Goal: Task Accomplishment & Management: Use online tool/utility

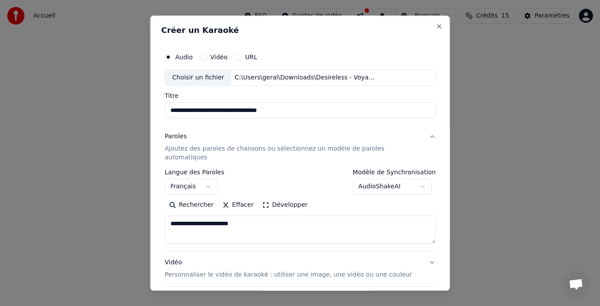
select select "**"
click at [225, 216] on textarea "**********" at bounding box center [291, 230] width 252 height 28
click at [251, 216] on textarea "**********" at bounding box center [291, 230] width 252 height 28
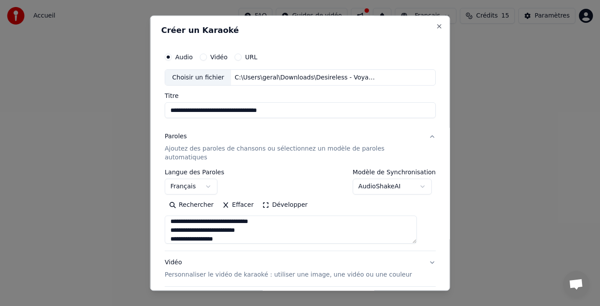
click at [251, 216] on textarea "**********" at bounding box center [291, 230] width 252 height 28
click at [233, 230] on textarea "**********" at bounding box center [291, 230] width 252 height 28
click at [211, 230] on textarea "**********" at bounding box center [291, 230] width 252 height 28
click at [287, 231] on textarea "**********" at bounding box center [291, 230] width 252 height 28
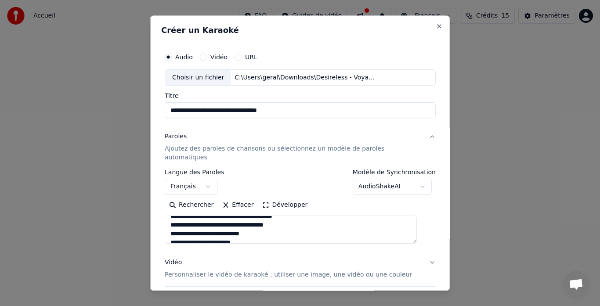
scroll to position [115, 0]
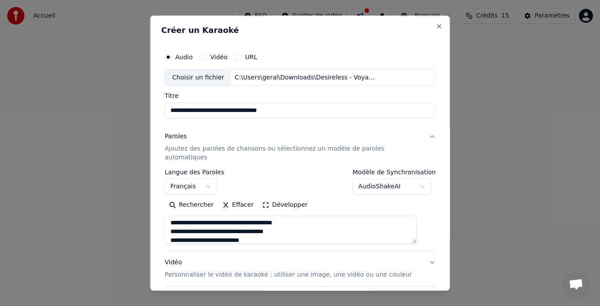
drag, startPoint x: 177, startPoint y: 222, endPoint x: 292, endPoint y: 225, distance: 115.6
click at [292, 225] on textarea "**********" at bounding box center [291, 230] width 252 height 28
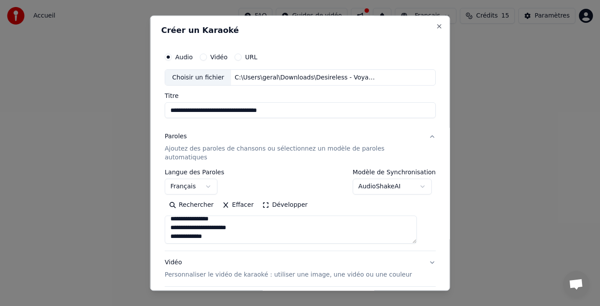
scroll to position [200, 0]
click at [226, 226] on textarea "**********" at bounding box center [291, 230] width 252 height 28
click at [208, 232] on textarea "**********" at bounding box center [291, 230] width 252 height 28
click at [284, 230] on textarea "**********" at bounding box center [291, 230] width 252 height 28
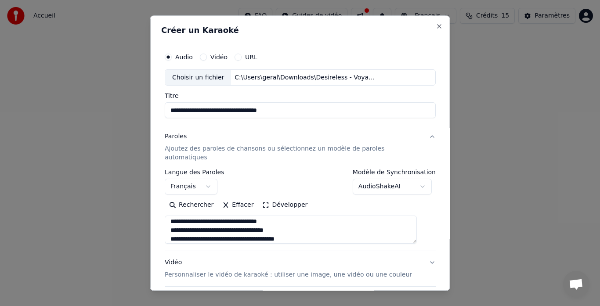
scroll to position [310, 0]
type textarea "**********"
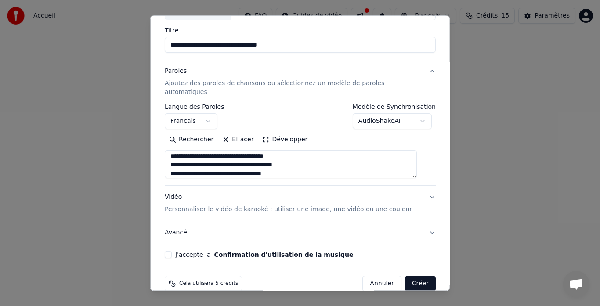
scroll to position [72, 0]
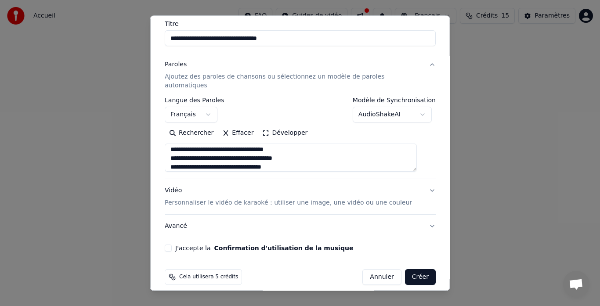
click at [334, 199] on p "Personnaliser le vidéo de karaoké : utiliser une image, une vidéo ou une couleur" at bounding box center [288, 203] width 247 height 9
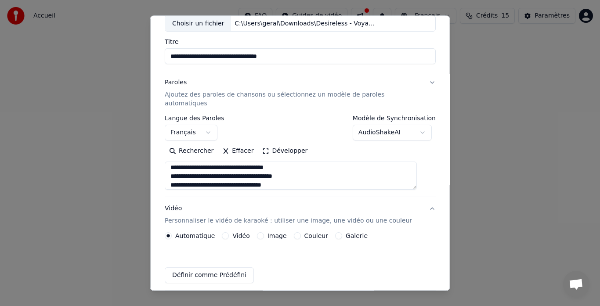
scroll to position [49, 0]
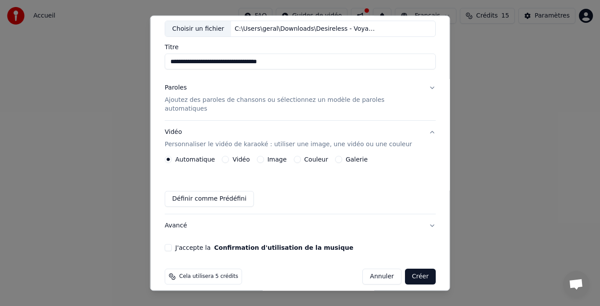
click at [335, 156] on button "Galerie" at bounding box center [338, 159] width 7 height 7
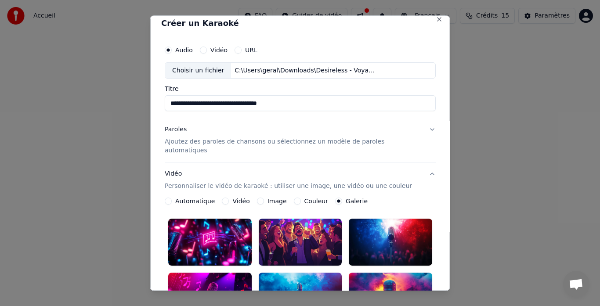
scroll to position [0, 0]
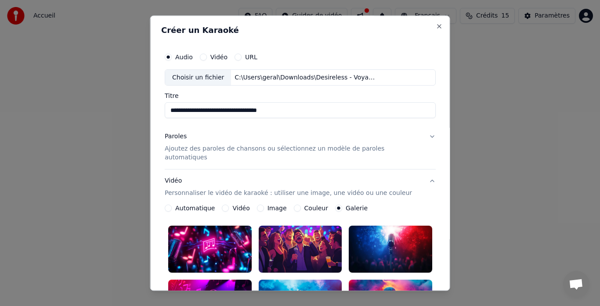
click at [243, 206] on label "Vidéo" at bounding box center [241, 209] width 17 height 6
click at [229, 205] on button "Vidéo" at bounding box center [225, 208] width 7 height 7
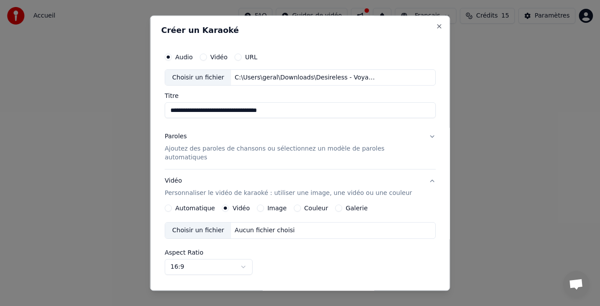
click at [261, 205] on button "Image" at bounding box center [260, 208] width 7 height 7
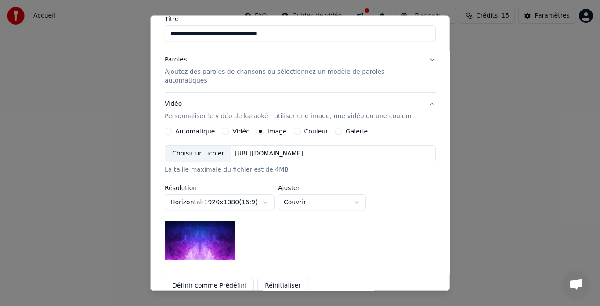
scroll to position [91, 0]
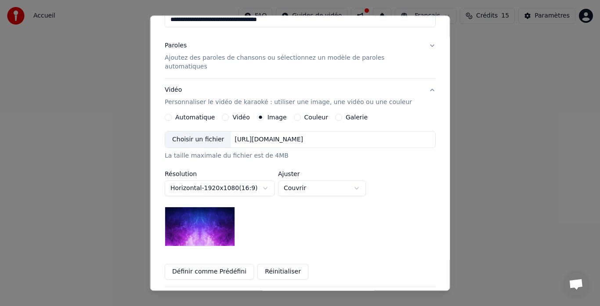
click at [354, 115] on label "Galerie" at bounding box center [357, 118] width 22 height 6
click at [342, 114] on button "Galerie" at bounding box center [338, 117] width 7 height 7
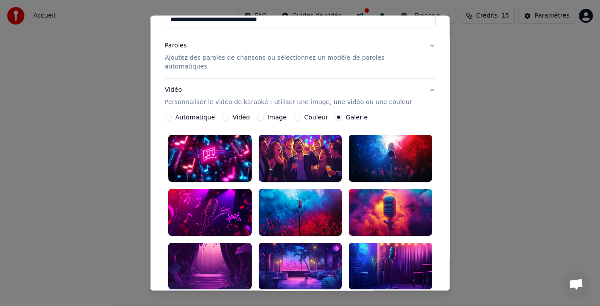
click at [221, 247] on div at bounding box center [210, 266] width 84 height 47
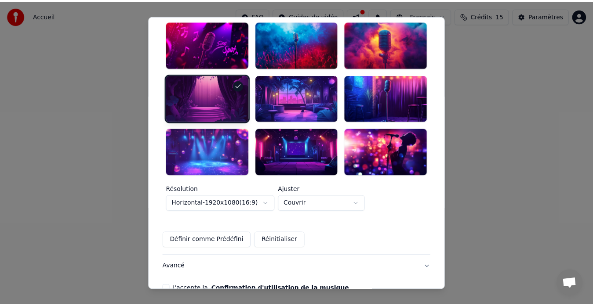
scroll to position [286, 0]
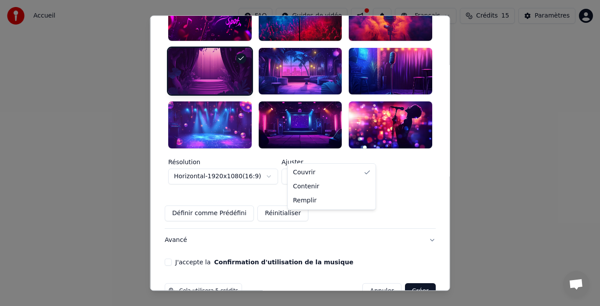
click at [367, 153] on body "**********" at bounding box center [300, 136] width 600 height 273
click at [172, 259] on button "J'accepte la Confirmation d'utilisation de la musique" at bounding box center [168, 262] width 7 height 7
click at [412, 284] on button "Créer" at bounding box center [420, 292] width 31 height 16
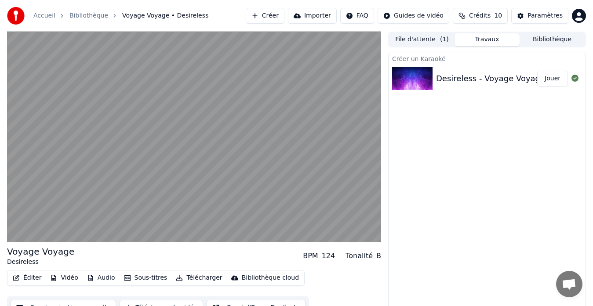
scroll to position [13, 0]
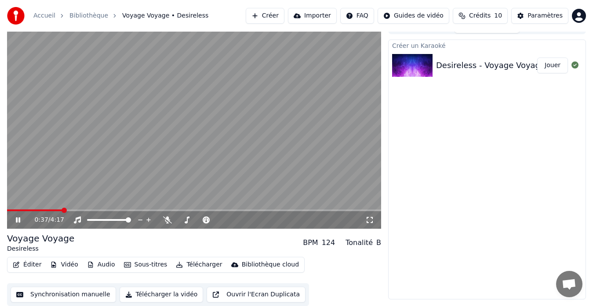
click at [51, 296] on button "Synchronisation manuelle" at bounding box center [64, 295] width 106 height 16
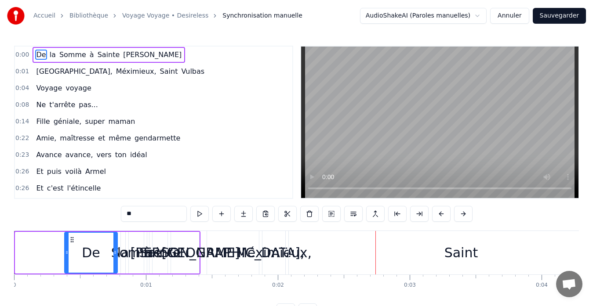
drag, startPoint x: 17, startPoint y: 253, endPoint x: 66, endPoint y: 254, distance: 49.2
click at [66, 254] on icon at bounding box center [67, 252] width 4 height 7
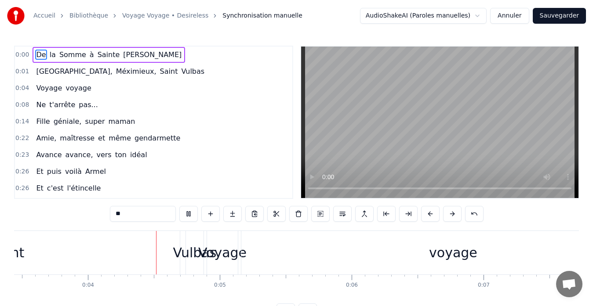
scroll to position [0, 490]
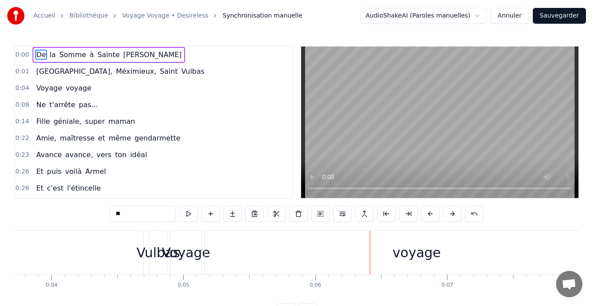
click at [429, 216] on button at bounding box center [430, 214] width 18 height 16
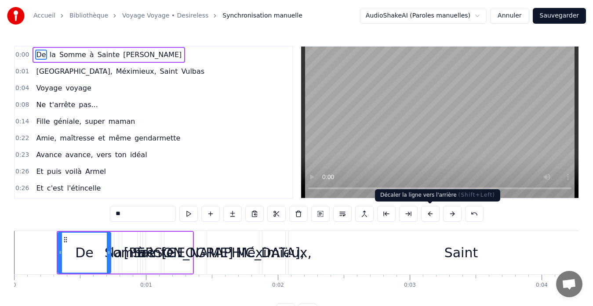
click at [429, 219] on button at bounding box center [430, 214] width 18 height 16
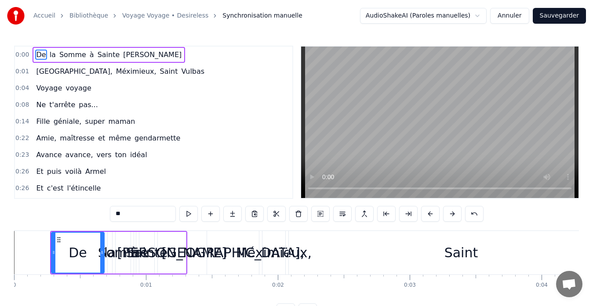
click at [429, 219] on button at bounding box center [430, 214] width 18 height 16
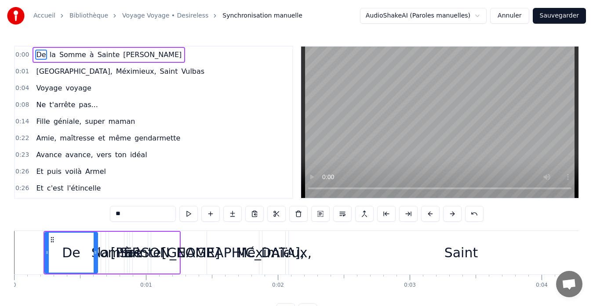
click at [429, 219] on button at bounding box center [430, 214] width 18 height 16
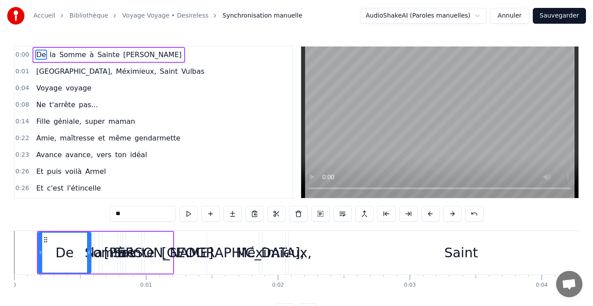
click at [429, 219] on button at bounding box center [430, 214] width 18 height 16
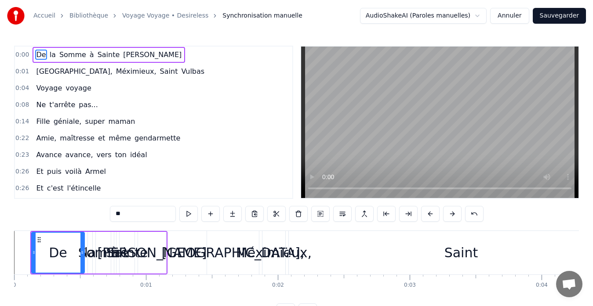
click at [429, 219] on button at bounding box center [430, 214] width 18 height 16
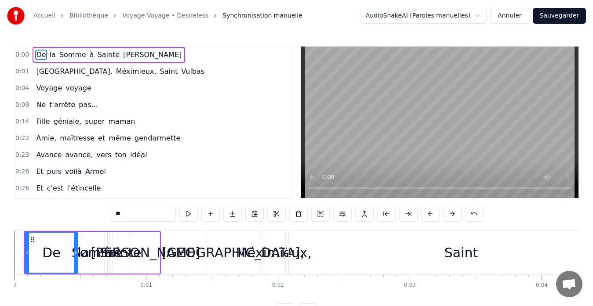
click at [429, 219] on button at bounding box center [430, 214] width 18 height 16
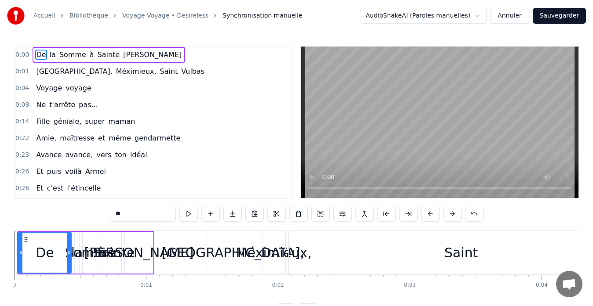
click at [429, 219] on button at bounding box center [430, 214] width 18 height 16
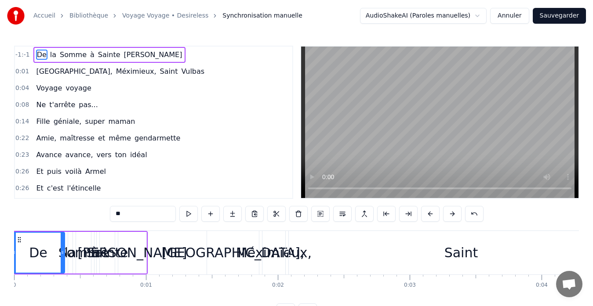
click at [429, 219] on button at bounding box center [430, 214] width 18 height 16
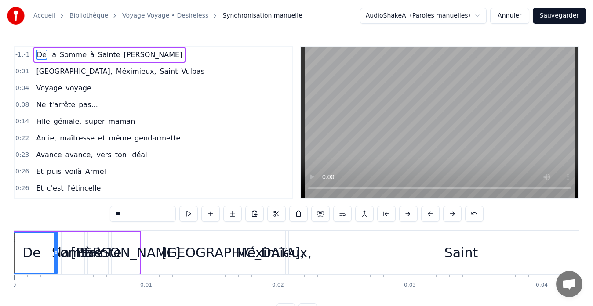
click at [429, 219] on button at bounding box center [430, 214] width 18 height 16
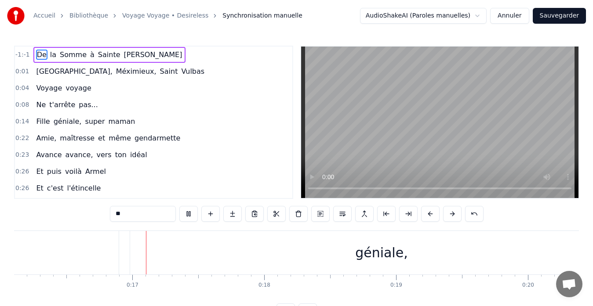
scroll to position [0, 2124]
click at [393, 148] on video at bounding box center [439, 123] width 277 height 152
drag, startPoint x: 29, startPoint y: 51, endPoint x: 126, endPoint y: 189, distance: 168.4
click at [126, 189] on div "-1:-1 De la Somme à Sainte Julie 0:01 Villeurbanne, Méximieux, Saint Vulbas 0:0…" at bounding box center [153, 122] width 279 height 153
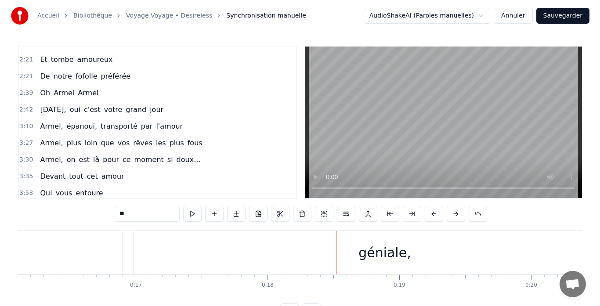
scroll to position [483, 0]
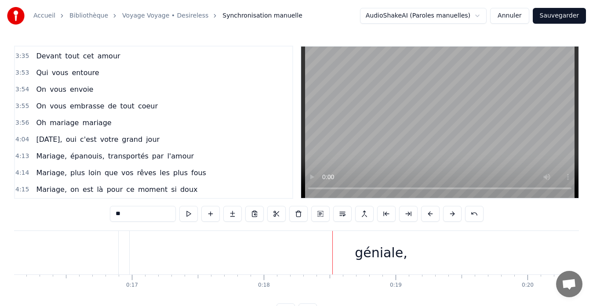
drag, startPoint x: 198, startPoint y: 188, endPoint x: 90, endPoint y: 44, distance: 180.8
click at [90, 44] on div "Accueil Bibliothèque Voyage Voyage • Desireless Synchronisation manuelle AudioS…" at bounding box center [296, 160] width 593 height 320
click at [564, 15] on button "Sauvegarder" at bounding box center [559, 16] width 53 height 16
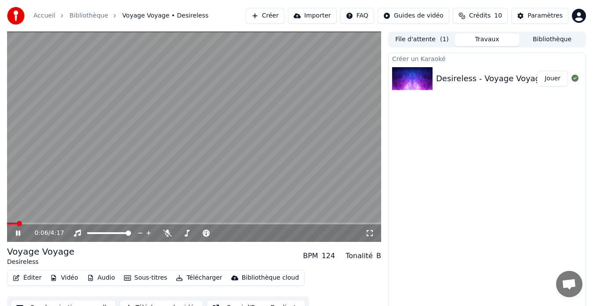
click at [18, 229] on div "0:06 / 4:17" at bounding box center [194, 233] width 367 height 9
click at [281, 13] on button "Créer" at bounding box center [265, 16] width 39 height 16
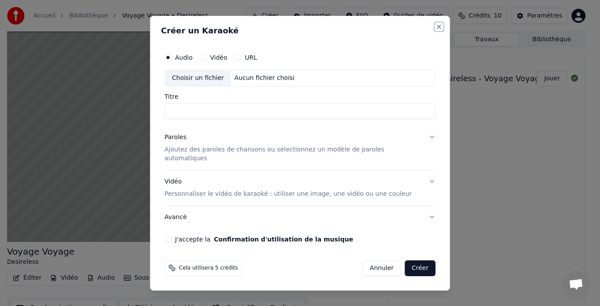
click at [436, 30] on button "Close" at bounding box center [439, 26] width 7 height 7
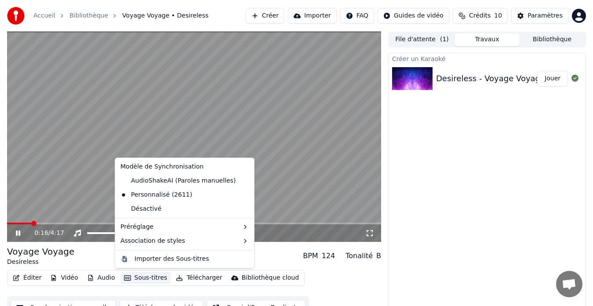
click at [138, 279] on button "Sous-titres" at bounding box center [145, 278] width 51 height 12
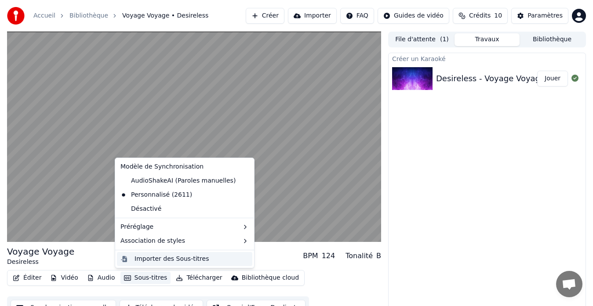
click at [149, 255] on div "Importer des Sous-titres" at bounding box center [172, 259] width 74 height 9
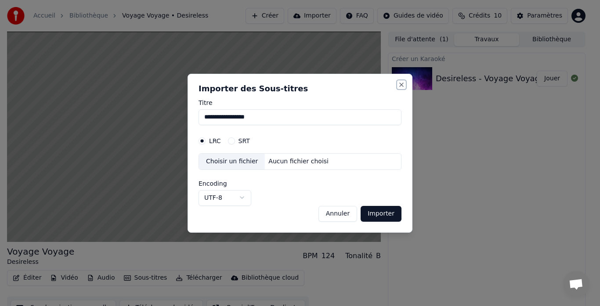
click at [403, 84] on button "Close" at bounding box center [401, 84] width 7 height 7
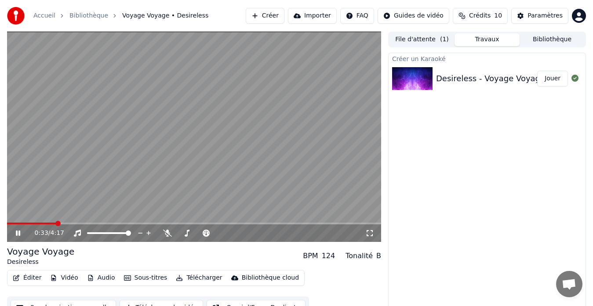
click at [20, 236] on icon at bounding box center [18, 233] width 4 height 5
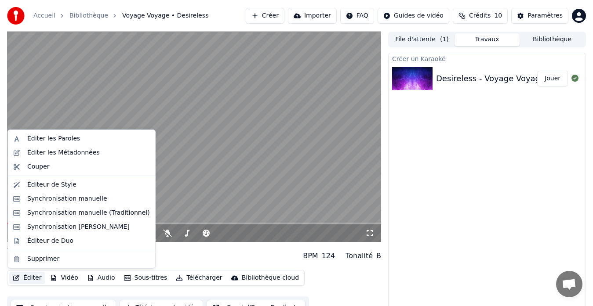
click at [16, 276] on icon "button" at bounding box center [16, 278] width 7 height 6
click at [74, 138] on div "Éditer les Paroles" at bounding box center [88, 139] width 123 height 9
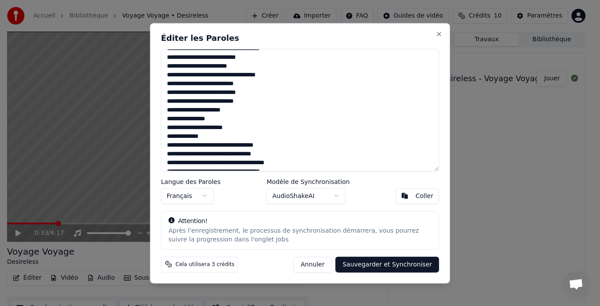
scroll to position [219, 0]
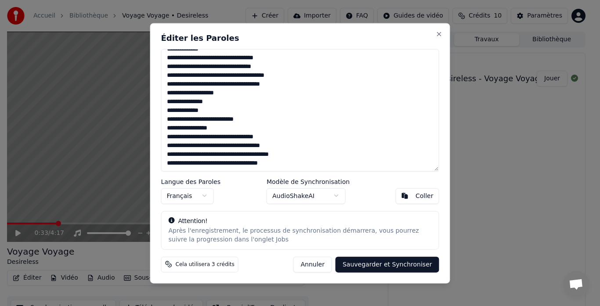
drag, startPoint x: 166, startPoint y: 57, endPoint x: 311, endPoint y: 182, distance: 191.1
click at [311, 182] on div "Éditer les Paroles Langue des Paroles Français Modèle de Synchronisation AudioS…" at bounding box center [300, 153] width 300 height 261
click at [191, 81] on textarea at bounding box center [300, 110] width 278 height 123
click at [295, 164] on textarea at bounding box center [300, 110] width 278 height 123
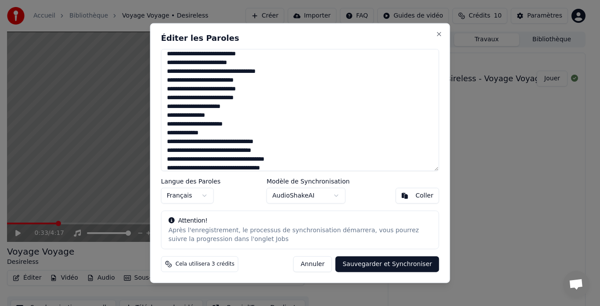
scroll to position [0, 0]
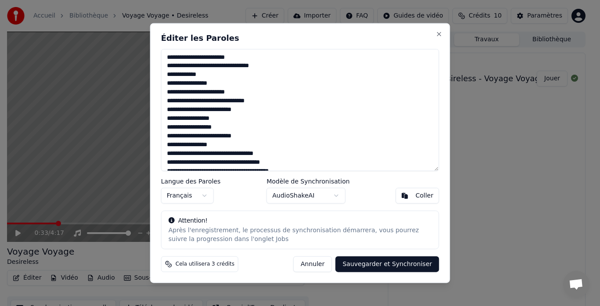
drag, startPoint x: 302, startPoint y: 165, endPoint x: 163, endPoint y: 30, distance: 194.3
click at [163, 30] on div "Éditer les Paroles Langue des Paroles Français Modèle de Synchronisation AudioS…" at bounding box center [300, 153] width 300 height 261
click at [423, 192] on div "Coller" at bounding box center [425, 196] width 18 height 9
click at [437, 33] on button "Close" at bounding box center [439, 33] width 7 height 7
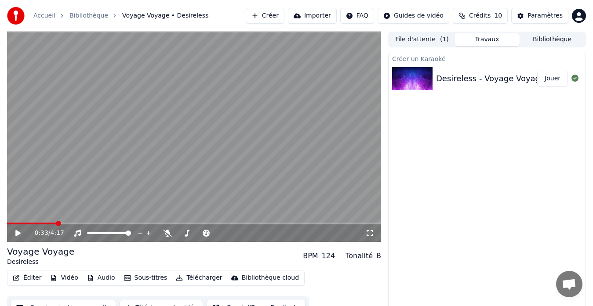
click at [283, 15] on button "Créer" at bounding box center [265, 16] width 39 height 16
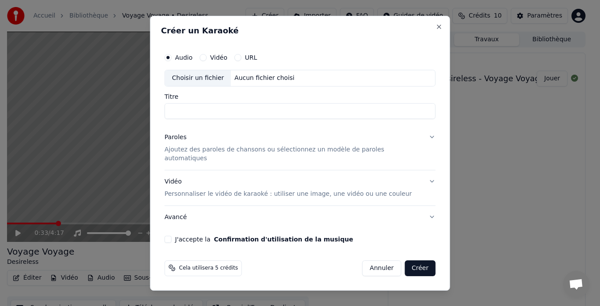
click at [213, 80] on div "Choisir un fichier" at bounding box center [198, 78] width 66 height 16
type input "**********"
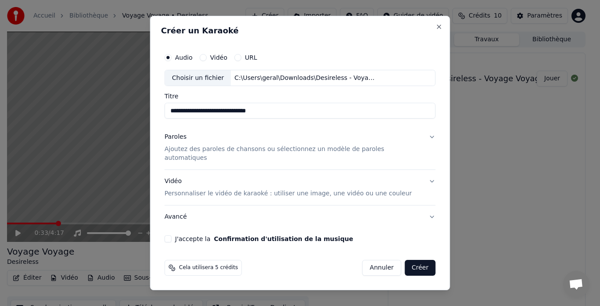
click at [282, 154] on p "Ajoutez des paroles de chansons ou sélectionnez un modèle de paroles automatiqu…" at bounding box center [293, 155] width 257 height 18
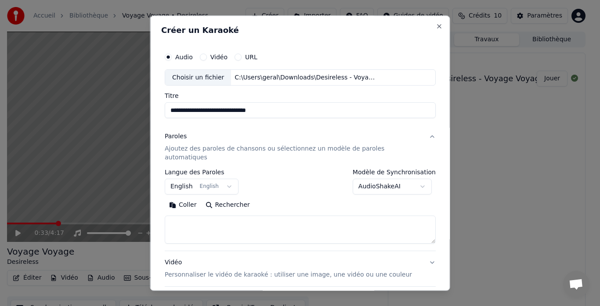
click at [187, 199] on button "Coller" at bounding box center [183, 206] width 36 height 14
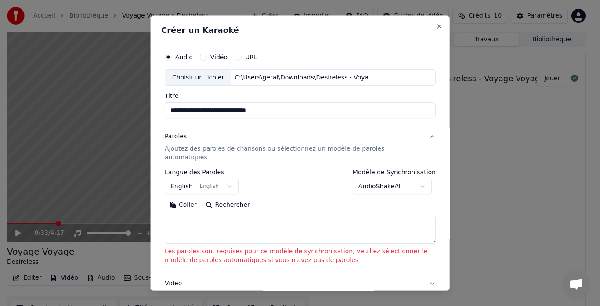
click at [193, 220] on textarea at bounding box center [300, 230] width 271 height 28
click at [173, 216] on textarea at bounding box center [300, 230] width 271 height 28
click at [166, 216] on textarea at bounding box center [300, 230] width 271 height 28
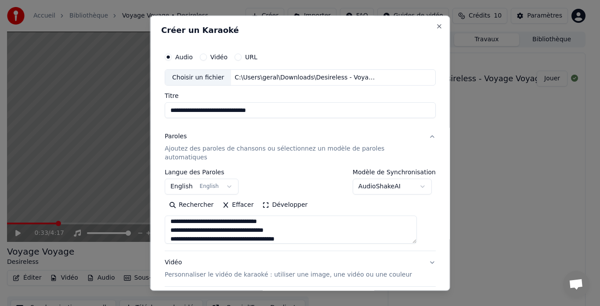
scroll to position [99, 0]
click at [252, 220] on textarea "**********" at bounding box center [291, 230] width 252 height 28
click at [179, 230] on textarea "**********" at bounding box center [291, 230] width 252 height 28
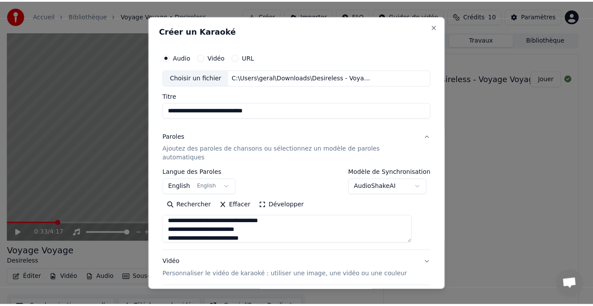
scroll to position [152, 0]
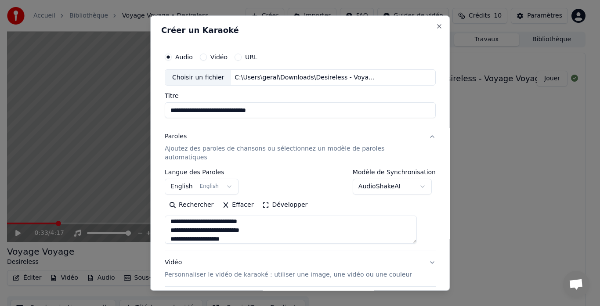
type textarea "**********"
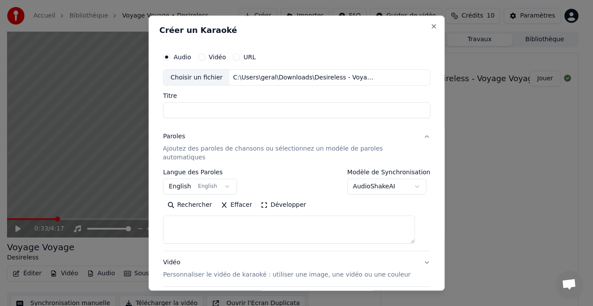
select select
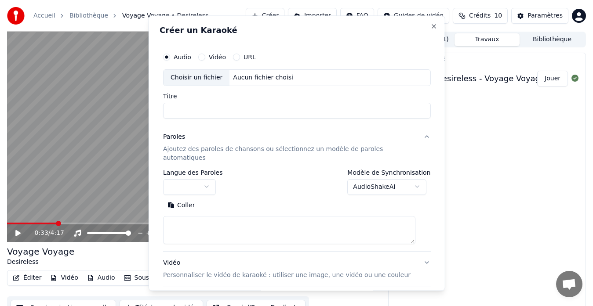
scroll to position [0, 0]
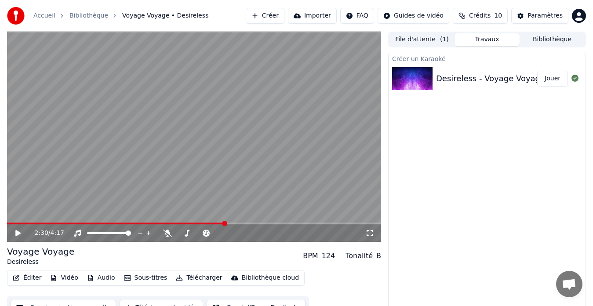
click at [226, 223] on span at bounding box center [194, 224] width 374 height 2
click at [213, 223] on span at bounding box center [110, 224] width 207 height 2
click at [205, 223] on span at bounding box center [106, 224] width 198 height 2
click at [477, 40] on button "Travaux" at bounding box center [487, 39] width 65 height 13
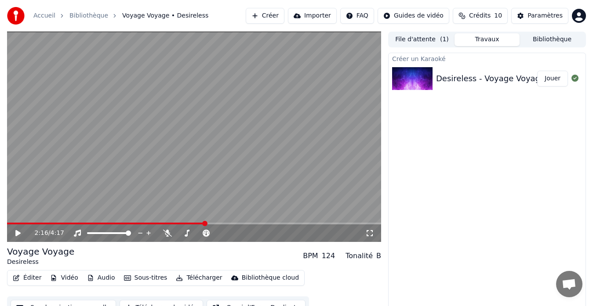
click at [431, 40] on button "File d'attente ( 1 )" at bounding box center [421, 39] width 65 height 13
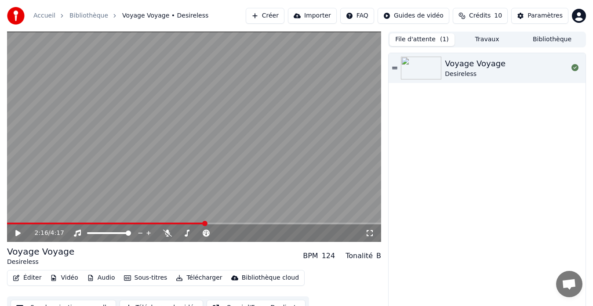
click at [488, 65] on div "Voyage Voyage" at bounding box center [475, 64] width 61 height 12
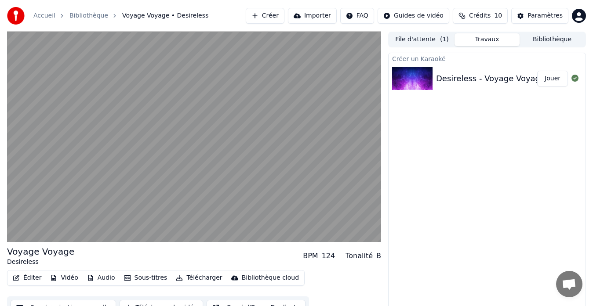
click at [482, 43] on button "Travaux" at bounding box center [487, 39] width 65 height 13
click at [485, 86] on div "Desireless - Voyage Voyage Instrumental Jouer" at bounding box center [487, 79] width 197 height 30
click at [284, 20] on button "Créer" at bounding box center [265, 16] width 39 height 16
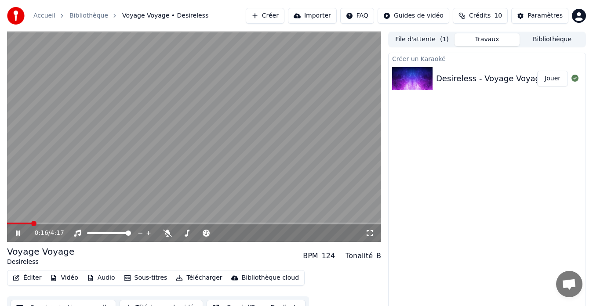
click at [18, 232] on icon at bounding box center [24, 233] width 20 height 7
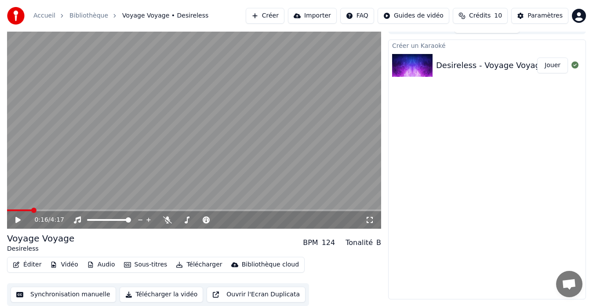
click at [255, 290] on button "Ouvrir l'Ecran Duplicata" at bounding box center [256, 295] width 99 height 16
click at [18, 220] on icon at bounding box center [18, 220] width 4 height 5
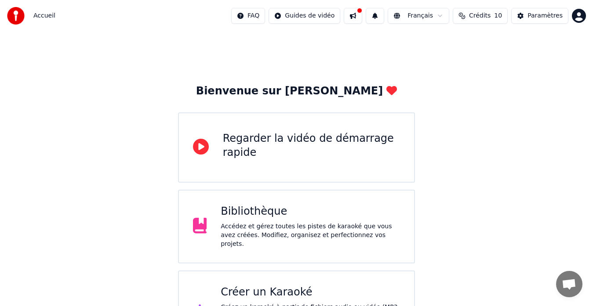
click at [361, 15] on button at bounding box center [353, 16] width 18 height 16
click at [299, 293] on div "Créer un Karaoké" at bounding box center [310, 293] width 179 height 14
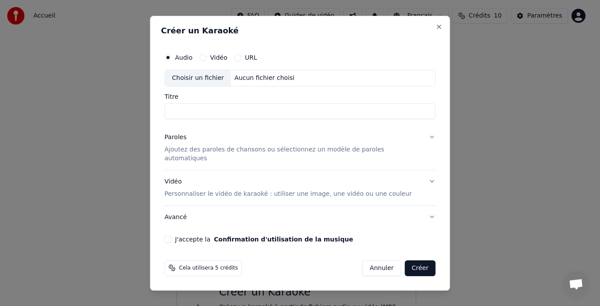
click at [214, 81] on div "Choisir un fichier" at bounding box center [198, 78] width 66 height 16
type input "**********"
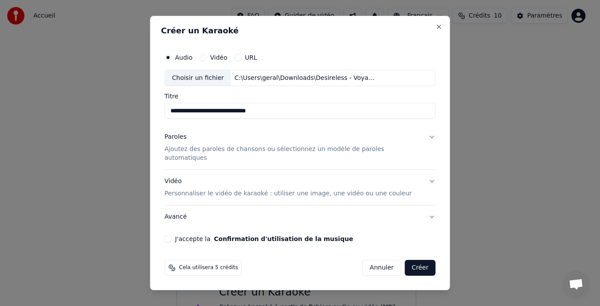
click at [233, 155] on p "Ajoutez des paroles de chansons ou sélectionnez un modèle de paroles automatiqu…" at bounding box center [293, 155] width 257 height 18
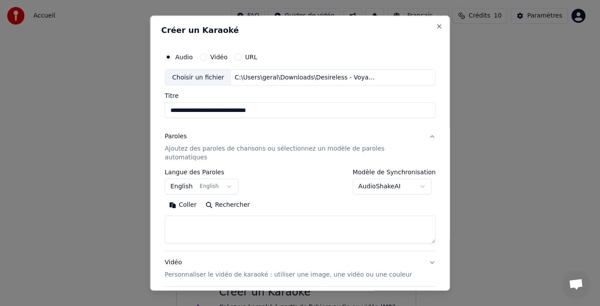
click at [183, 199] on button "Coller" at bounding box center [183, 206] width 36 height 14
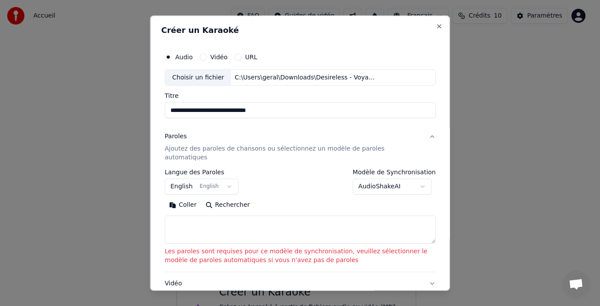
click at [177, 226] on textarea at bounding box center [300, 230] width 271 height 28
click at [223, 200] on button "Rechercher" at bounding box center [227, 206] width 53 height 14
click at [217, 199] on button "Rechercher" at bounding box center [227, 206] width 53 height 14
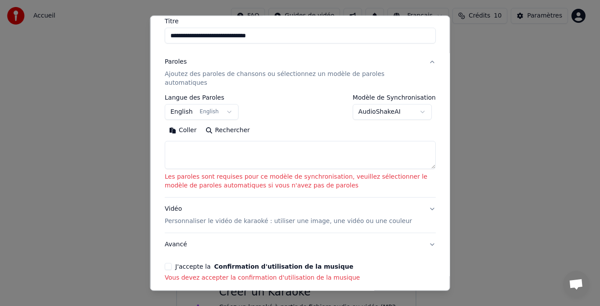
scroll to position [73, 0]
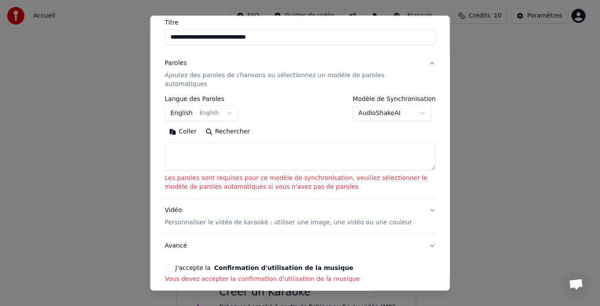
click at [177, 125] on button "Coller" at bounding box center [183, 132] width 36 height 14
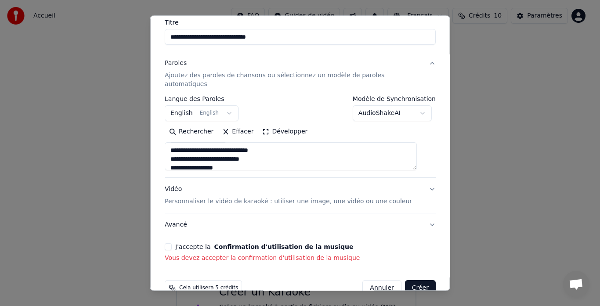
scroll to position [53, 0]
click at [308, 198] on p "Personnaliser le vidéo de karaoké : utiliser une image, une vidéo ou une couleur" at bounding box center [288, 202] width 247 height 9
type textarea "**********"
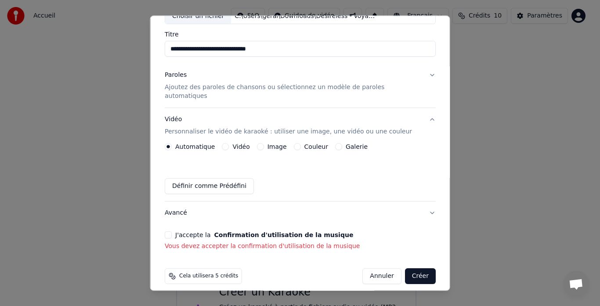
scroll to position [61, 0]
click at [299, 144] on button "Couleur" at bounding box center [297, 147] width 7 height 7
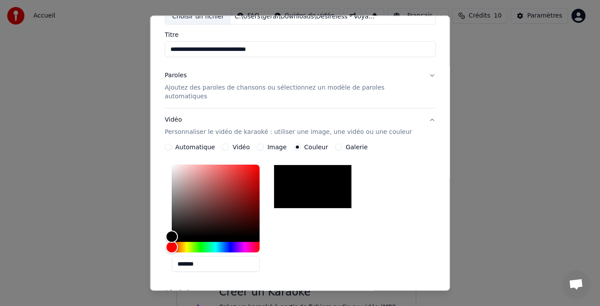
click at [266, 144] on div "Image" at bounding box center [272, 147] width 30 height 7
click at [262, 144] on button "Image" at bounding box center [260, 147] width 7 height 7
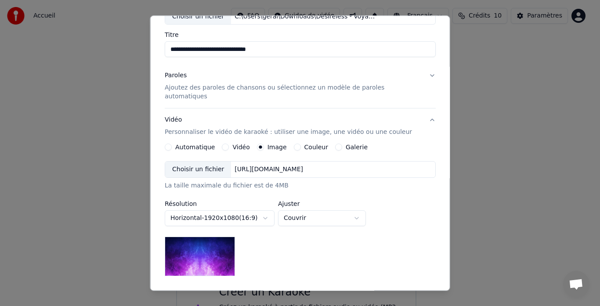
click at [228, 144] on button "Vidéo" at bounding box center [225, 147] width 7 height 7
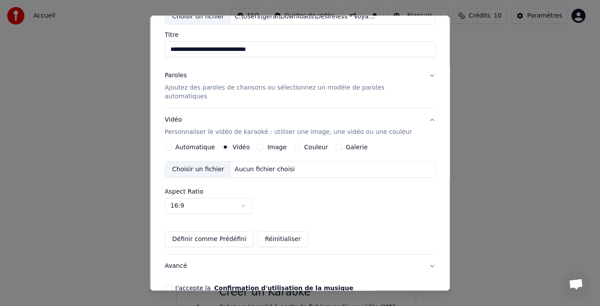
click at [336, 144] on button "Galerie" at bounding box center [338, 147] width 7 height 7
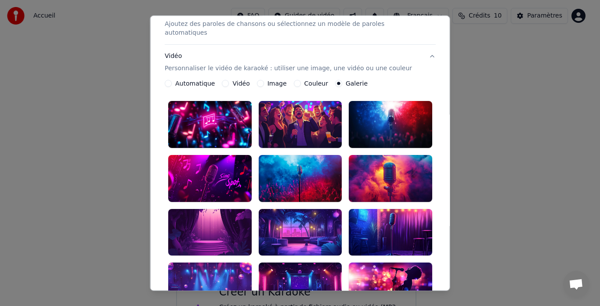
scroll to position [118, 0]
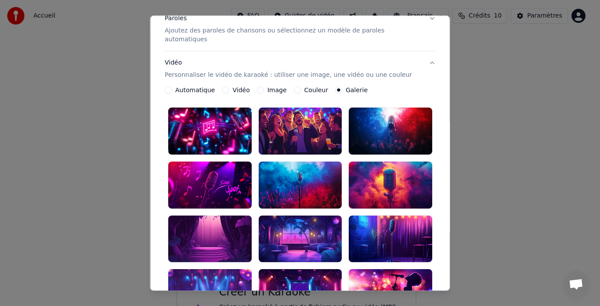
click at [214, 216] on div at bounding box center [210, 239] width 84 height 47
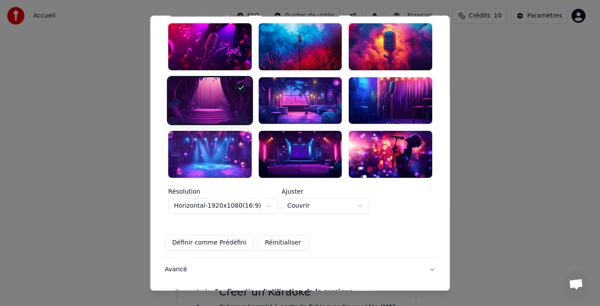
scroll to position [298, 0]
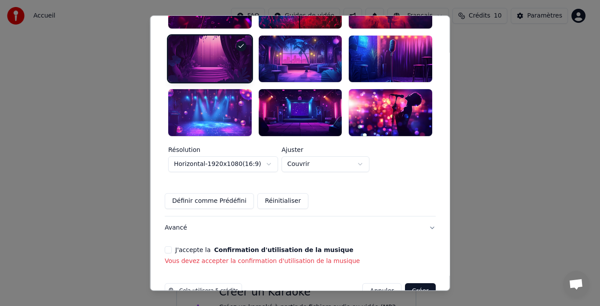
click at [172, 247] on button "J'accepte la Confirmation d'utilisation de la musique" at bounding box center [168, 250] width 7 height 7
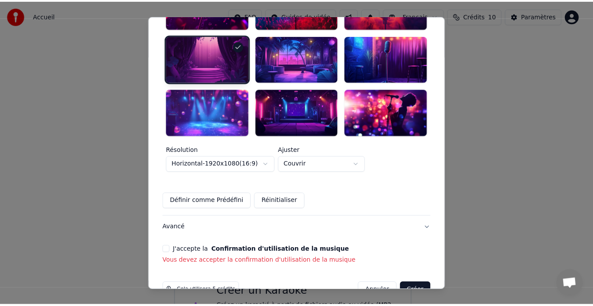
scroll to position [286, 0]
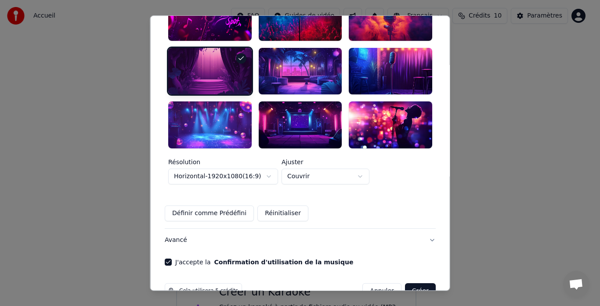
click at [405, 284] on button "Créer" at bounding box center [420, 292] width 31 height 16
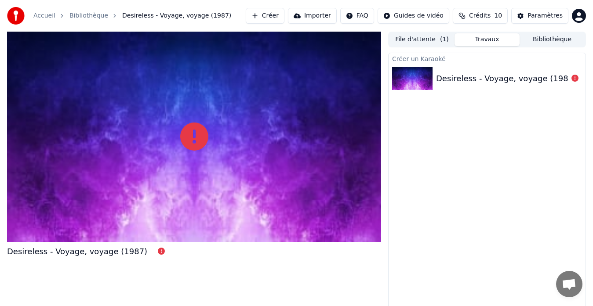
click at [200, 133] on icon at bounding box center [194, 137] width 28 height 28
click at [454, 79] on div "Desireless - Voyage, voyage (1987)" at bounding box center [506, 79] width 140 height 12
click at [191, 140] on icon at bounding box center [194, 137] width 28 height 28
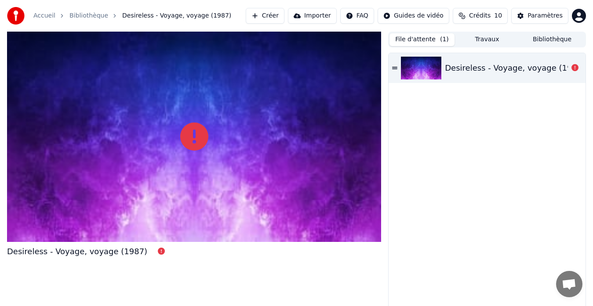
click at [421, 42] on button "File d'attente ( 1 )" at bounding box center [421, 39] width 65 height 13
click at [467, 67] on div "Desireless - Voyage, voyage (1987)" at bounding box center [515, 68] width 140 height 12
click at [273, 13] on button "Créer" at bounding box center [265, 16] width 39 height 16
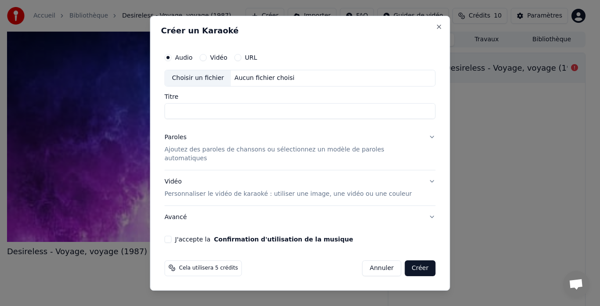
click at [211, 84] on div "Choisir un fichier" at bounding box center [198, 78] width 66 height 16
type input "**********"
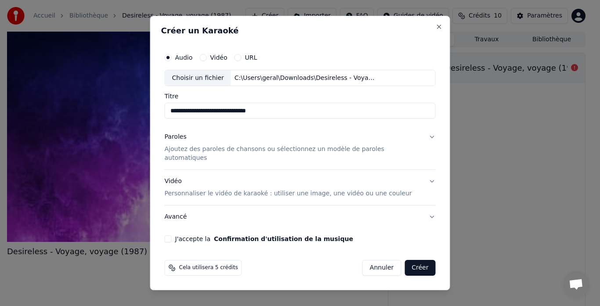
click at [201, 154] on p "Ajoutez des paroles de chansons ou sélectionnez un modèle de paroles automatiqu…" at bounding box center [293, 155] width 257 height 18
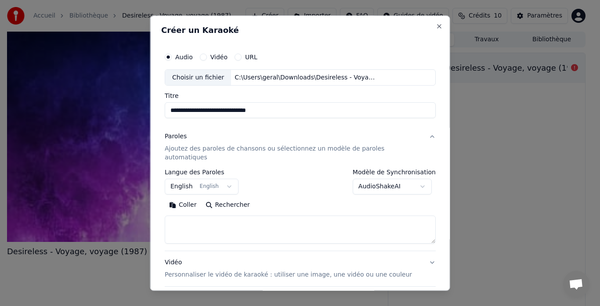
click at [186, 199] on button "Coller" at bounding box center [183, 206] width 36 height 14
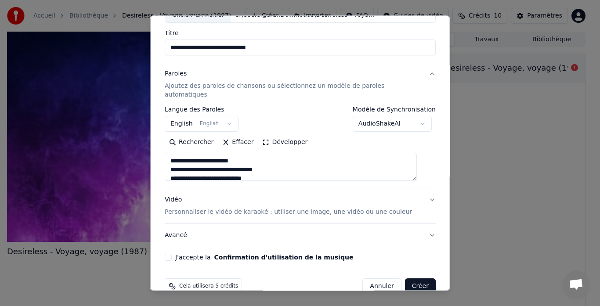
scroll to position [72, 0]
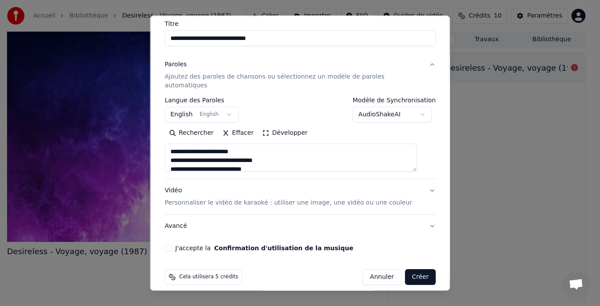
click at [346, 199] on p "Personnaliser le vidéo de karaoké : utiliser une image, une vidéo ou une couleur" at bounding box center [288, 203] width 247 height 9
type textarea "**********"
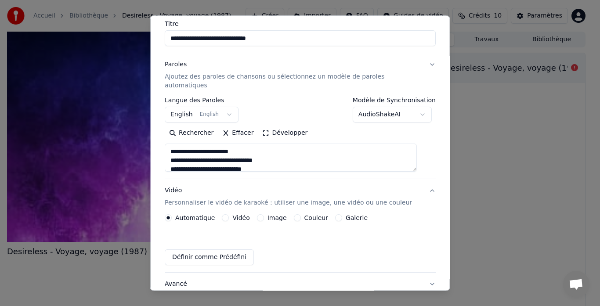
scroll to position [49, 0]
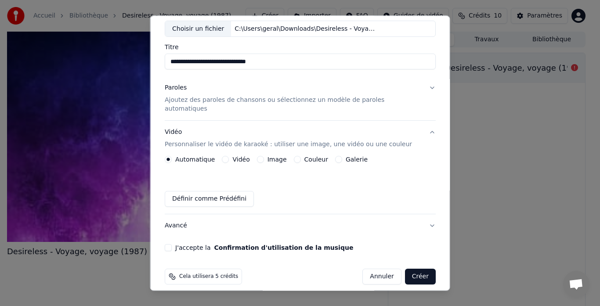
click at [336, 156] on button "Galerie" at bounding box center [338, 159] width 7 height 7
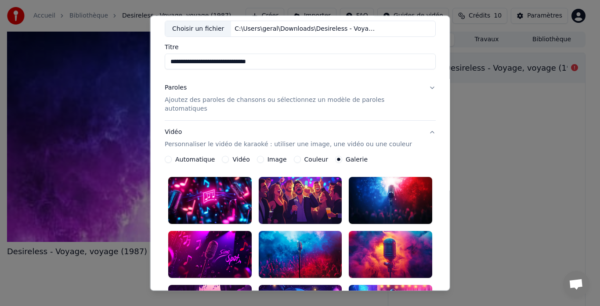
click at [209, 285] on div at bounding box center [210, 308] width 84 height 47
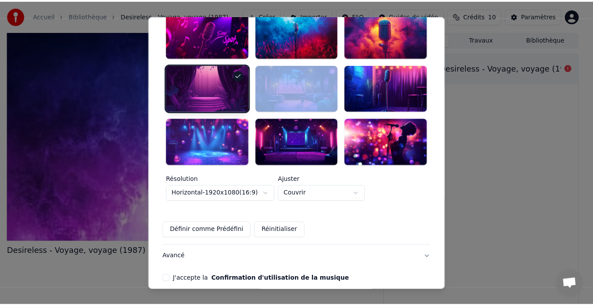
scroll to position [286, 0]
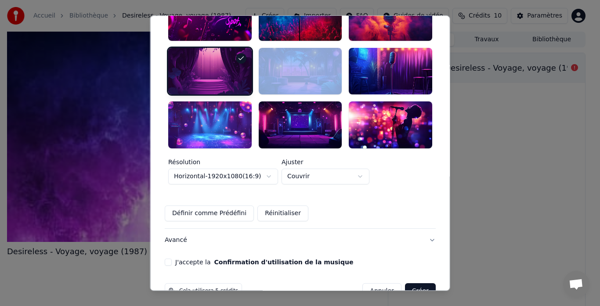
click at [172, 259] on button "J'accepte la Confirmation d'utilisation de la musique" at bounding box center [168, 262] width 7 height 7
click at [410, 284] on button "Créer" at bounding box center [420, 292] width 31 height 16
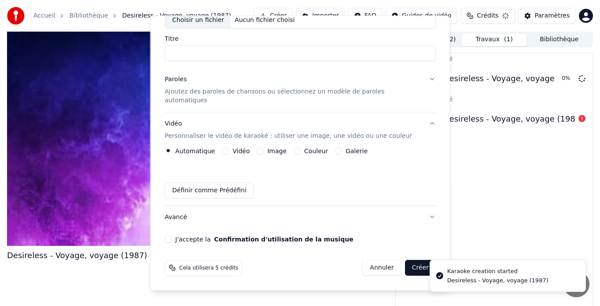
scroll to position [49, 0]
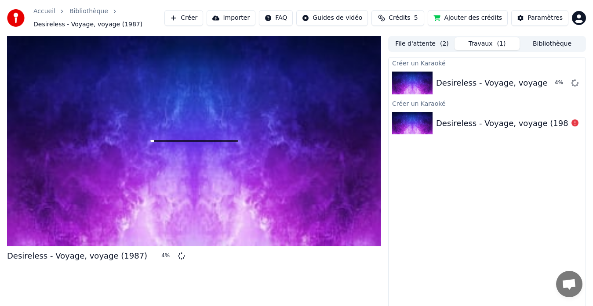
click at [494, 44] on button "Travaux ( 1 )" at bounding box center [487, 43] width 65 height 13
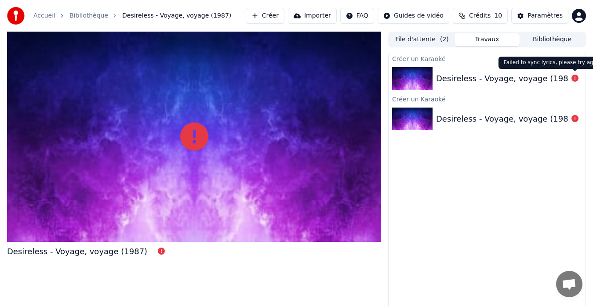
click at [575, 77] on icon at bounding box center [574, 78] width 7 height 7
click at [276, 17] on button "Créer" at bounding box center [265, 16] width 39 height 16
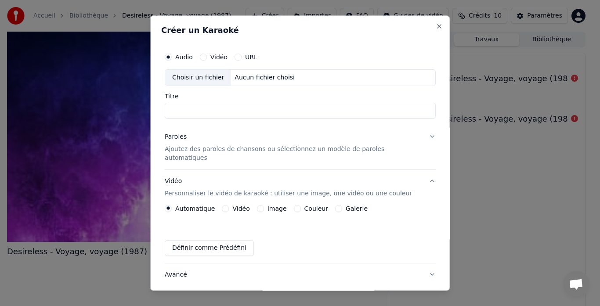
click at [203, 78] on div "Choisir un fichier" at bounding box center [198, 78] width 66 height 16
type input "**********"
click at [189, 153] on p "Ajoutez des paroles de chansons ou sélectionnez un modèle de paroles automatiqu…" at bounding box center [293, 154] width 257 height 18
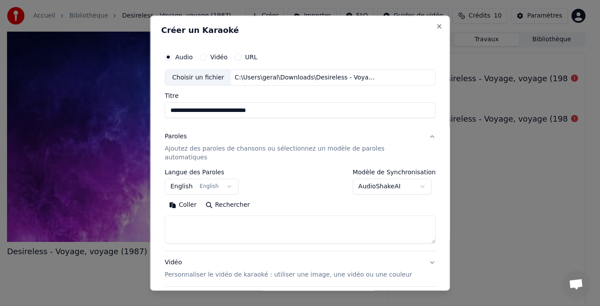
click at [185, 199] on button "Coller" at bounding box center [183, 206] width 36 height 14
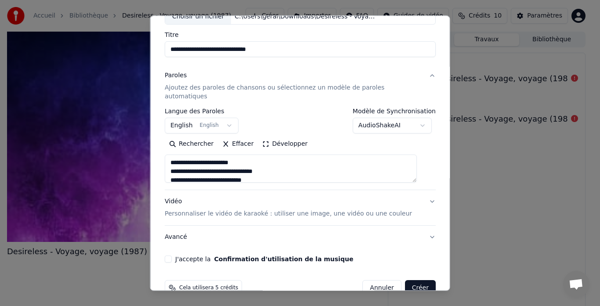
scroll to position [72, 0]
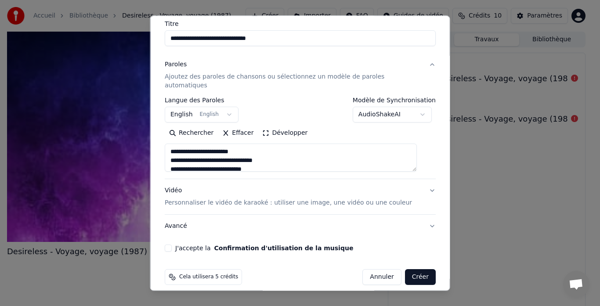
click at [360, 199] on p "Personnaliser le vidéo de karaoké : utiliser une image, une vidéo ou une couleur" at bounding box center [288, 203] width 247 height 9
type textarea "**********"
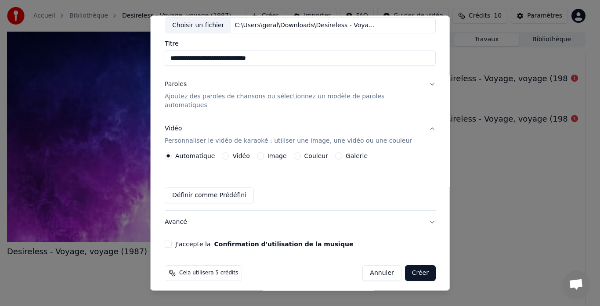
scroll to position [49, 0]
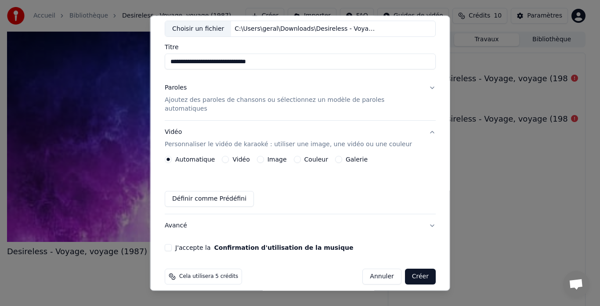
click at [313, 157] on label "Couleur" at bounding box center [316, 160] width 24 height 6
click at [301, 156] on button "Couleur" at bounding box center [297, 159] width 7 height 7
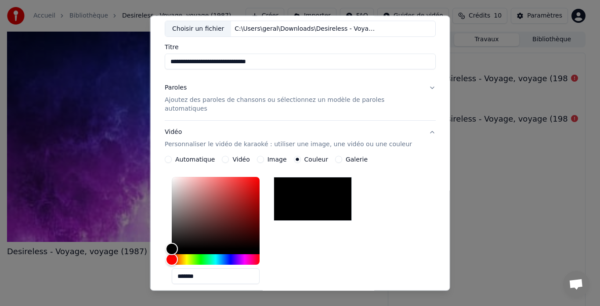
click at [349, 157] on label "Galerie" at bounding box center [357, 160] width 22 height 6
click at [342, 156] on button "Galerie" at bounding box center [338, 159] width 7 height 7
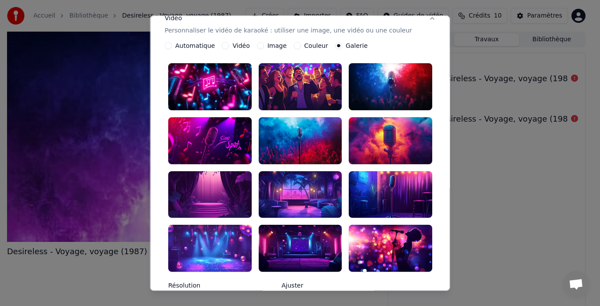
scroll to position [181, 0]
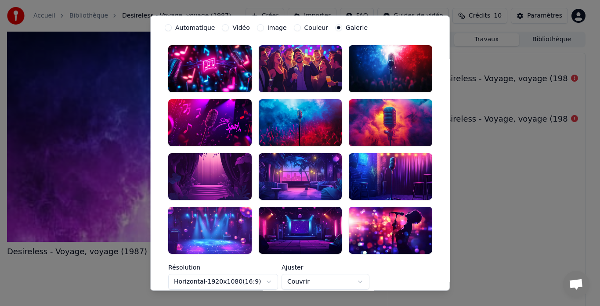
click at [219, 207] on div at bounding box center [210, 230] width 84 height 47
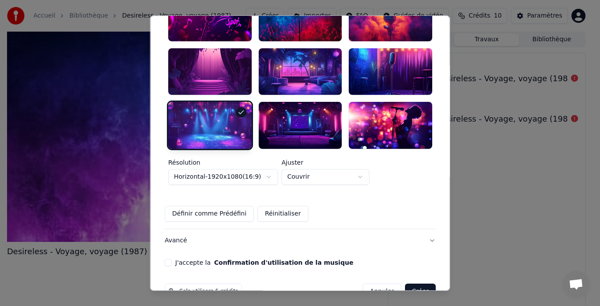
scroll to position [286, 0]
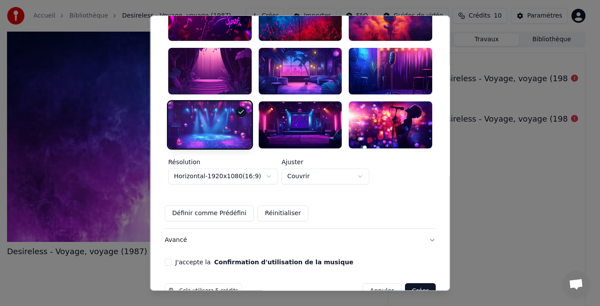
click at [172, 259] on button "J'accepte la Confirmation d'utilisation de la musique" at bounding box center [168, 262] width 7 height 7
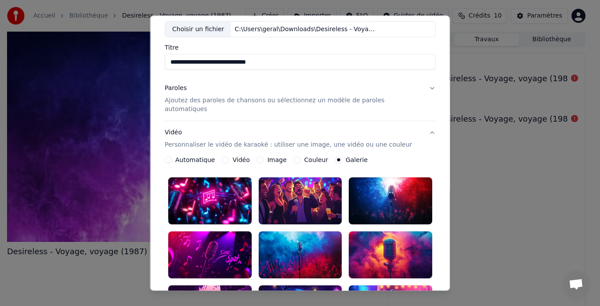
scroll to position [45, 0]
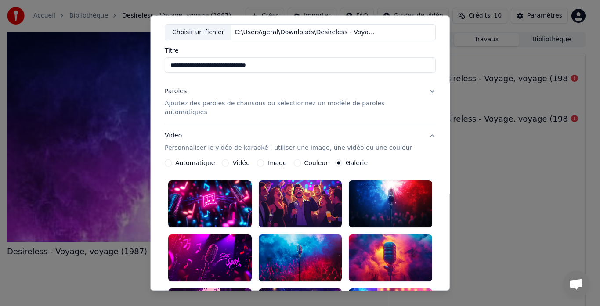
click at [203, 102] on p "Ajoutez des paroles de chansons ou sélectionnez un modèle de paroles automatiqu…" at bounding box center [293, 109] width 257 height 18
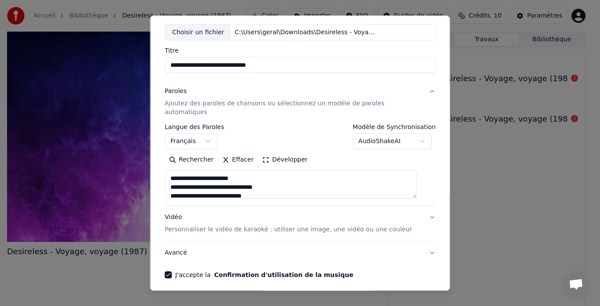
click at [178, 243] on button "Avancé" at bounding box center [300, 253] width 271 height 23
type textarea "**********"
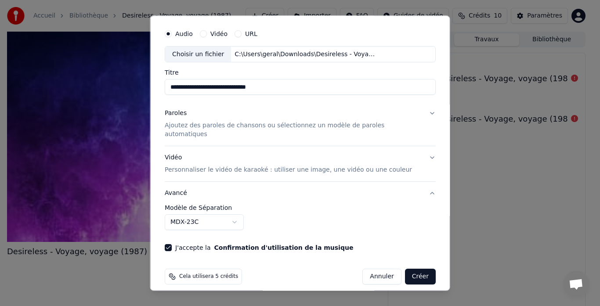
click at [420, 182] on button "Avancé" at bounding box center [300, 193] width 271 height 23
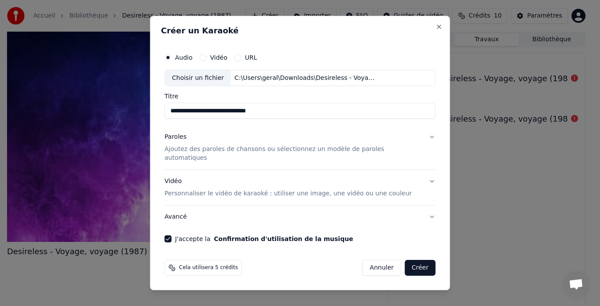
click at [413, 262] on button "Créer" at bounding box center [420, 268] width 31 height 16
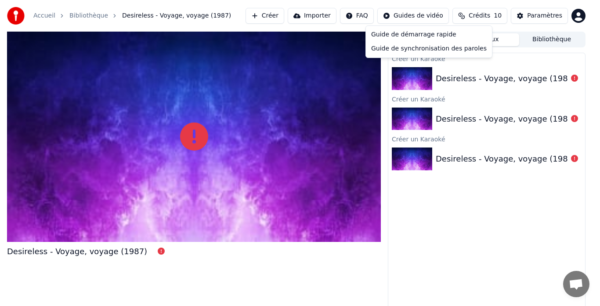
click at [414, 18] on html "Accueil Bibliothèque Desireless - Voyage, voyage (1987) Créer Importer FAQ Guid…" at bounding box center [300, 153] width 600 height 306
click at [412, 49] on div "Guide de synchronisation des paroles" at bounding box center [429, 49] width 123 height 14
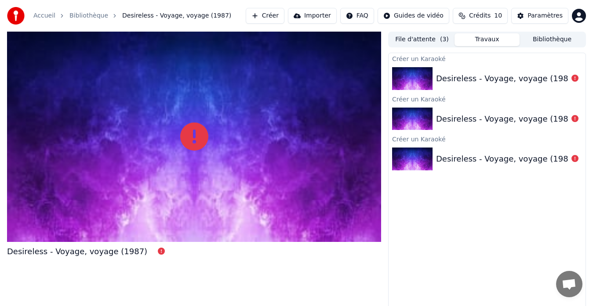
click at [282, 18] on button "Créer" at bounding box center [265, 16] width 39 height 16
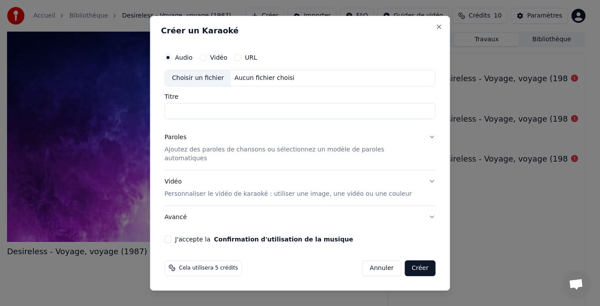
click at [214, 81] on div "Choisir un fichier" at bounding box center [198, 78] width 66 height 16
type input "**********"
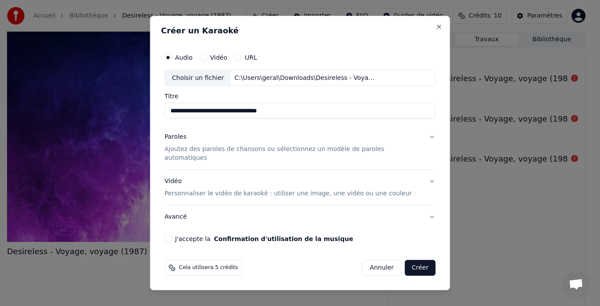
click at [237, 160] on button "Paroles Ajoutez des paroles de chansons ou sélectionnez un modèle de paroles au…" at bounding box center [300, 148] width 271 height 44
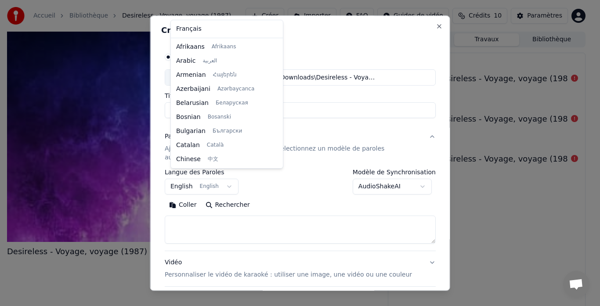
click at [229, 178] on body "**********" at bounding box center [296, 153] width 593 height 306
select select "**"
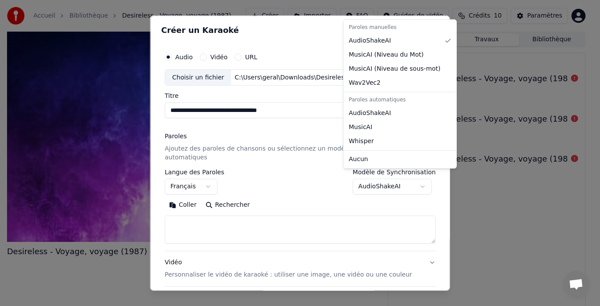
click at [414, 177] on body "**********" at bounding box center [296, 153] width 593 height 306
click at [380, 27] on div "Paroles manuelles" at bounding box center [400, 28] width 109 height 12
select select "**********"
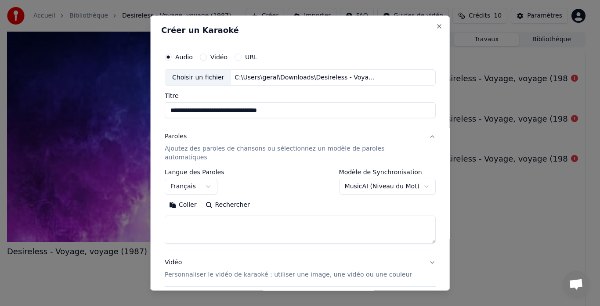
click at [218, 221] on textarea at bounding box center [300, 230] width 271 height 28
click at [186, 199] on button "Coller" at bounding box center [183, 206] width 36 height 14
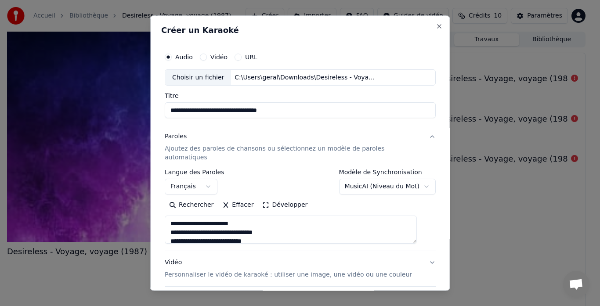
type textarea "**********"
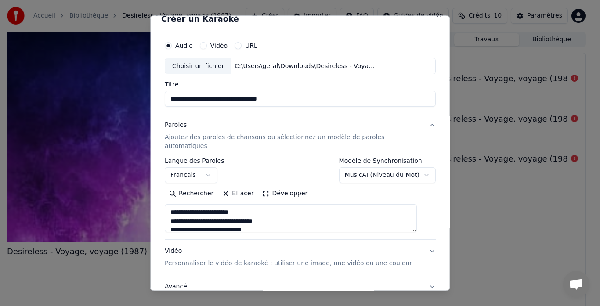
scroll to position [0, 0]
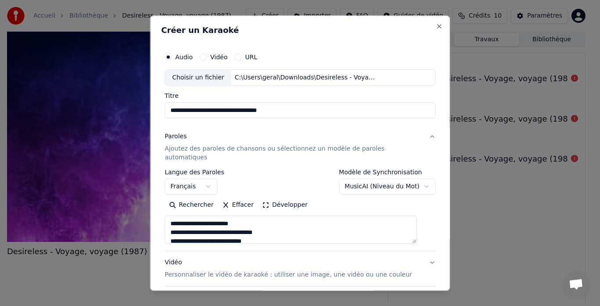
click at [414, 178] on body "**********" at bounding box center [296, 153] width 593 height 306
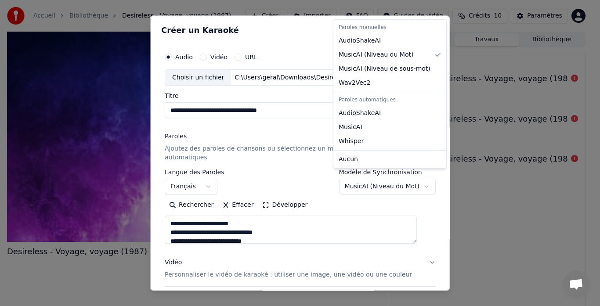
select select "**********"
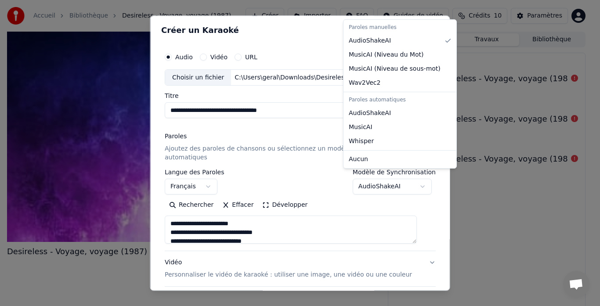
click at [413, 175] on body "**********" at bounding box center [296, 153] width 593 height 306
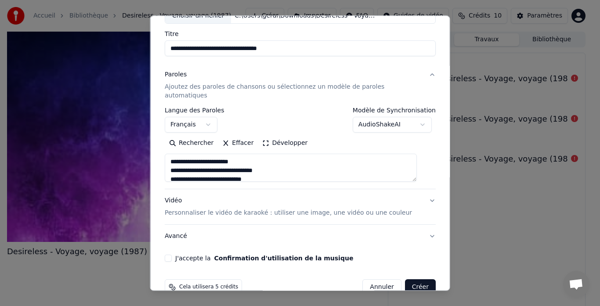
scroll to position [72, 0]
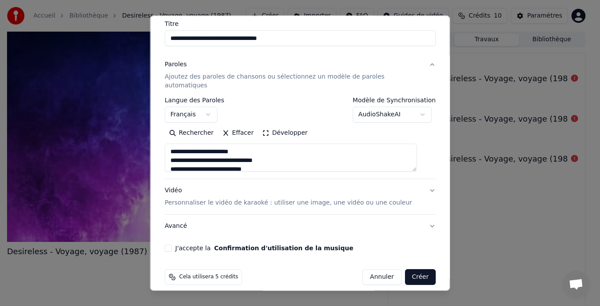
click at [258, 199] on p "Personnaliser le vidéo de karaoké : utiliser une image, une vidéo ou une couleur" at bounding box center [288, 203] width 247 height 9
type textarea "**********"
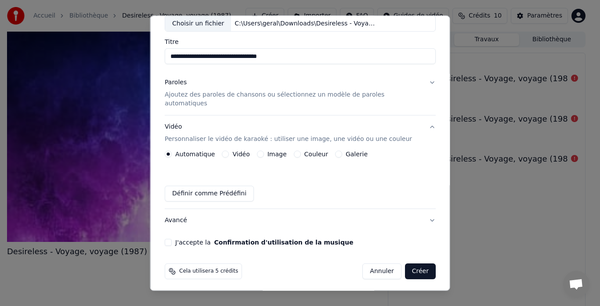
scroll to position [49, 0]
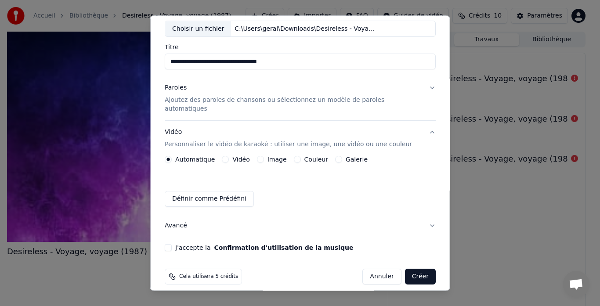
click at [337, 156] on button "Galerie" at bounding box center [338, 159] width 7 height 7
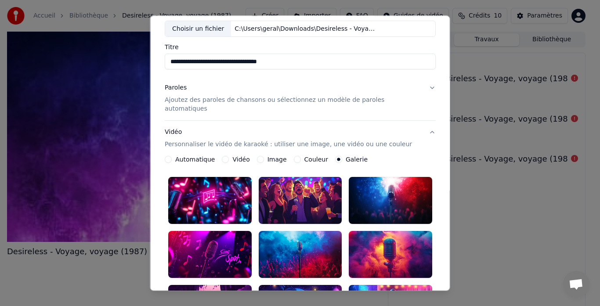
click at [216, 285] on div at bounding box center [210, 308] width 84 height 47
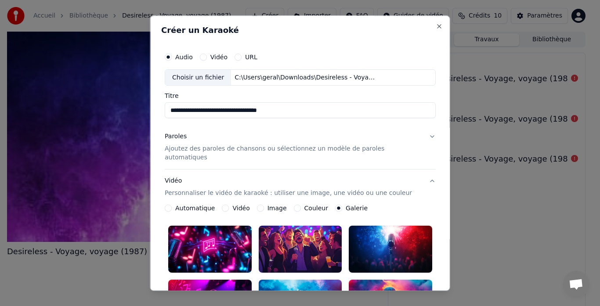
click at [420, 136] on button "Paroles Ajoutez des paroles de chansons ou sélectionnez un modèle de paroles au…" at bounding box center [300, 148] width 271 height 44
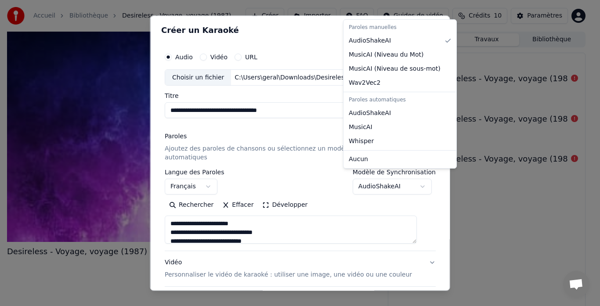
click at [414, 178] on body "**********" at bounding box center [296, 153] width 593 height 306
click at [416, 174] on body "**********" at bounding box center [296, 153] width 593 height 306
select select "********"
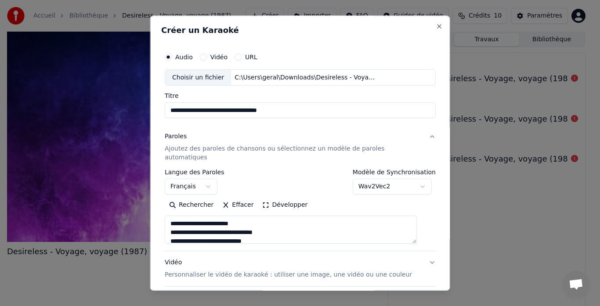
click at [372, 84] on div "Choisir un fichier C:\Users\geral\Downloads\Desireless - Voyage Voyage Instrume…" at bounding box center [300, 77] width 271 height 17
type textarea "**********"
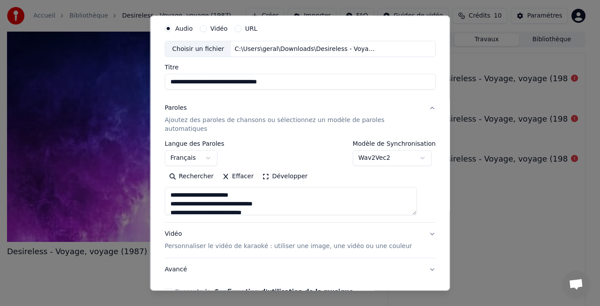
scroll to position [25, 0]
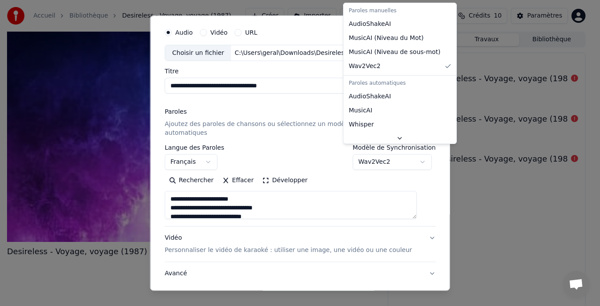
click at [408, 151] on body "**********" at bounding box center [296, 153] width 593 height 306
select select "**********"
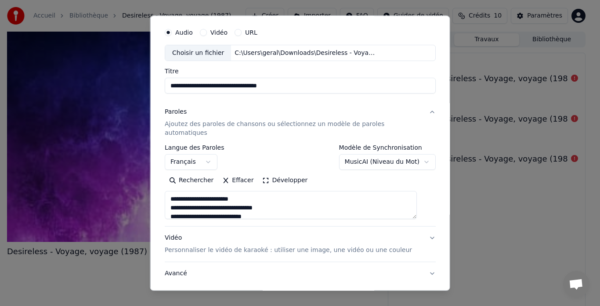
click at [376, 39] on div "Audio Vidéo URL" at bounding box center [300, 33] width 271 height 18
type textarea "**********"
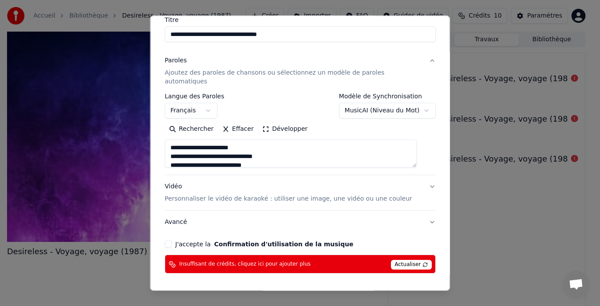
scroll to position [77, 0]
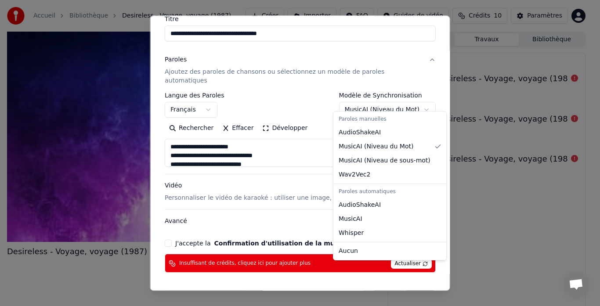
click at [416, 102] on body "**********" at bounding box center [296, 153] width 593 height 306
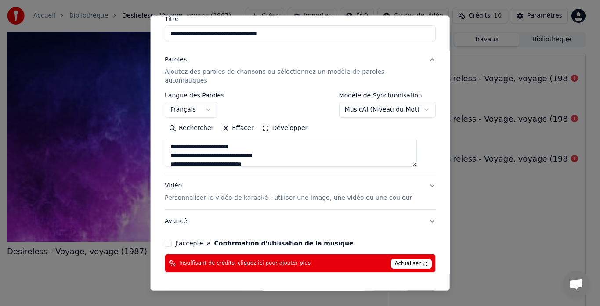
click at [386, 160] on div "**********" at bounding box center [300, 134] width 271 height 82
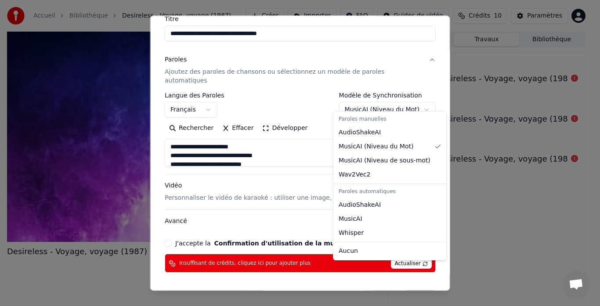
click at [415, 101] on body "**********" at bounding box center [296, 153] width 593 height 306
select select "********"
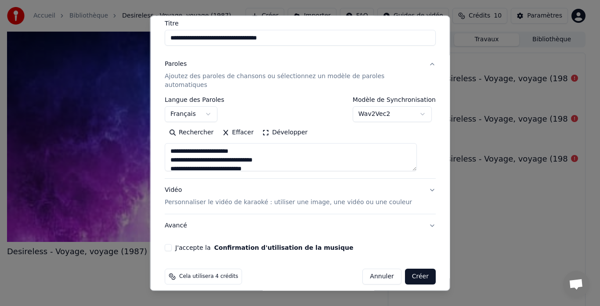
click at [374, 179] on button "Vidéo Personnaliser le vidéo de karaoké : utiliser une image, une vidéo ou une …" at bounding box center [300, 196] width 271 height 35
type textarea "**********"
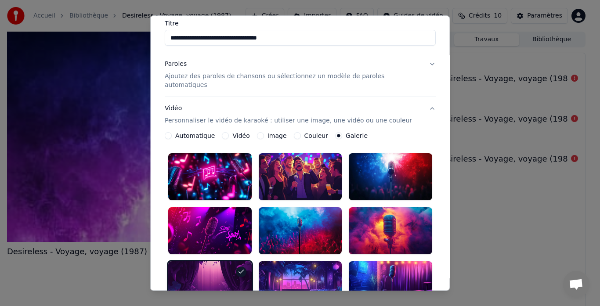
scroll to position [0, 0]
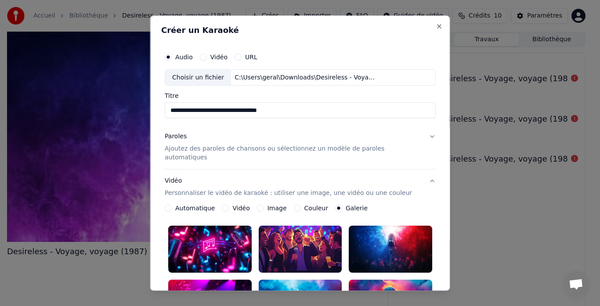
click at [416, 139] on button "Paroles Ajoutez des paroles de chansons ou sélectionnez un modèle de paroles au…" at bounding box center [300, 148] width 271 height 44
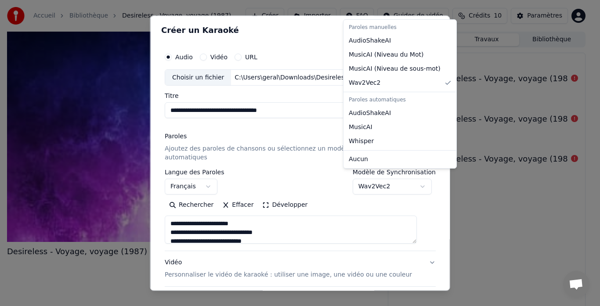
click at [417, 181] on body "**********" at bounding box center [296, 153] width 593 height 306
select select "****"
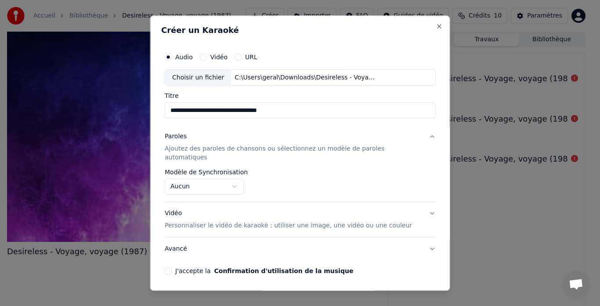
click at [278, 149] on p "Ajoutez des paroles de chansons ou sélectionnez un modèle de paroles automatiqu…" at bounding box center [293, 154] width 257 height 18
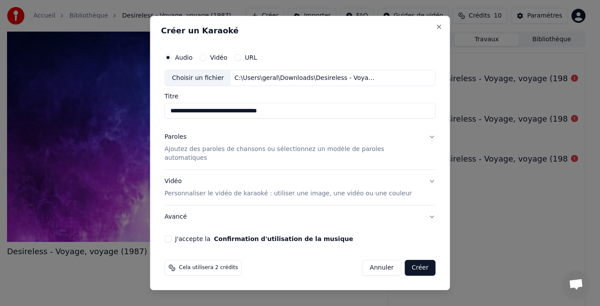
click at [278, 149] on div "Paroles Ajoutez des paroles de chansons ou sélectionnez un modèle de paroles au…" at bounding box center [293, 148] width 257 height 30
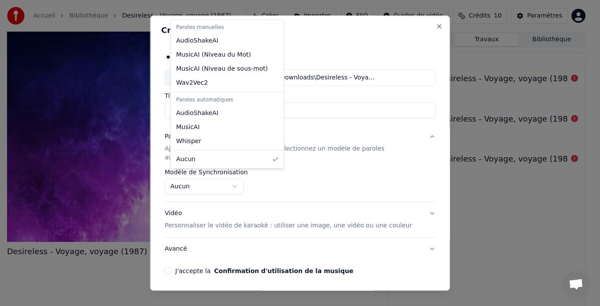
click at [243, 176] on body "**********" at bounding box center [296, 153] width 593 height 306
select select "********"
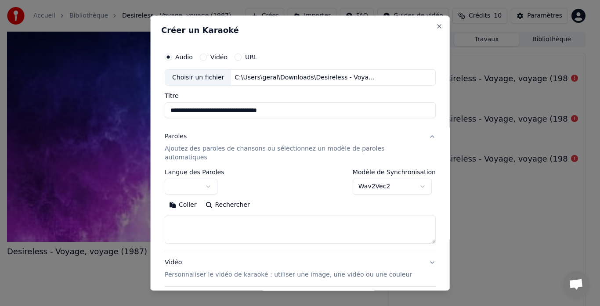
click at [192, 199] on button "Coller" at bounding box center [183, 206] width 36 height 14
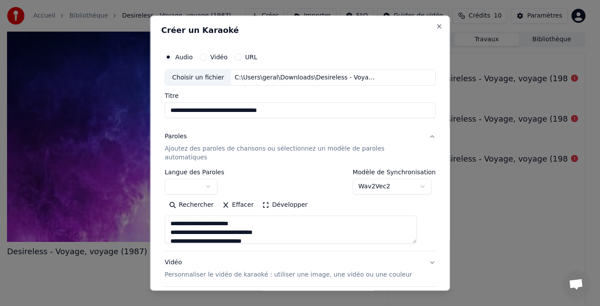
type textarea "**********"
click at [214, 175] on body "**********" at bounding box center [296, 153] width 593 height 306
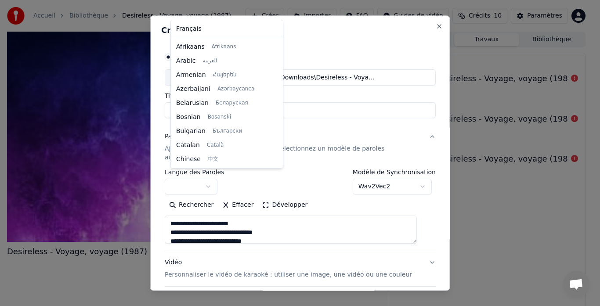
select select "**"
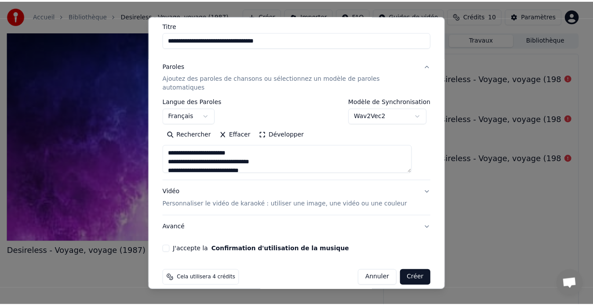
scroll to position [72, 0]
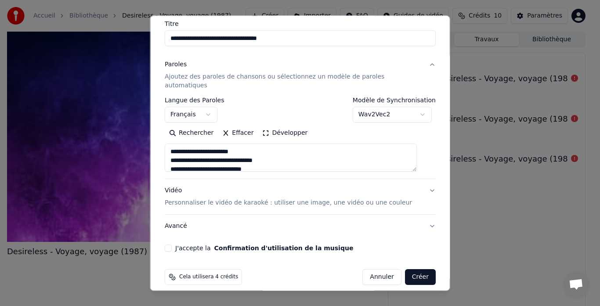
click at [172, 245] on button "J'accepte la Confirmation d'utilisation de la musique" at bounding box center [168, 248] width 7 height 7
click at [419, 185] on button "Vidéo Personnaliser le vidéo de karaoké : utiliser une image, une vidéo ou une …" at bounding box center [300, 197] width 271 height 35
type textarea "**********"
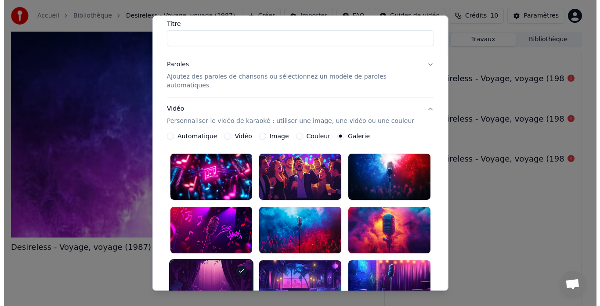
scroll to position [49, 0]
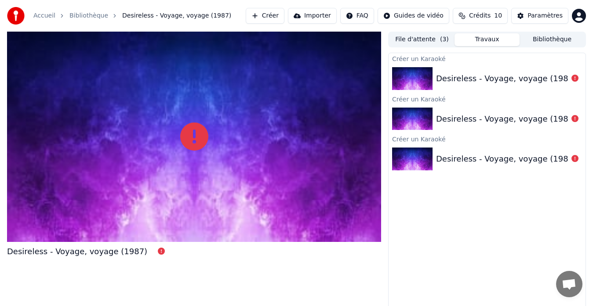
drag, startPoint x: 447, startPoint y: 160, endPoint x: 444, endPoint y: 205, distance: 45.8
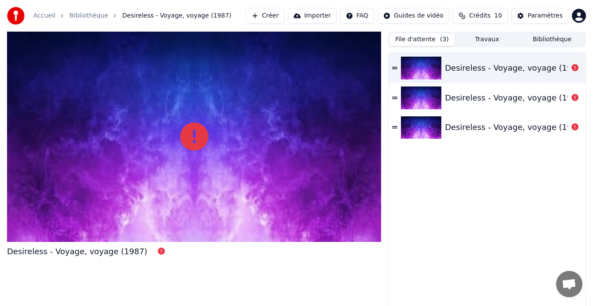
click at [407, 41] on button "File d'attente ( 3 )" at bounding box center [421, 39] width 65 height 13
click at [275, 17] on button "Créer" at bounding box center [265, 16] width 39 height 16
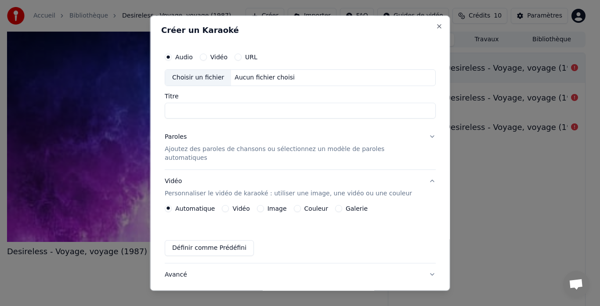
click at [213, 73] on div "Choisir un fichier" at bounding box center [198, 78] width 66 height 16
type input "**********"
click at [210, 148] on p "Ajoutez des paroles de chansons ou sélectionnez un modèle de paroles automatiqu…" at bounding box center [293, 154] width 257 height 18
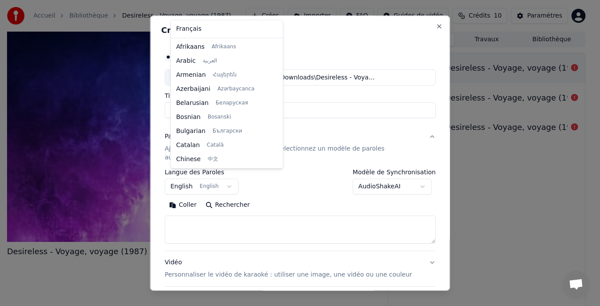
scroll to position [70, 0]
click at [230, 180] on body "**********" at bounding box center [296, 153] width 593 height 306
select select "**"
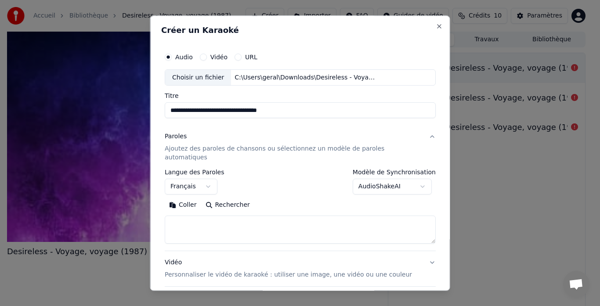
click at [189, 199] on button "Coller" at bounding box center [183, 206] width 36 height 14
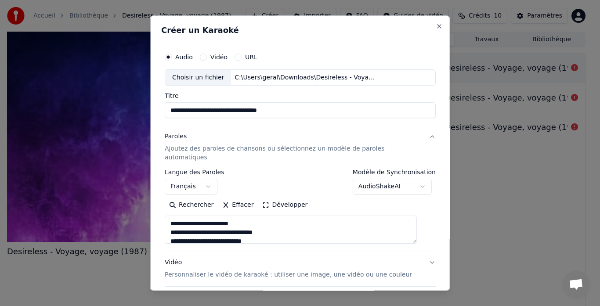
type textarea "**********"
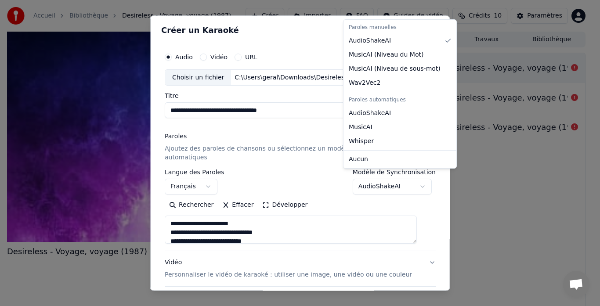
click at [412, 175] on body "**********" at bounding box center [296, 153] width 593 height 306
select select "********"
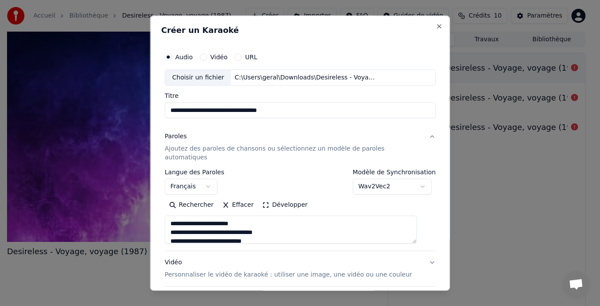
click at [371, 83] on div "Choisir un fichier C:\Users\geral\Downloads\Desireless - Voyage Voyage Instrume…" at bounding box center [300, 77] width 271 height 17
click at [374, 271] on p "Personnaliser le vidéo de karaoké : utiliser une image, une vidéo ou une couleur" at bounding box center [288, 275] width 247 height 9
type textarea "**********"
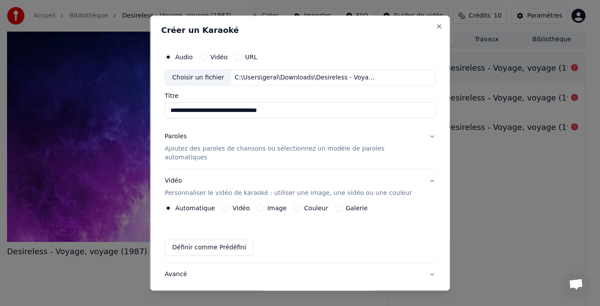
click at [343, 205] on div "Galerie" at bounding box center [351, 208] width 33 height 7
click at [337, 205] on button "Galerie" at bounding box center [338, 208] width 7 height 7
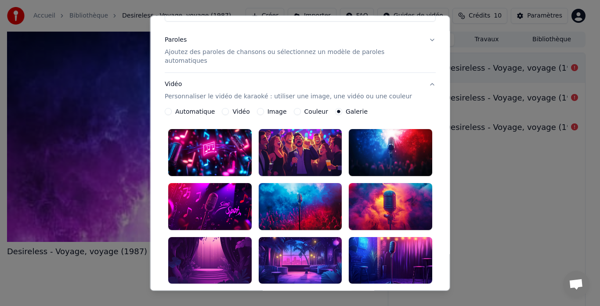
scroll to position [98, 0]
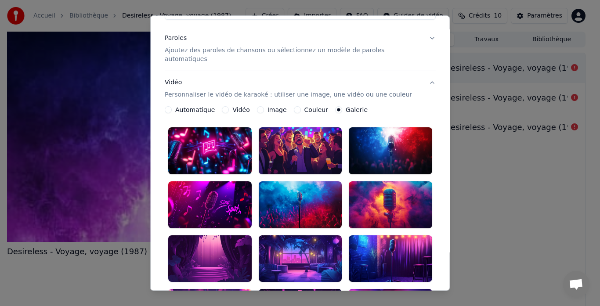
click at [211, 244] on div at bounding box center [210, 259] width 84 height 47
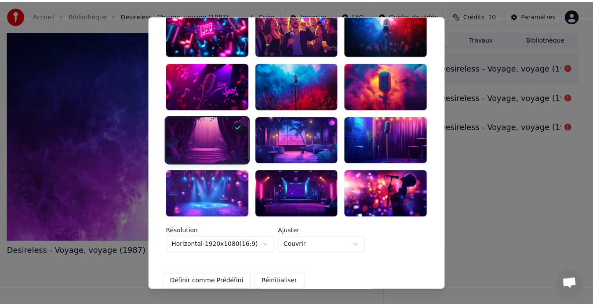
scroll to position [286, 0]
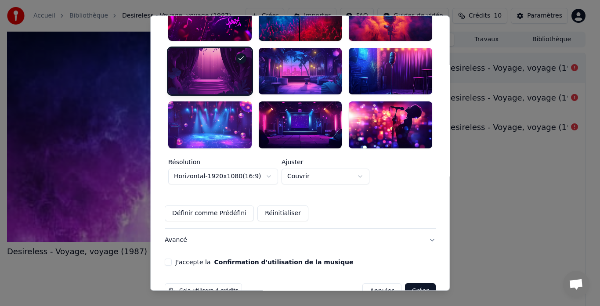
click at [172, 259] on button "J'accepte la Confirmation d'utilisation de la musique" at bounding box center [168, 262] width 7 height 7
click at [405, 284] on button "Créer" at bounding box center [420, 292] width 31 height 16
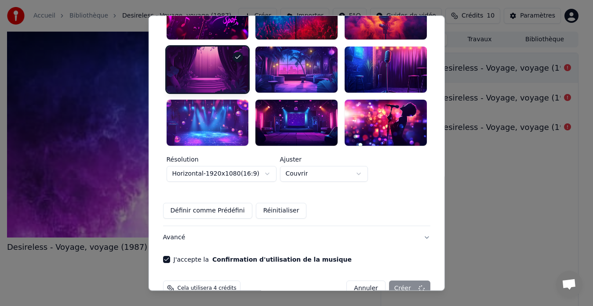
scroll to position [49, 0]
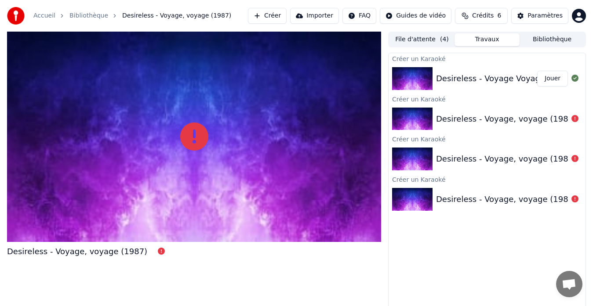
click at [549, 80] on button "Jouer" at bounding box center [552, 79] width 31 height 16
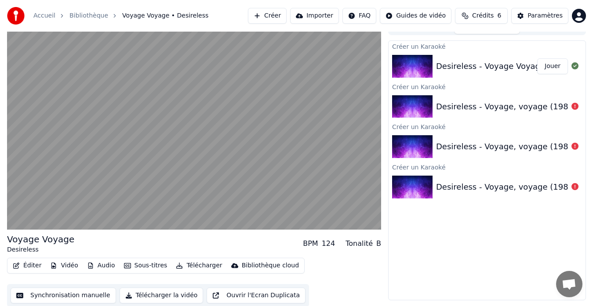
scroll to position [13, 0]
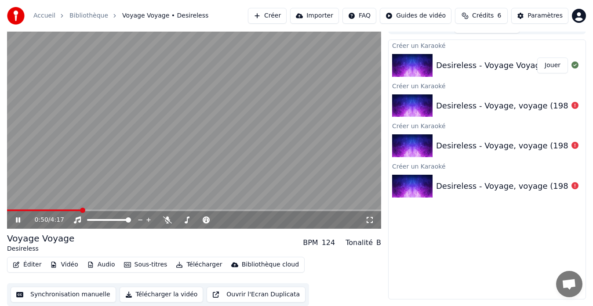
click at [82, 299] on button "Synchronisation manuelle" at bounding box center [64, 295] width 106 height 16
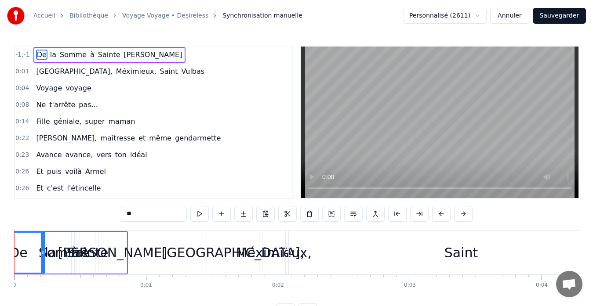
click at [229, 120] on div "0:14 Fille géniale, super maman" at bounding box center [153, 121] width 277 height 17
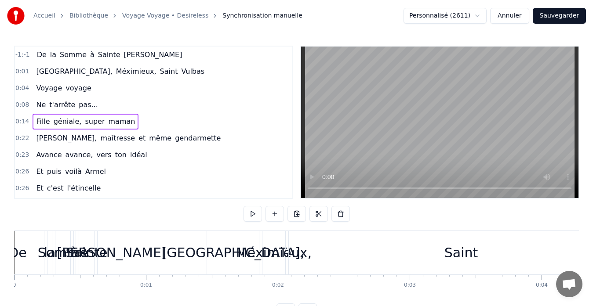
click at [298, 189] on div "-1:-1 De la Somme à Sainte Julie 0:01 Villeurbanne, Méximieux, Saint Vulbas 0:0…" at bounding box center [296, 122] width 565 height 153
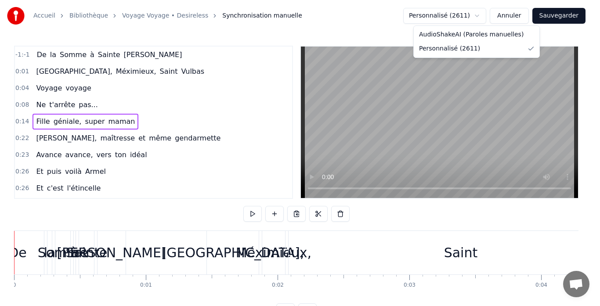
click at [484, 18] on html "Accueil Bibliothèque Voyage Voyage • Desireless Synchronisation manuelle Person…" at bounding box center [300, 167] width 600 height 334
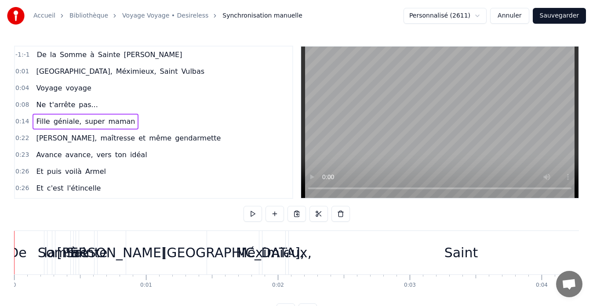
click at [78, 56] on span "Somme" at bounding box center [73, 55] width 29 height 10
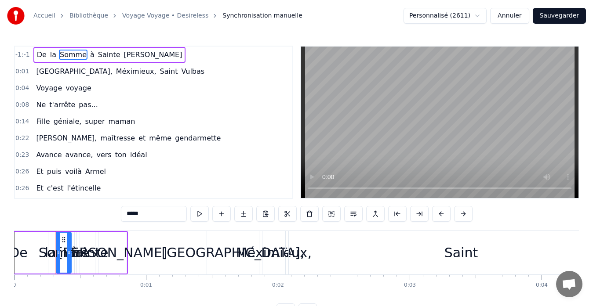
click at [18, 58] on span "-1:-1" at bounding box center [22, 55] width 15 height 9
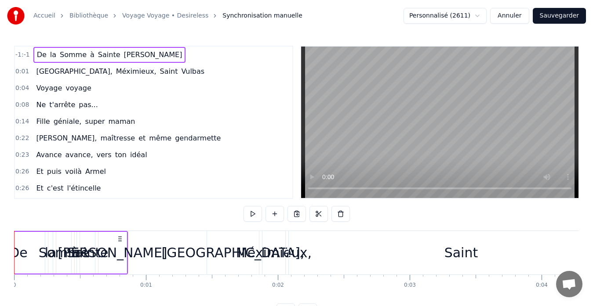
click at [559, 15] on button "Sauvegarder" at bounding box center [559, 16] width 53 height 16
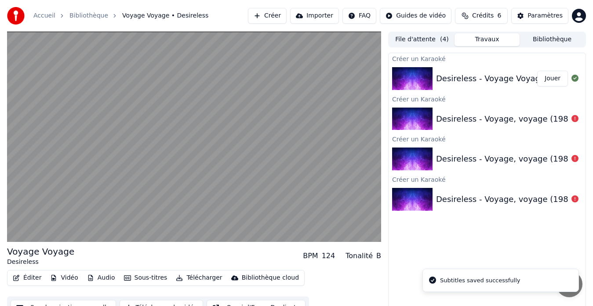
click at [503, 118] on div "Desireless - Voyage, voyage (1987)" at bounding box center [506, 119] width 140 height 12
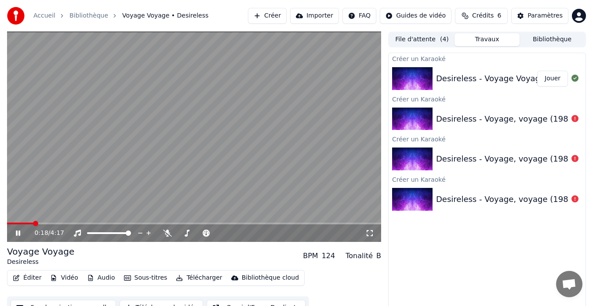
click at [16, 232] on icon at bounding box center [18, 233] width 4 height 5
click at [132, 279] on button "Sous-titres" at bounding box center [145, 278] width 51 height 12
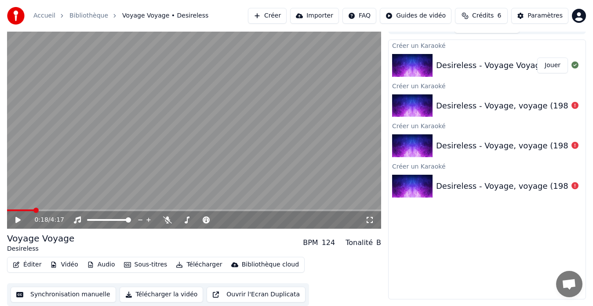
click at [65, 296] on button "Synchronisation manuelle" at bounding box center [64, 295] width 106 height 16
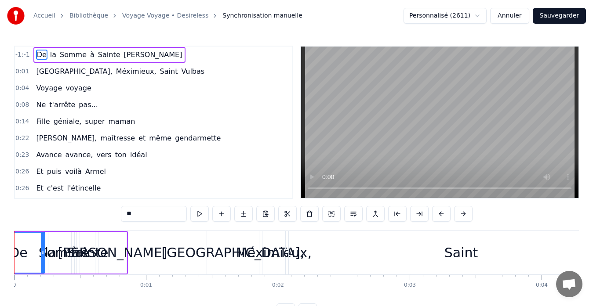
drag, startPoint x: 35, startPoint y: 262, endPoint x: 22, endPoint y: 257, distance: 14.3
click at [22, 257] on div "De" at bounding box center [19, 253] width 52 height 40
click at [33, 256] on div "De" at bounding box center [19, 253] width 52 height 40
click at [26, 57] on span "-1:-1" at bounding box center [22, 55] width 15 height 9
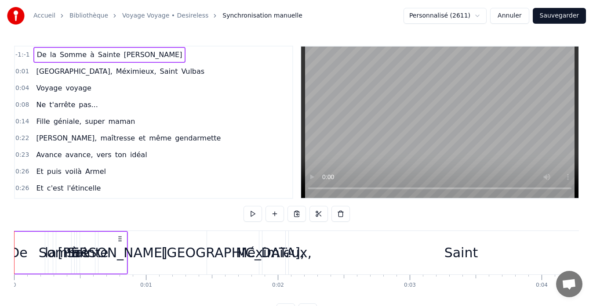
click at [20, 54] on span "-1:-1" at bounding box center [22, 55] width 15 height 9
click at [36, 54] on span "De" at bounding box center [41, 55] width 11 height 10
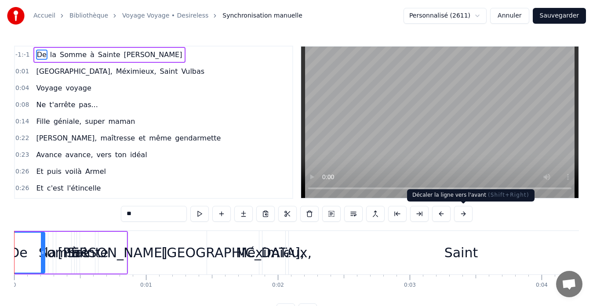
click at [461, 218] on button at bounding box center [463, 214] width 18 height 16
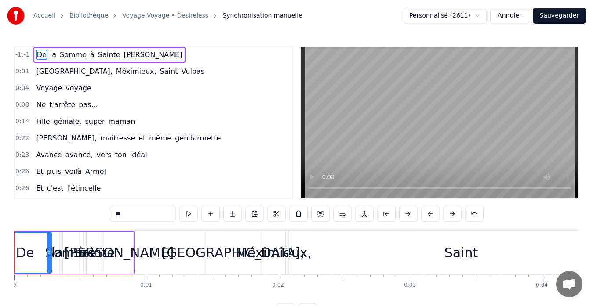
click at [461, 218] on button at bounding box center [452, 214] width 18 height 16
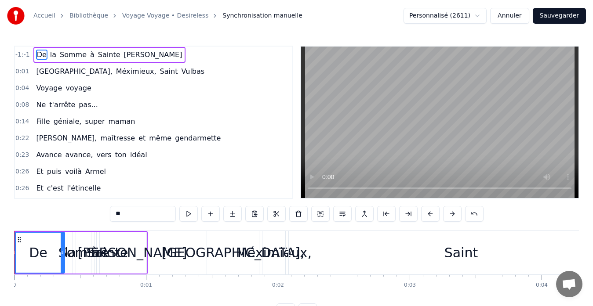
click at [461, 218] on button at bounding box center [452, 214] width 18 height 16
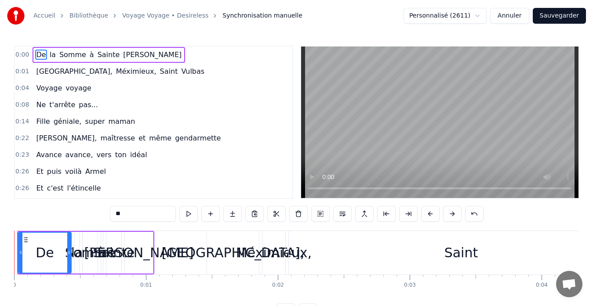
click at [461, 218] on button at bounding box center [452, 214] width 18 height 16
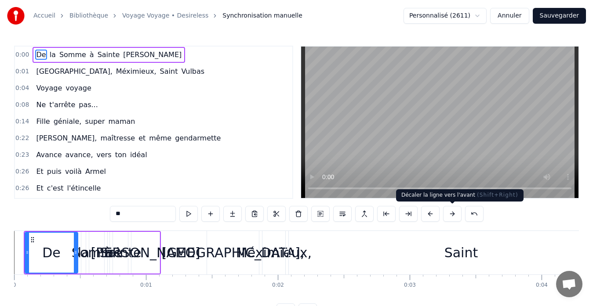
click at [452, 214] on button at bounding box center [452, 214] width 18 height 16
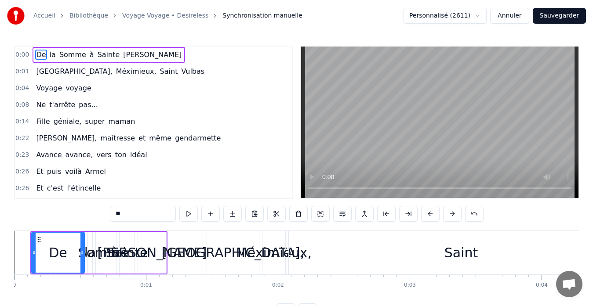
click at [452, 214] on button at bounding box center [452, 214] width 18 height 16
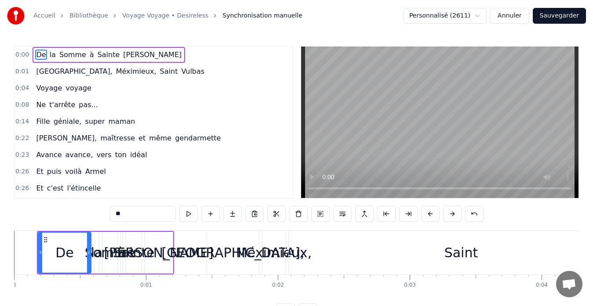
click at [452, 214] on button at bounding box center [452, 214] width 18 height 16
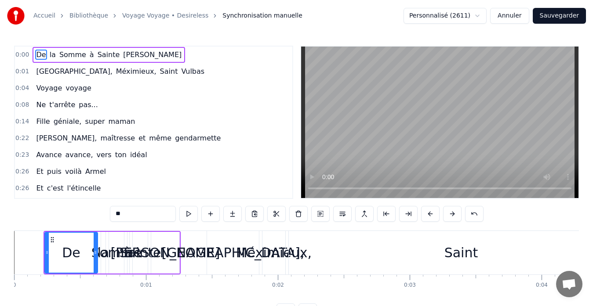
click at [452, 214] on button at bounding box center [452, 214] width 18 height 16
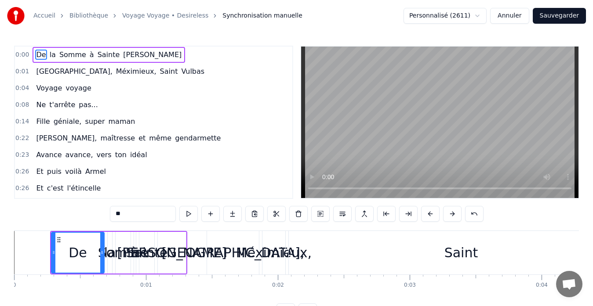
click at [452, 214] on button at bounding box center [452, 214] width 18 height 16
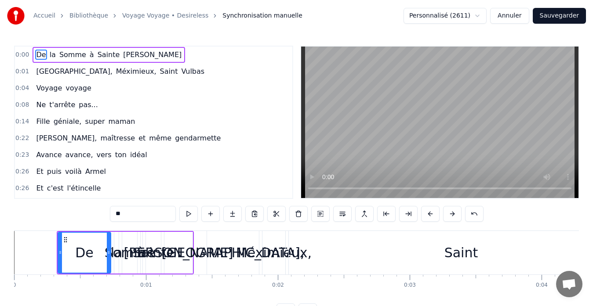
click at [452, 214] on button at bounding box center [452, 214] width 18 height 16
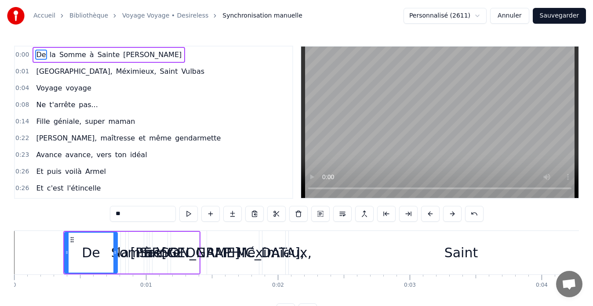
click at [452, 214] on button at bounding box center [452, 214] width 18 height 16
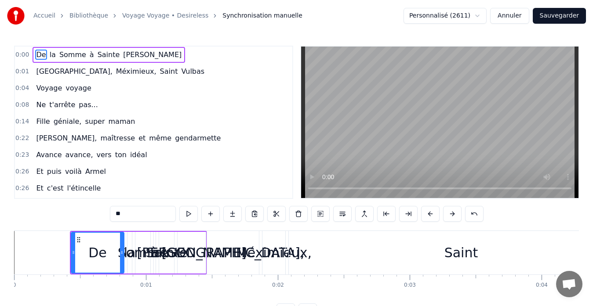
click at [452, 214] on button at bounding box center [452, 214] width 18 height 16
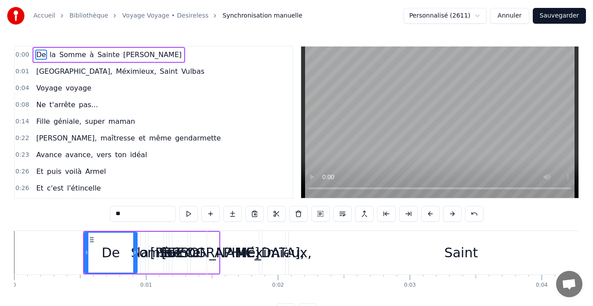
click at [452, 214] on button at bounding box center [452, 214] width 18 height 16
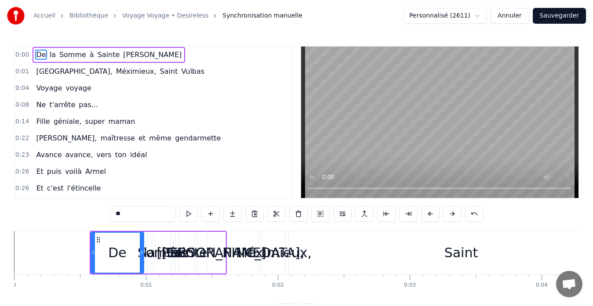
click at [452, 214] on button at bounding box center [452, 214] width 18 height 16
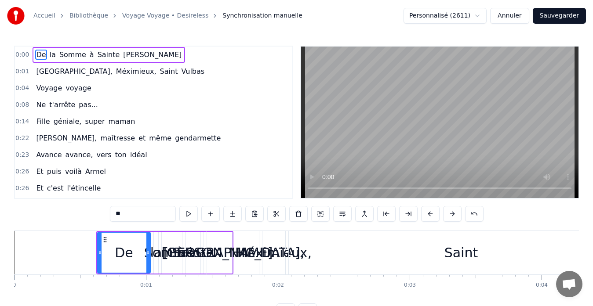
click at [452, 214] on button at bounding box center [452, 214] width 18 height 16
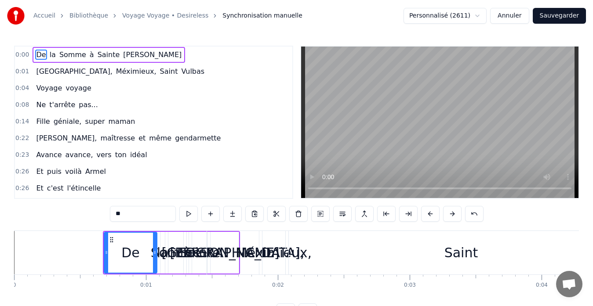
click at [452, 214] on button at bounding box center [452, 214] width 18 height 16
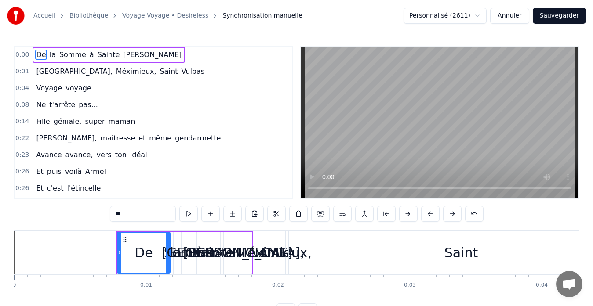
click at [452, 214] on button at bounding box center [452, 214] width 18 height 16
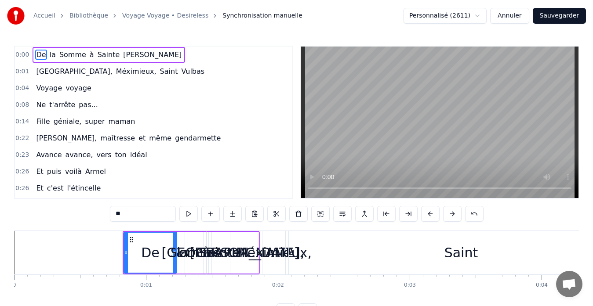
click at [452, 214] on button at bounding box center [452, 214] width 18 height 16
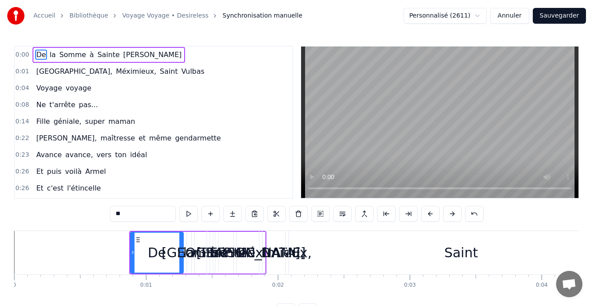
click at [452, 214] on button at bounding box center [452, 214] width 18 height 16
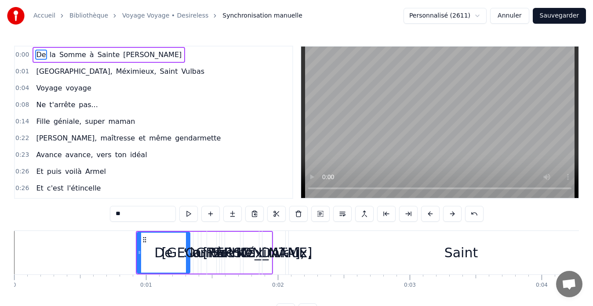
click at [452, 214] on button at bounding box center [452, 214] width 18 height 16
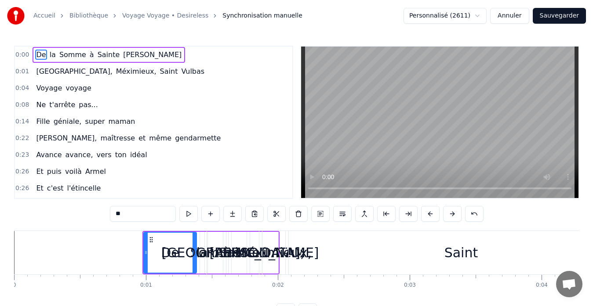
click at [452, 214] on button at bounding box center [452, 214] width 18 height 16
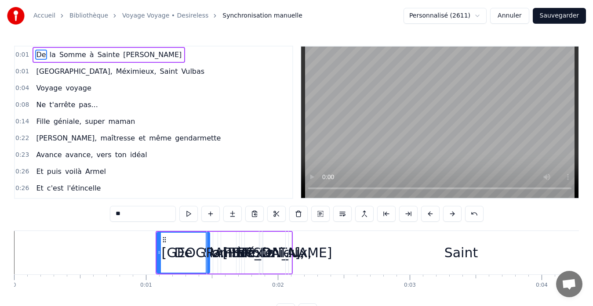
click at [452, 214] on button at bounding box center [452, 214] width 18 height 16
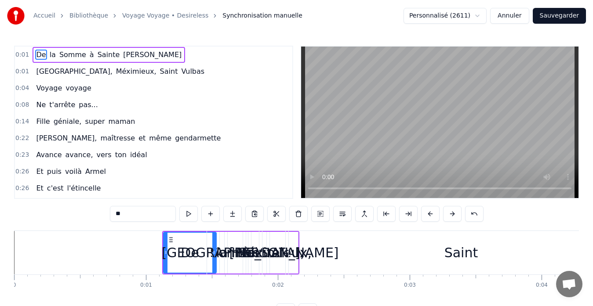
click at [452, 214] on button at bounding box center [452, 214] width 18 height 16
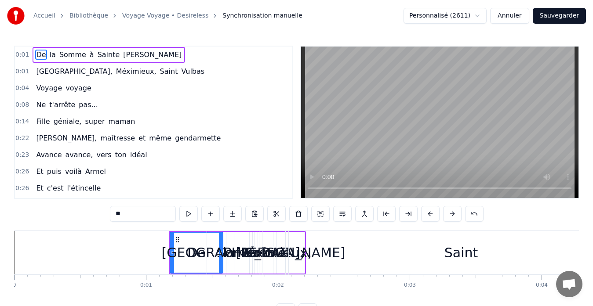
click at [452, 214] on button at bounding box center [452, 214] width 18 height 16
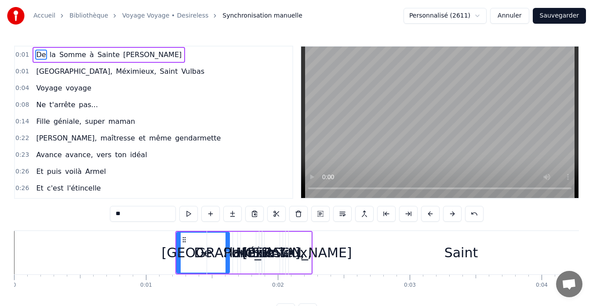
click at [452, 214] on button at bounding box center [452, 214] width 18 height 16
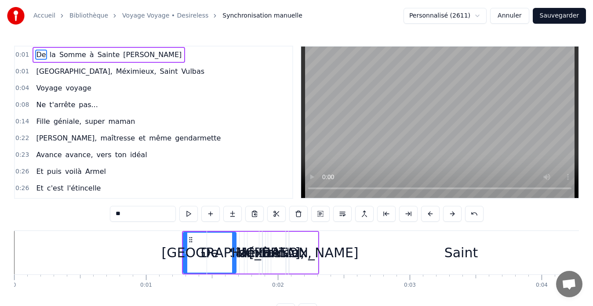
click at [452, 214] on button at bounding box center [452, 214] width 18 height 16
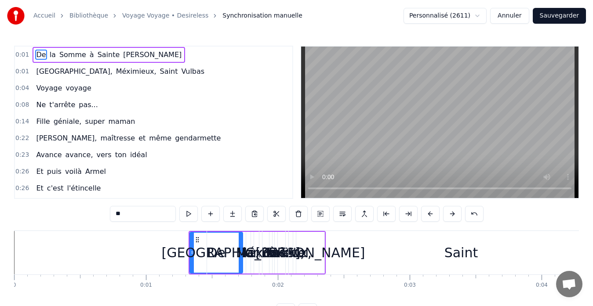
click at [452, 214] on button at bounding box center [452, 214] width 18 height 16
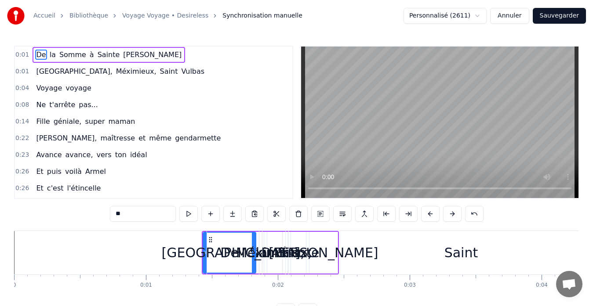
click at [452, 214] on button at bounding box center [452, 214] width 18 height 16
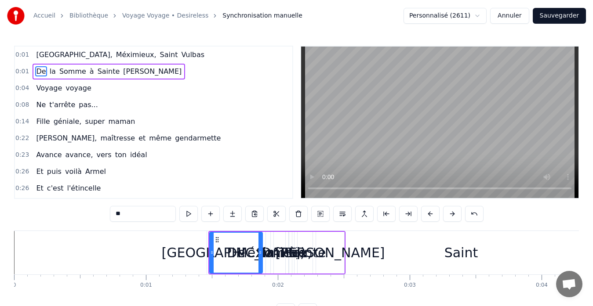
click at [452, 214] on button at bounding box center [452, 214] width 18 height 16
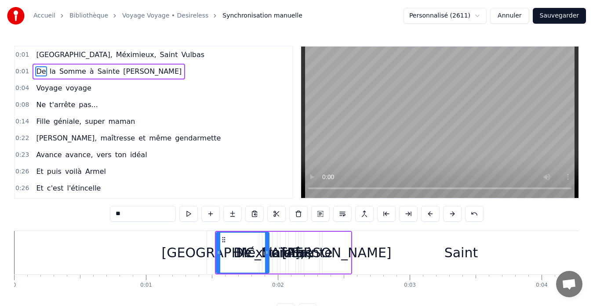
click at [452, 214] on button at bounding box center [452, 214] width 18 height 16
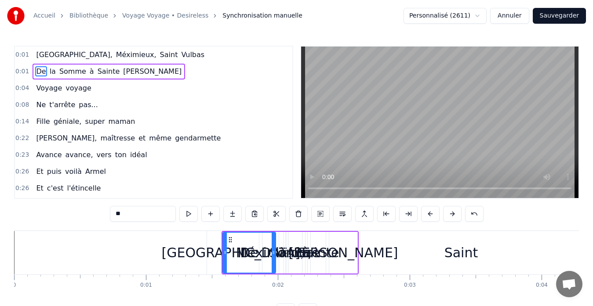
click at [452, 214] on button at bounding box center [452, 214] width 18 height 16
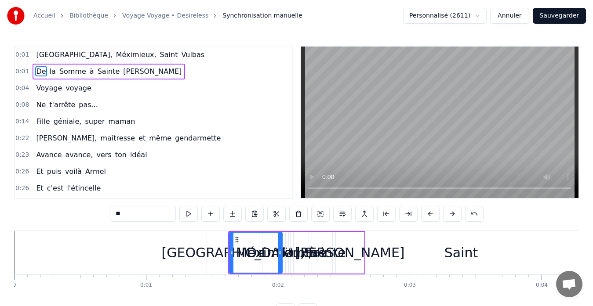
click at [452, 214] on button at bounding box center [452, 214] width 18 height 16
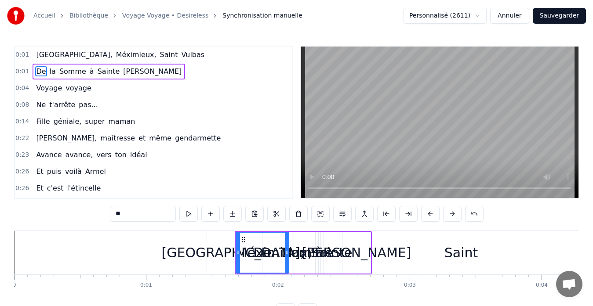
click at [452, 214] on button at bounding box center [452, 214] width 18 height 16
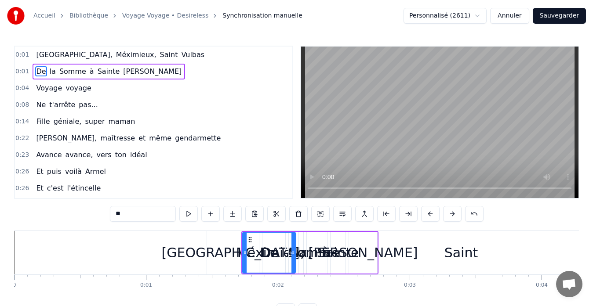
click at [452, 214] on button at bounding box center [452, 214] width 18 height 16
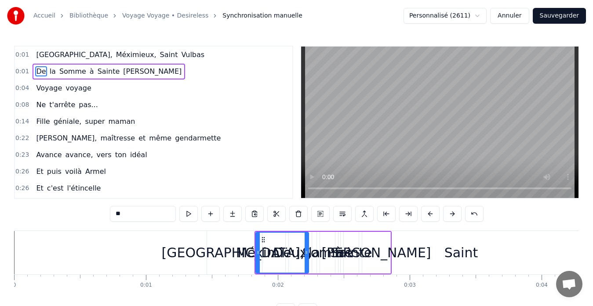
click at [452, 214] on button at bounding box center [452, 214] width 18 height 16
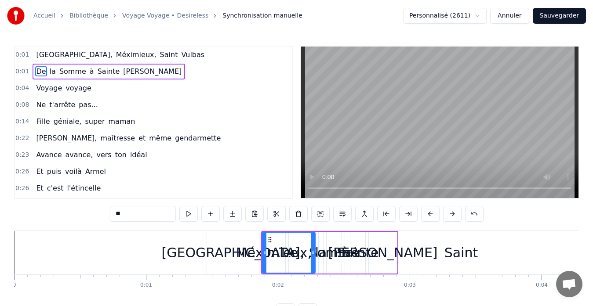
click at [452, 214] on button at bounding box center [452, 214] width 18 height 16
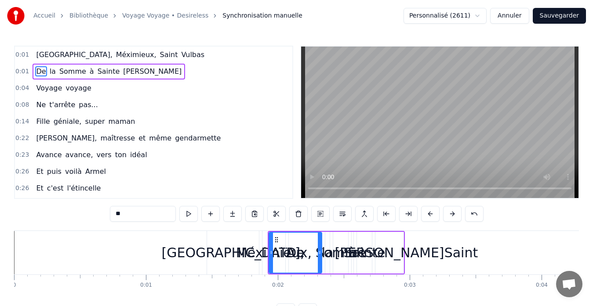
click at [452, 214] on button at bounding box center [452, 214] width 18 height 16
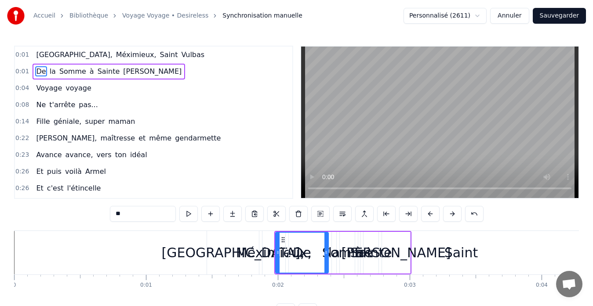
click at [452, 214] on button at bounding box center [452, 214] width 18 height 16
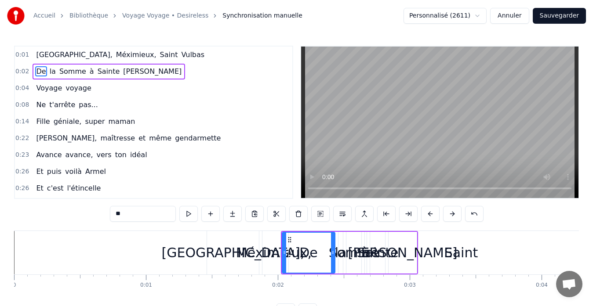
click at [452, 214] on button at bounding box center [452, 214] width 18 height 16
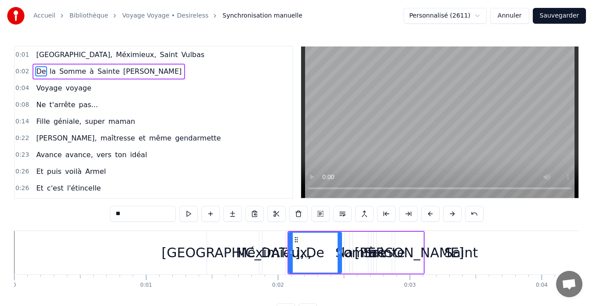
click at [452, 214] on button at bounding box center [452, 214] width 18 height 16
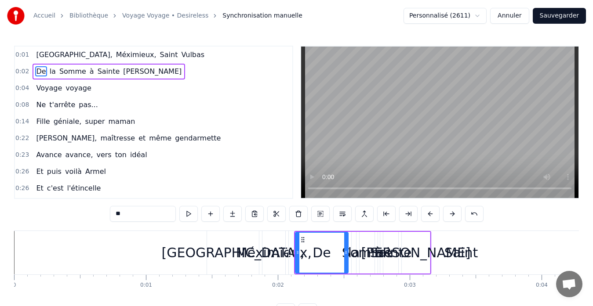
click at [452, 214] on button at bounding box center [452, 214] width 18 height 16
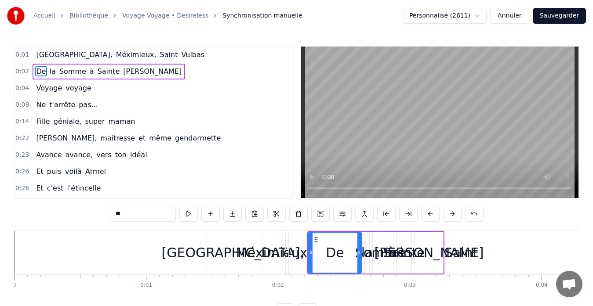
click at [452, 214] on button at bounding box center [452, 214] width 18 height 16
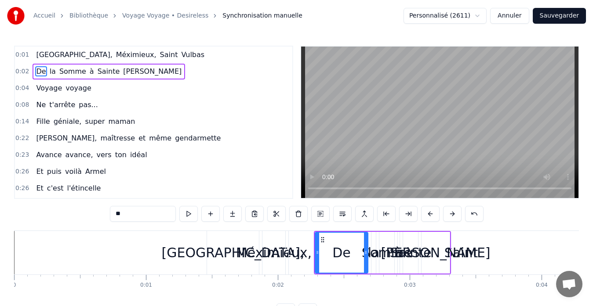
click at [452, 214] on button at bounding box center [452, 214] width 18 height 16
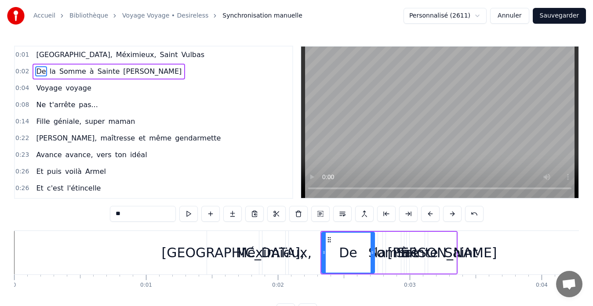
click at [452, 214] on button at bounding box center [452, 214] width 18 height 16
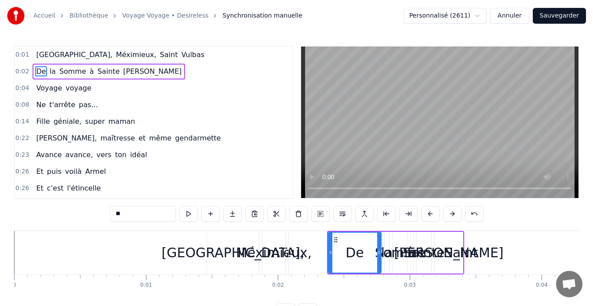
click at [452, 214] on button at bounding box center [452, 214] width 18 height 16
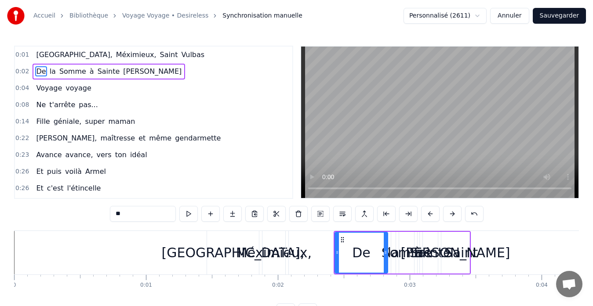
click at [452, 214] on button at bounding box center [452, 214] width 18 height 16
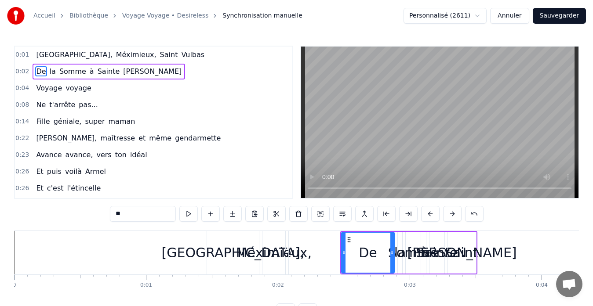
click at [452, 214] on button at bounding box center [452, 214] width 18 height 16
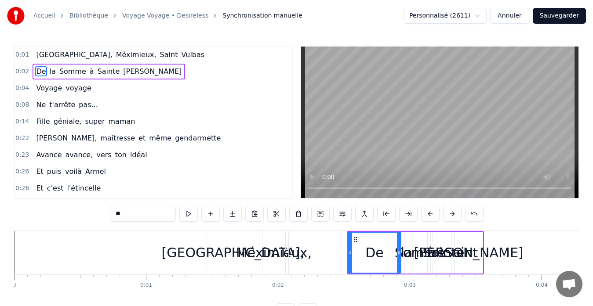
click at [452, 214] on button at bounding box center [452, 214] width 18 height 16
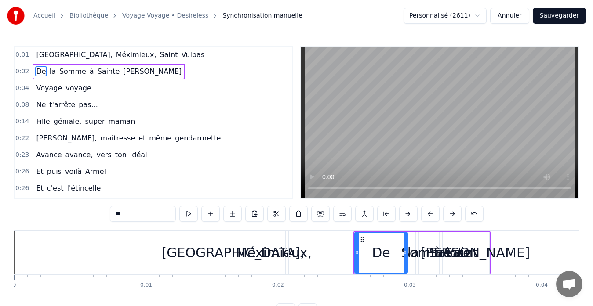
click at [452, 214] on button at bounding box center [452, 214] width 18 height 16
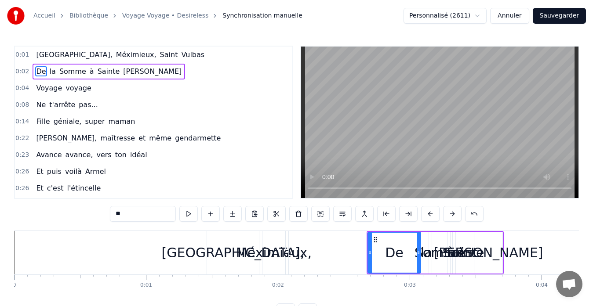
click at [452, 214] on button at bounding box center [452, 214] width 18 height 16
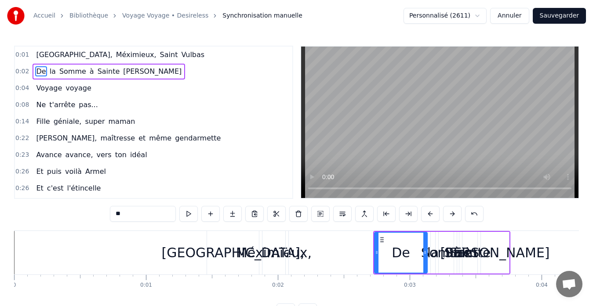
click at [452, 214] on button at bounding box center [452, 214] width 18 height 16
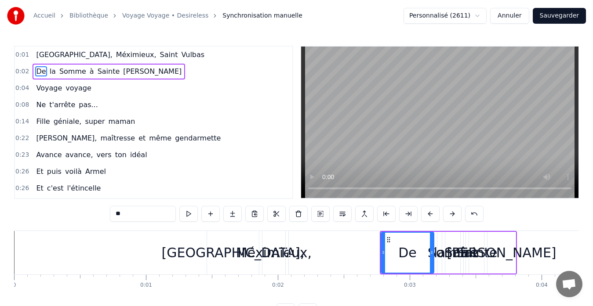
click at [452, 214] on button at bounding box center [452, 214] width 18 height 16
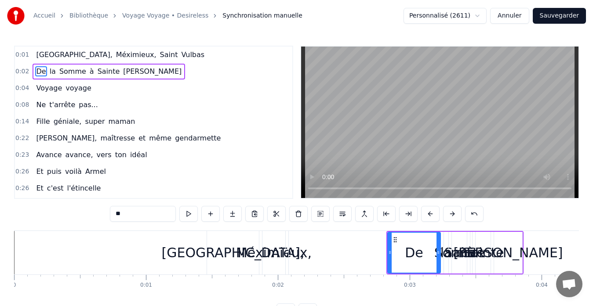
click at [452, 214] on button at bounding box center [452, 214] width 18 height 16
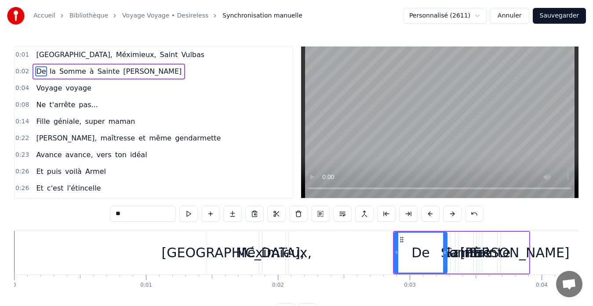
click at [452, 214] on button at bounding box center [452, 214] width 18 height 16
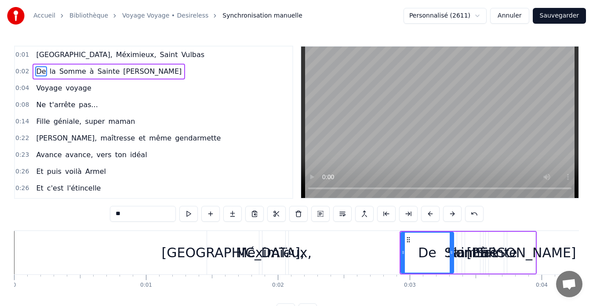
click at [452, 214] on button at bounding box center [452, 214] width 18 height 16
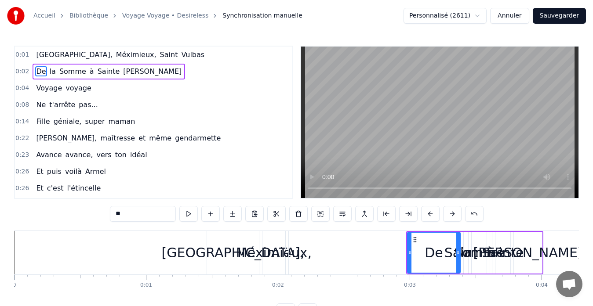
click at [452, 214] on button at bounding box center [452, 214] width 18 height 16
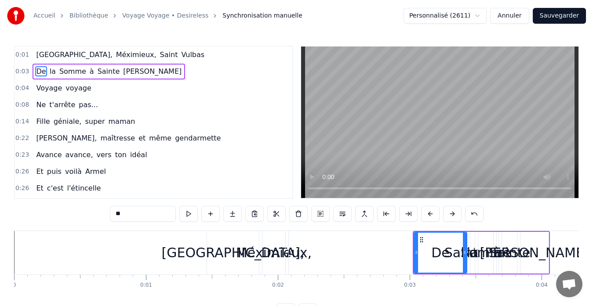
click at [452, 214] on button at bounding box center [452, 214] width 18 height 16
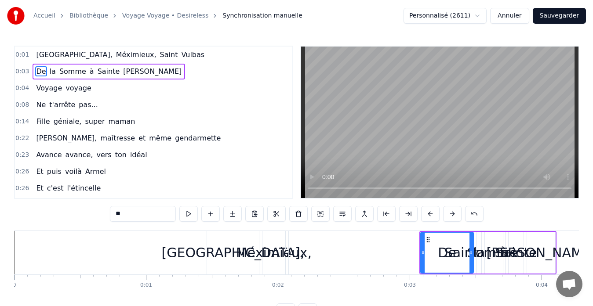
click at [452, 214] on button at bounding box center [452, 214] width 18 height 16
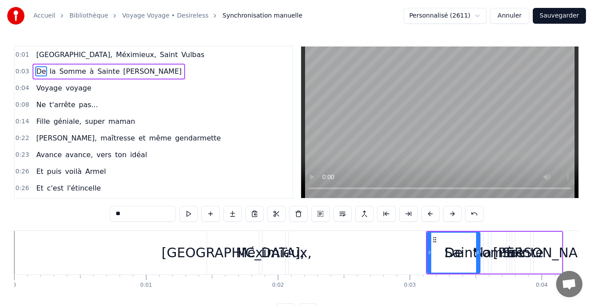
click at [452, 214] on button at bounding box center [452, 214] width 18 height 16
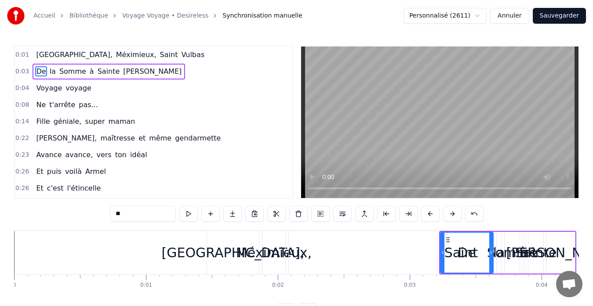
click at [452, 214] on button at bounding box center [452, 214] width 18 height 16
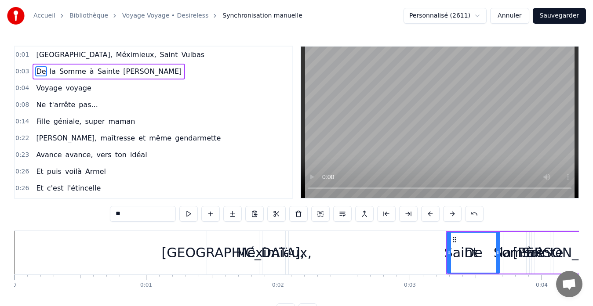
click at [452, 214] on button at bounding box center [452, 214] width 18 height 16
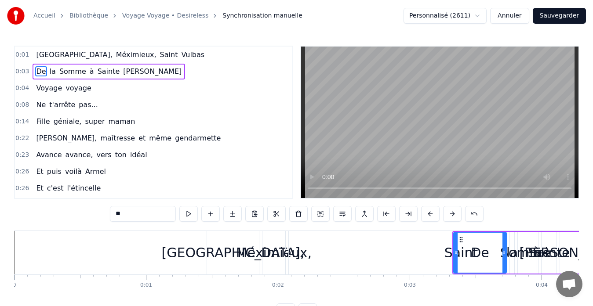
click at [452, 214] on button at bounding box center [452, 214] width 18 height 16
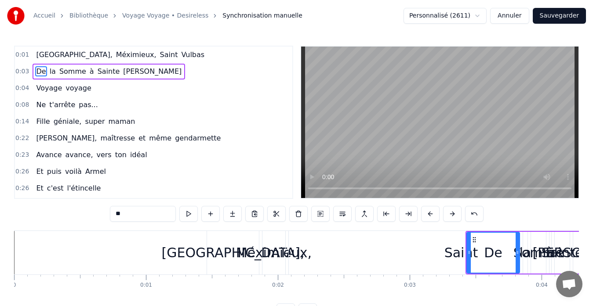
click at [452, 214] on button at bounding box center [452, 214] width 18 height 16
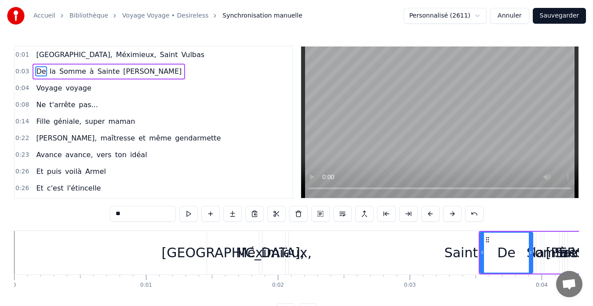
click at [452, 214] on button at bounding box center [452, 214] width 18 height 16
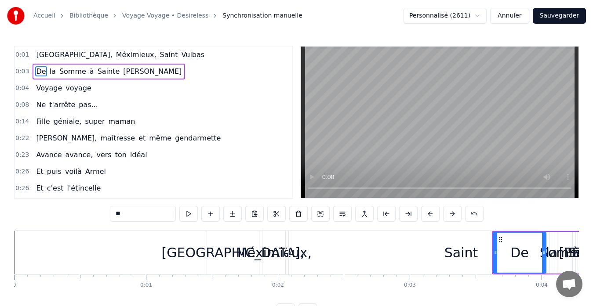
click at [452, 214] on button at bounding box center [452, 214] width 18 height 16
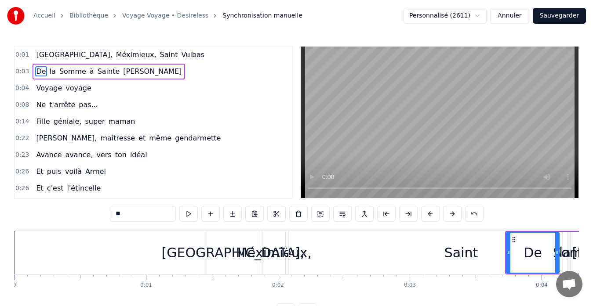
click at [452, 214] on button at bounding box center [452, 214] width 18 height 16
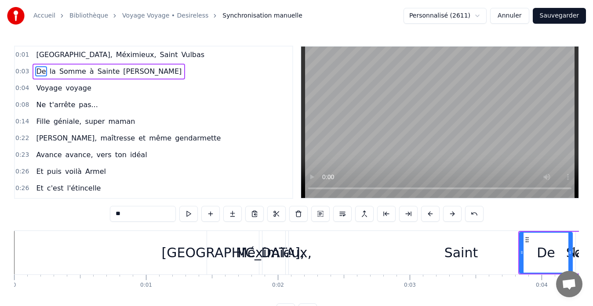
click at [452, 214] on button at bounding box center [452, 214] width 18 height 16
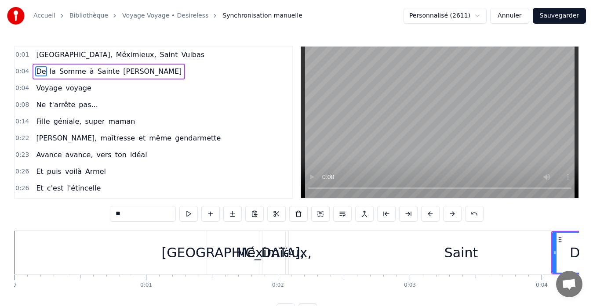
click at [452, 214] on button at bounding box center [452, 214] width 18 height 16
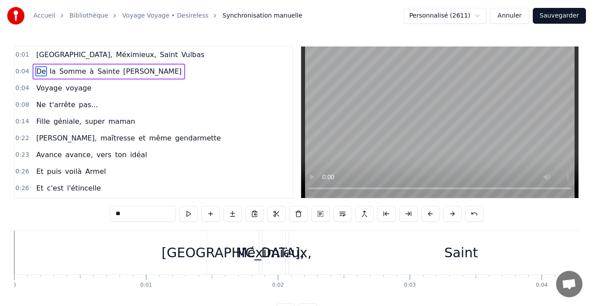
click at [452, 214] on button at bounding box center [452, 214] width 18 height 16
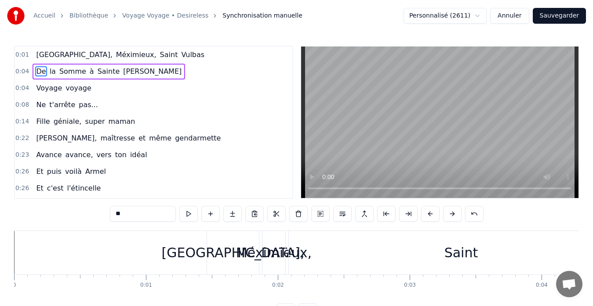
click at [452, 214] on button at bounding box center [452, 214] width 18 height 16
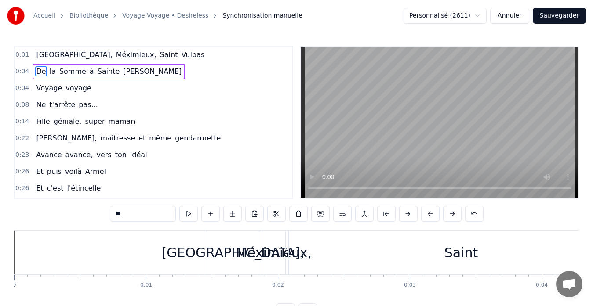
click at [452, 214] on button at bounding box center [452, 214] width 18 height 16
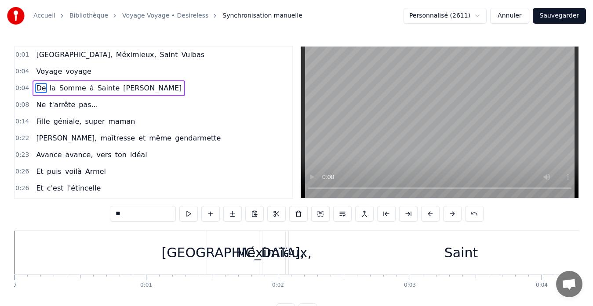
click at [452, 214] on button at bounding box center [452, 214] width 18 height 16
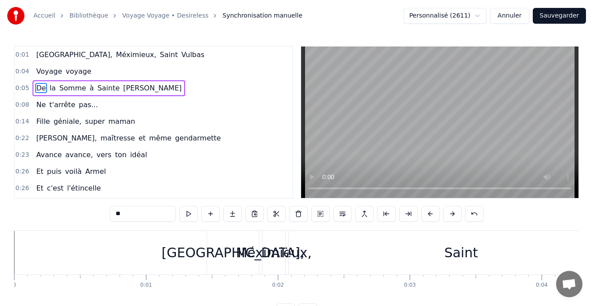
click at [452, 214] on button at bounding box center [452, 214] width 18 height 16
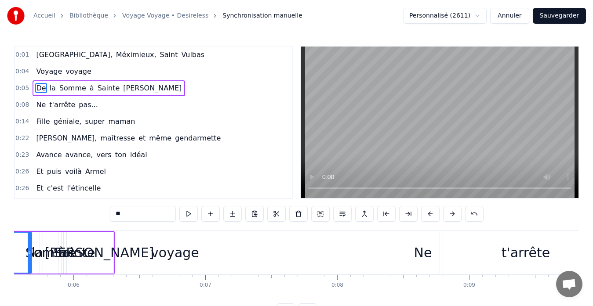
scroll to position [0, 515]
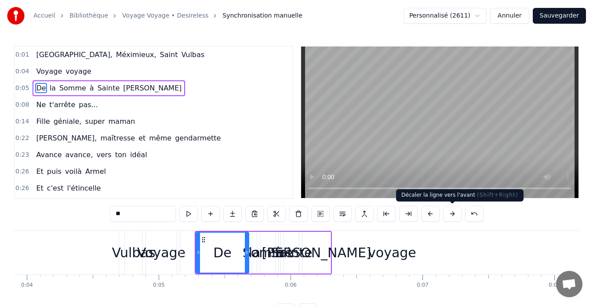
click at [452, 214] on button at bounding box center [452, 214] width 18 height 16
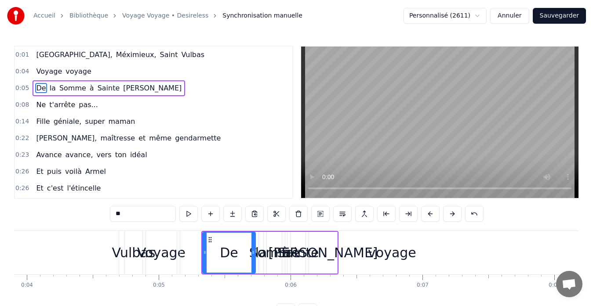
click at [452, 214] on button at bounding box center [452, 214] width 18 height 16
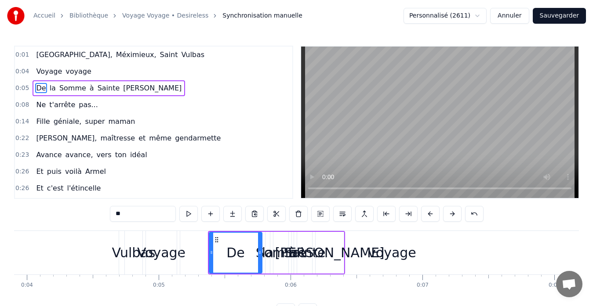
click at [452, 214] on button at bounding box center [452, 214] width 18 height 16
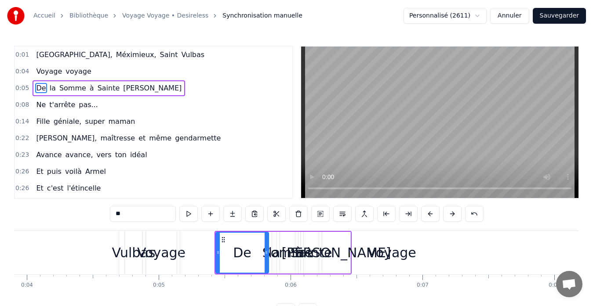
click at [452, 214] on button at bounding box center [452, 214] width 18 height 16
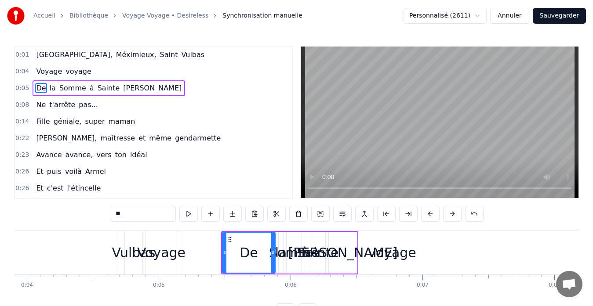
click at [452, 214] on button at bounding box center [452, 214] width 18 height 16
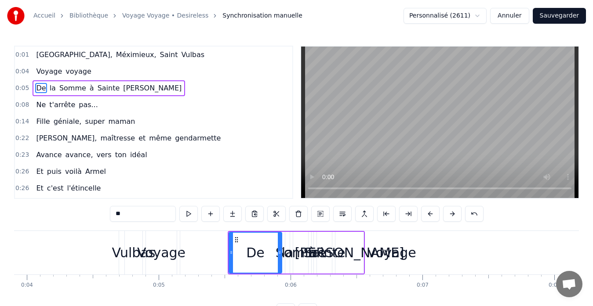
click at [452, 214] on button at bounding box center [452, 214] width 18 height 16
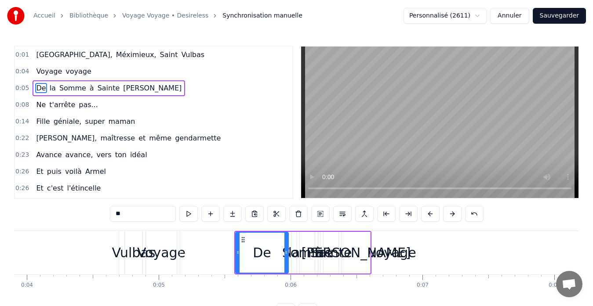
click at [452, 214] on button at bounding box center [452, 214] width 18 height 16
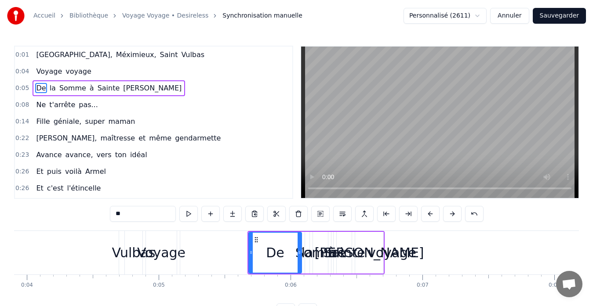
click at [452, 214] on button at bounding box center [452, 214] width 18 height 16
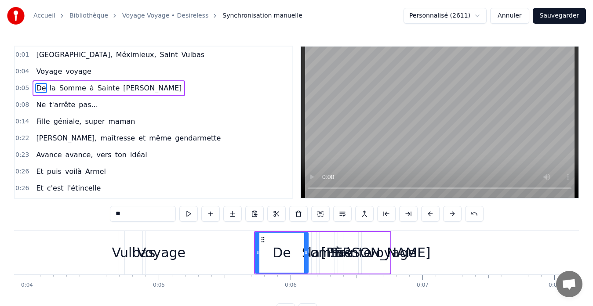
click at [452, 214] on button at bounding box center [452, 214] width 18 height 16
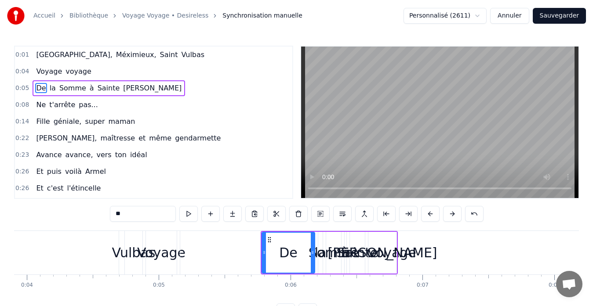
click at [452, 214] on button at bounding box center [452, 214] width 18 height 16
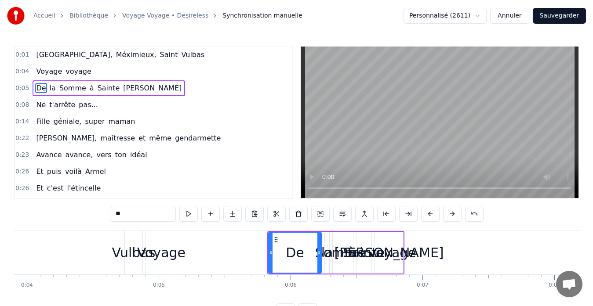
click at [452, 214] on button at bounding box center [452, 214] width 18 height 16
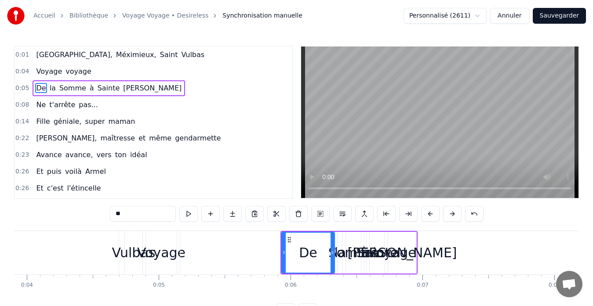
click at [452, 214] on button at bounding box center [452, 214] width 18 height 16
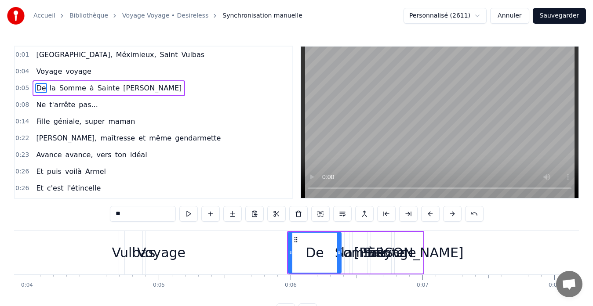
click at [452, 214] on button at bounding box center [452, 214] width 18 height 16
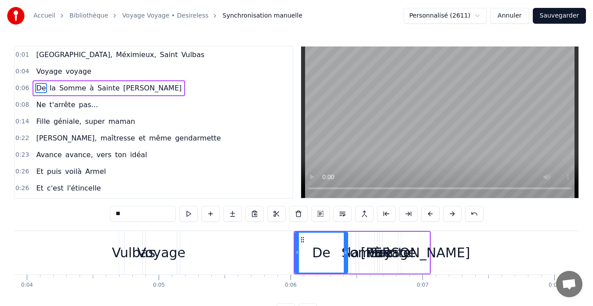
click at [452, 214] on button at bounding box center [452, 214] width 18 height 16
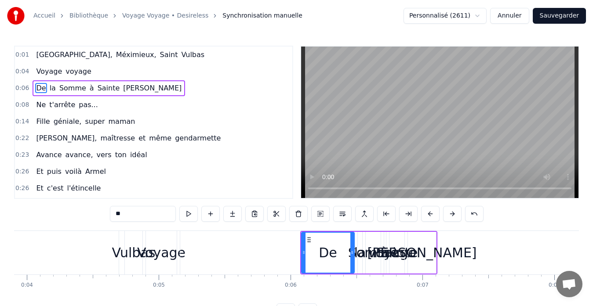
click at [452, 214] on button at bounding box center [452, 214] width 18 height 16
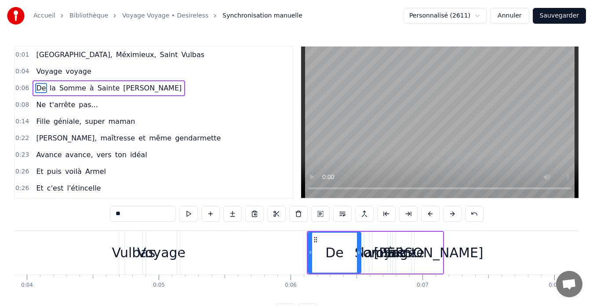
click at [452, 214] on button at bounding box center [452, 214] width 18 height 16
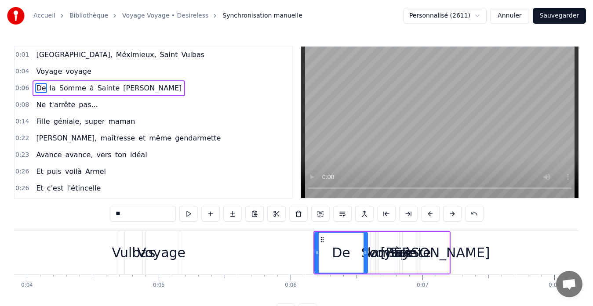
click at [452, 214] on button at bounding box center [452, 214] width 18 height 16
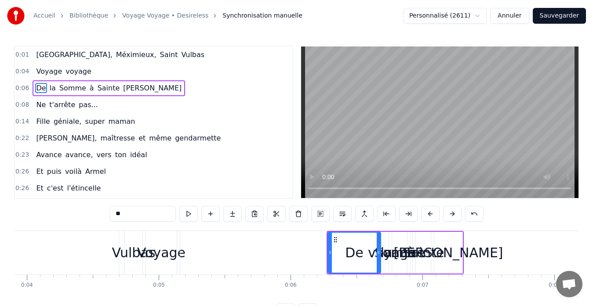
click at [452, 214] on button at bounding box center [452, 214] width 18 height 16
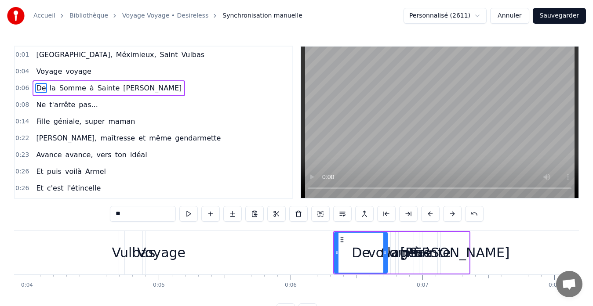
click at [452, 214] on button at bounding box center [452, 214] width 18 height 16
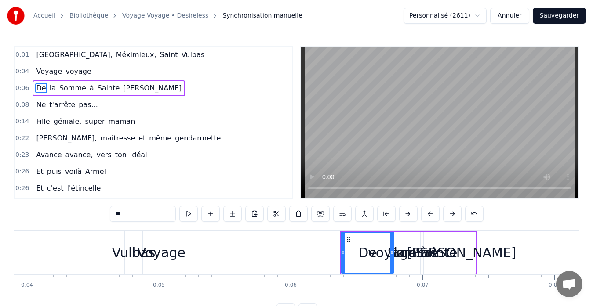
click at [452, 214] on button at bounding box center [452, 214] width 18 height 16
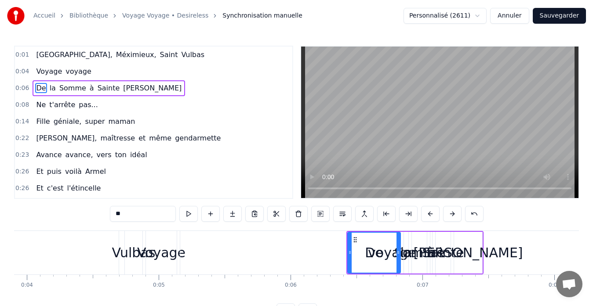
click at [452, 214] on button at bounding box center [452, 214] width 18 height 16
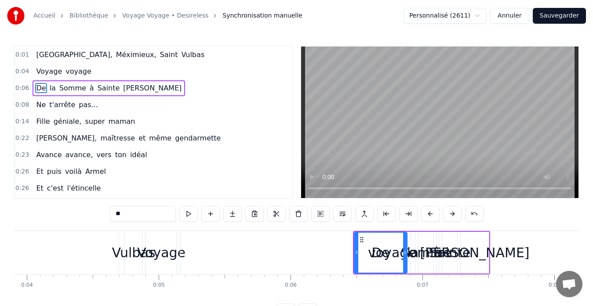
click at [452, 214] on button at bounding box center [452, 214] width 18 height 16
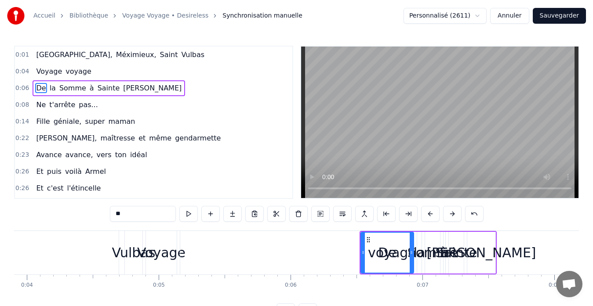
click at [452, 214] on button at bounding box center [452, 214] width 18 height 16
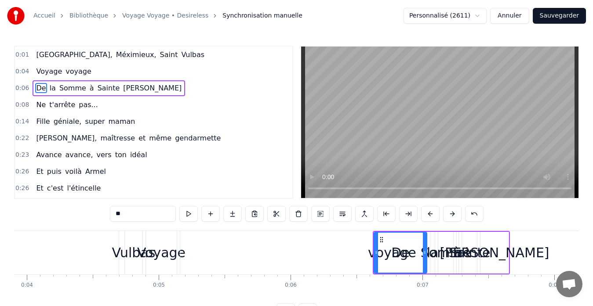
click at [452, 214] on button at bounding box center [452, 214] width 18 height 16
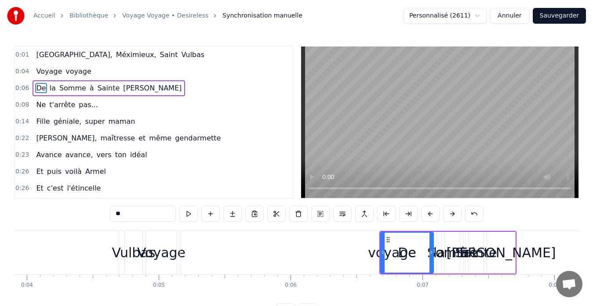
click at [452, 214] on button at bounding box center [452, 214] width 18 height 16
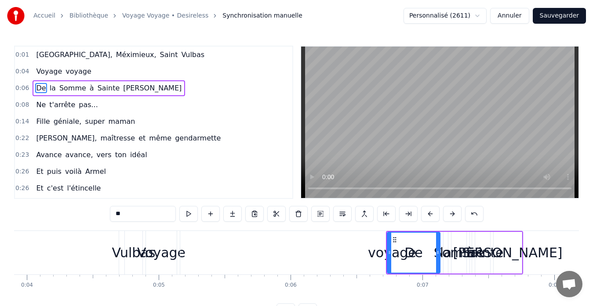
click at [452, 214] on button at bounding box center [452, 214] width 18 height 16
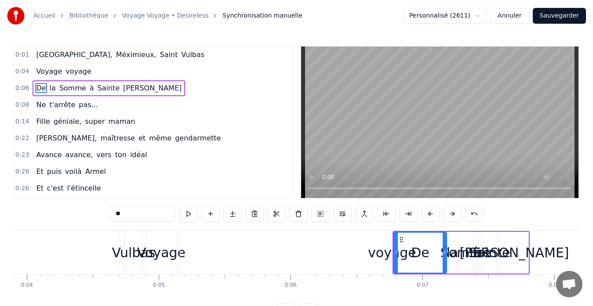
click at [452, 214] on button at bounding box center [452, 214] width 18 height 16
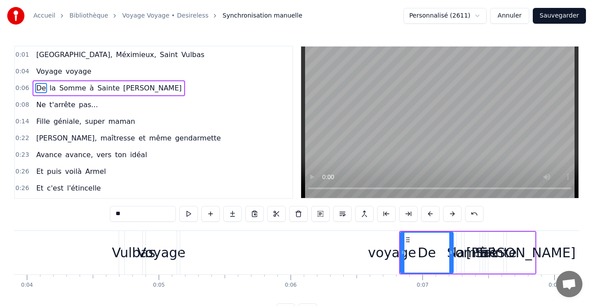
click at [452, 214] on button at bounding box center [452, 214] width 18 height 16
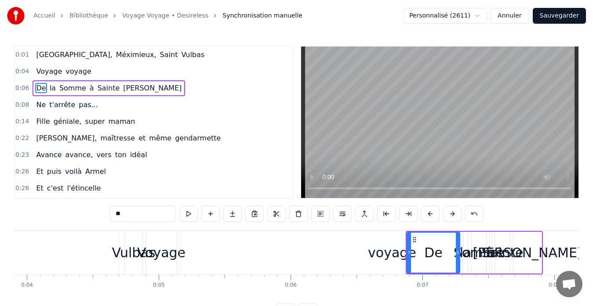
click at [452, 214] on button at bounding box center [452, 214] width 18 height 16
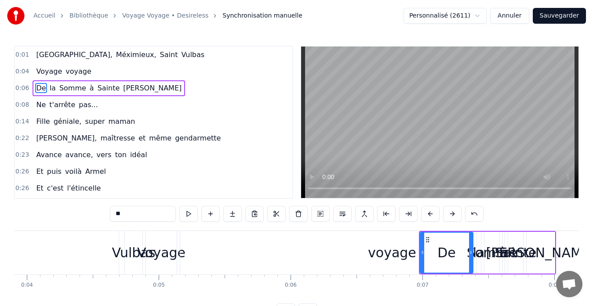
click at [452, 214] on button at bounding box center [452, 214] width 18 height 16
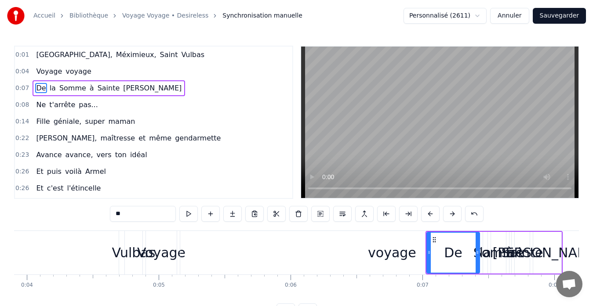
click at [452, 214] on button at bounding box center [452, 214] width 18 height 16
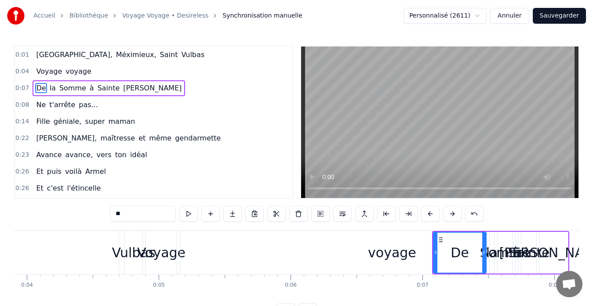
click at [452, 214] on button at bounding box center [452, 214] width 18 height 16
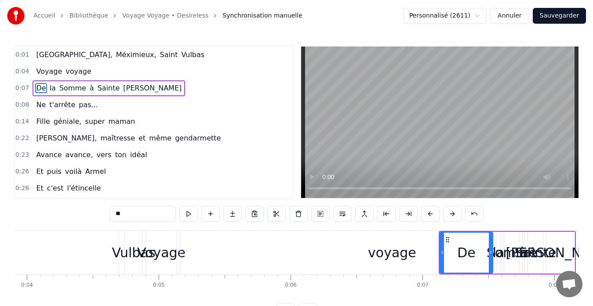
click at [452, 214] on button at bounding box center [452, 214] width 18 height 16
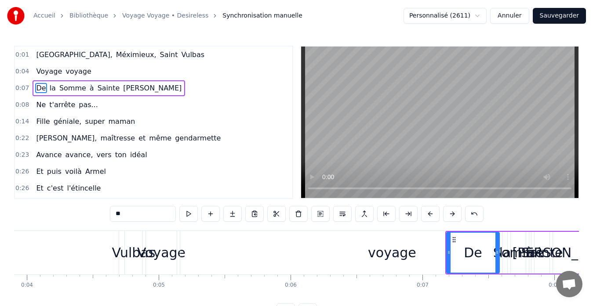
click at [452, 214] on button at bounding box center [452, 214] width 18 height 16
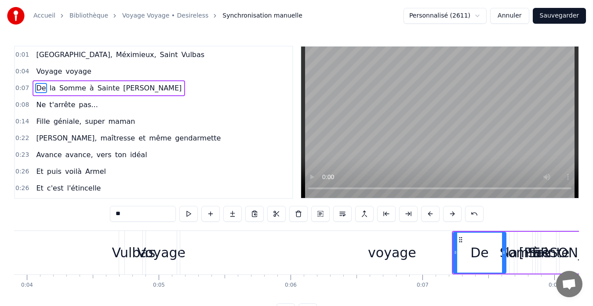
click at [452, 214] on button at bounding box center [452, 214] width 18 height 16
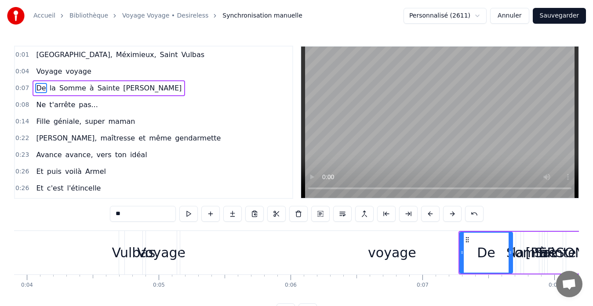
click at [452, 214] on button at bounding box center [452, 214] width 18 height 16
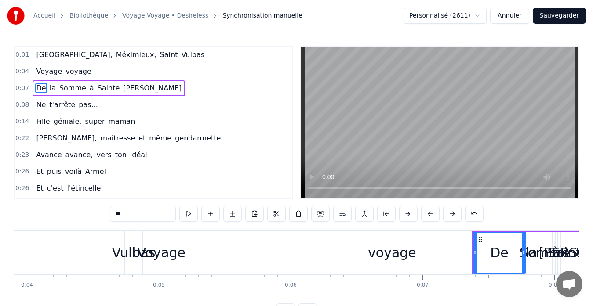
click at [452, 214] on button at bounding box center [452, 214] width 18 height 16
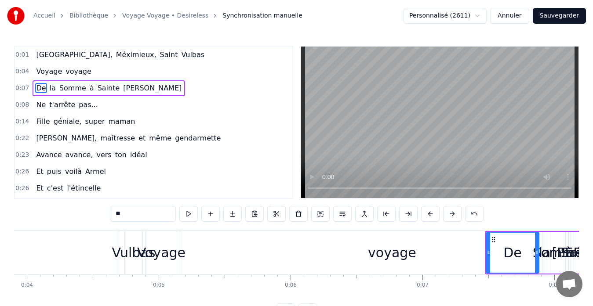
click at [452, 214] on button at bounding box center [452, 214] width 18 height 16
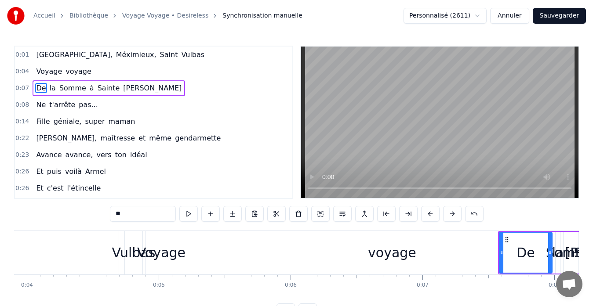
click at [452, 214] on button at bounding box center [452, 214] width 18 height 16
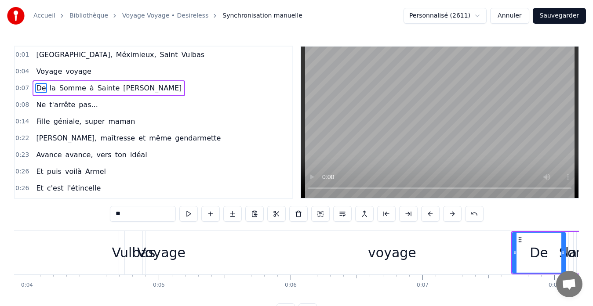
click at [452, 214] on button at bounding box center [452, 214] width 18 height 16
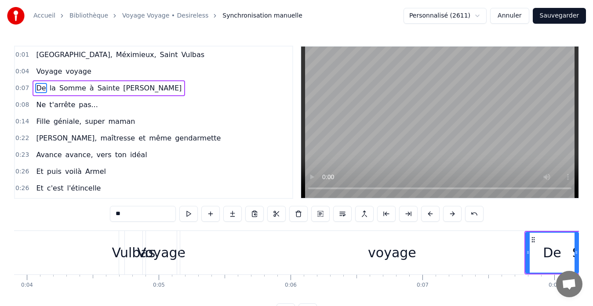
click at [452, 214] on button at bounding box center [452, 214] width 18 height 16
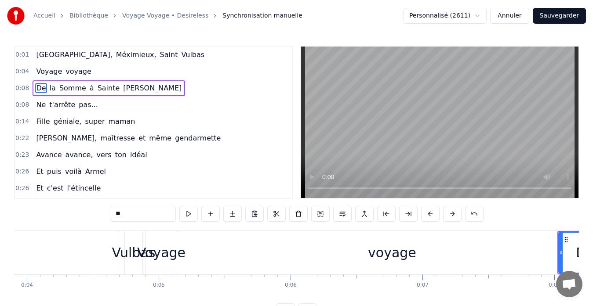
click at [452, 214] on button at bounding box center [452, 214] width 18 height 16
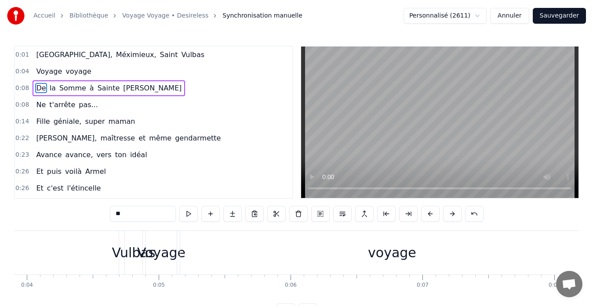
click at [452, 214] on button at bounding box center [452, 214] width 18 height 16
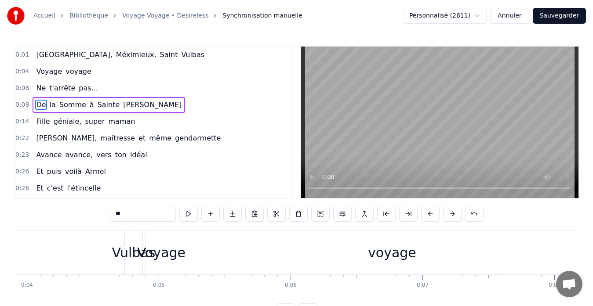
click at [452, 214] on button at bounding box center [452, 214] width 18 height 16
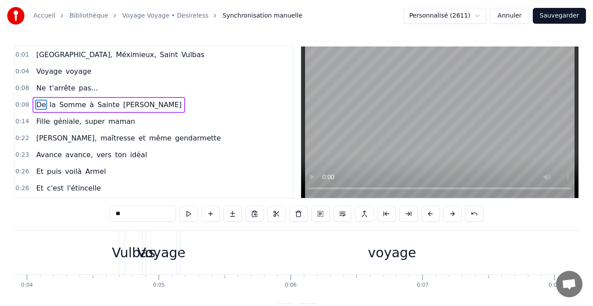
click at [452, 214] on button at bounding box center [452, 214] width 18 height 16
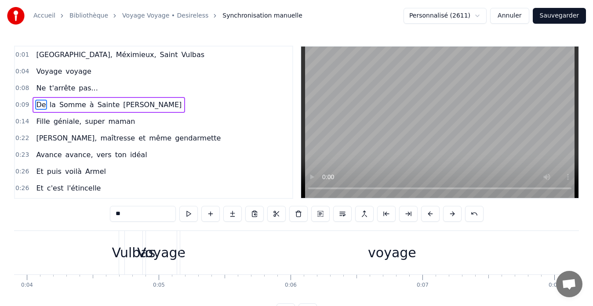
click at [452, 214] on button at bounding box center [452, 214] width 18 height 16
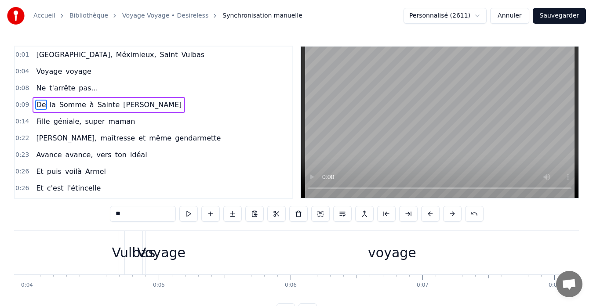
click at [452, 214] on button at bounding box center [452, 214] width 18 height 16
click at [23, 106] on span "0:09" at bounding box center [22, 105] width 14 height 9
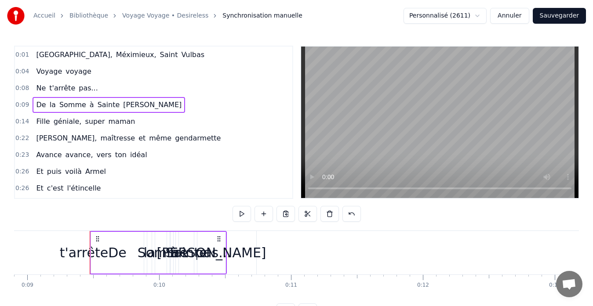
scroll to position [0, 1205]
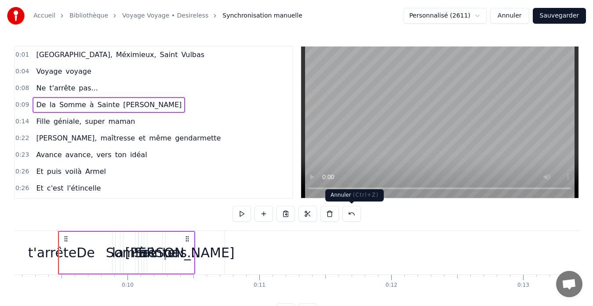
click at [351, 217] on button at bounding box center [351, 214] width 18 height 16
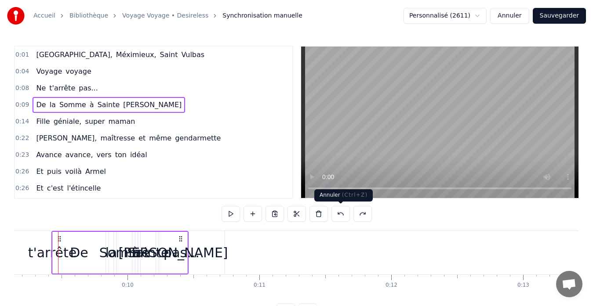
click at [345, 214] on button at bounding box center [340, 214] width 18 height 16
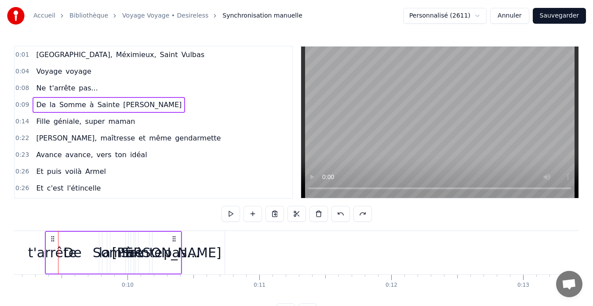
click at [345, 214] on button at bounding box center [340, 214] width 18 height 16
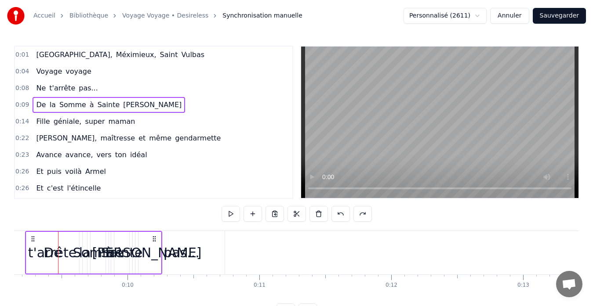
click at [345, 214] on button at bounding box center [340, 214] width 18 height 16
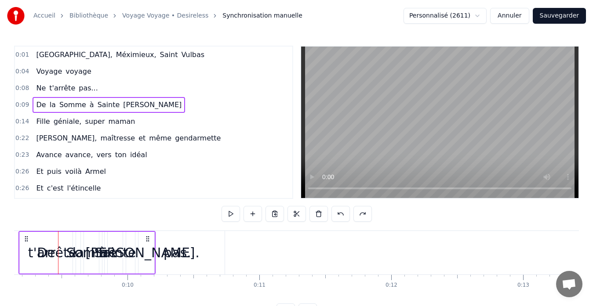
click at [344, 212] on button at bounding box center [340, 214] width 18 height 16
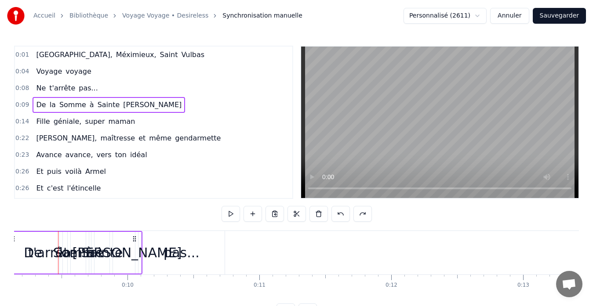
click at [344, 212] on button at bounding box center [340, 214] width 18 height 16
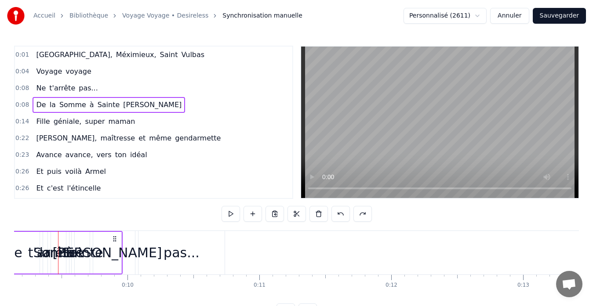
click at [344, 212] on button at bounding box center [340, 214] width 18 height 16
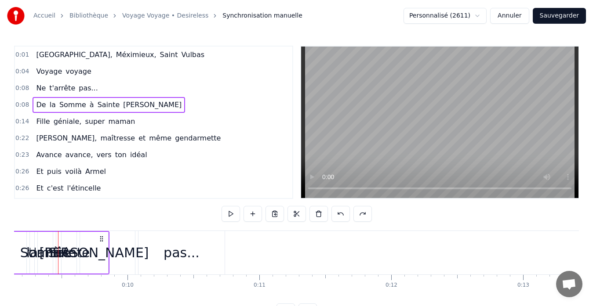
click at [344, 212] on button at bounding box center [340, 214] width 18 height 16
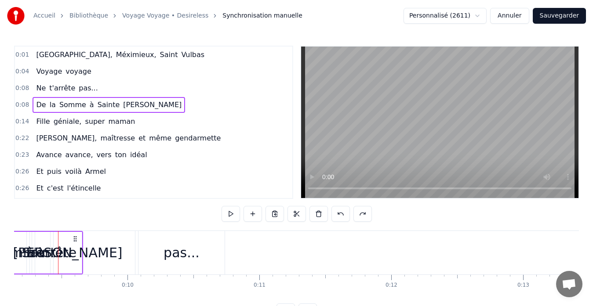
click at [344, 212] on button at bounding box center [340, 214] width 18 height 16
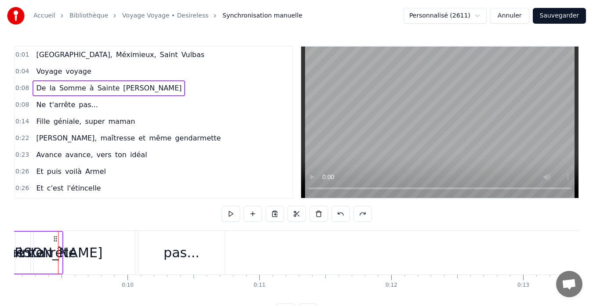
click at [344, 212] on button at bounding box center [340, 214] width 18 height 16
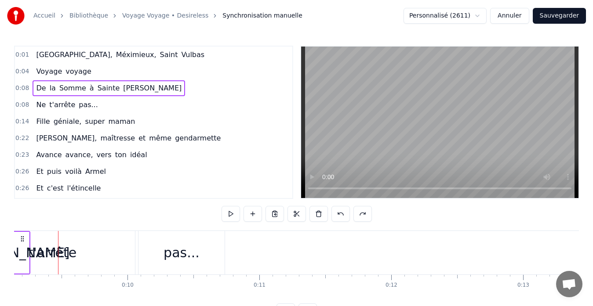
click at [344, 212] on button at bounding box center [340, 214] width 18 height 16
click at [518, 19] on button "Annuler" at bounding box center [509, 16] width 39 height 16
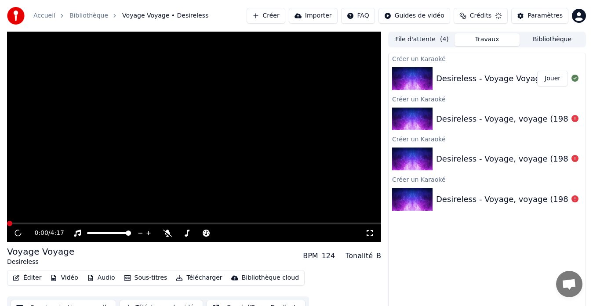
scroll to position [7, 0]
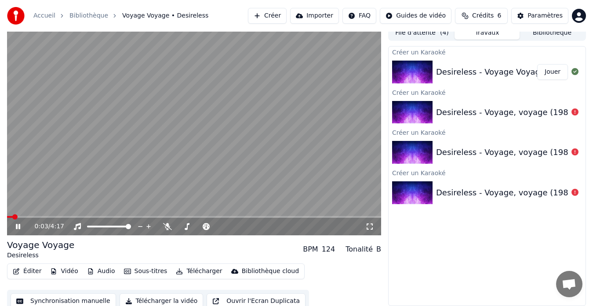
click at [18, 228] on icon at bounding box center [24, 226] width 20 height 7
click at [18, 228] on icon at bounding box center [17, 227] width 5 height 6
click at [19, 226] on icon at bounding box center [18, 226] width 4 height 5
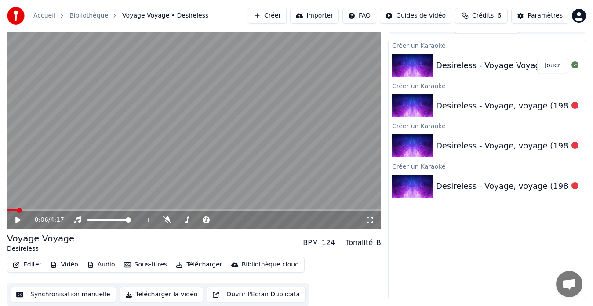
click at [85, 295] on button "Synchronisation manuelle" at bounding box center [64, 295] width 106 height 16
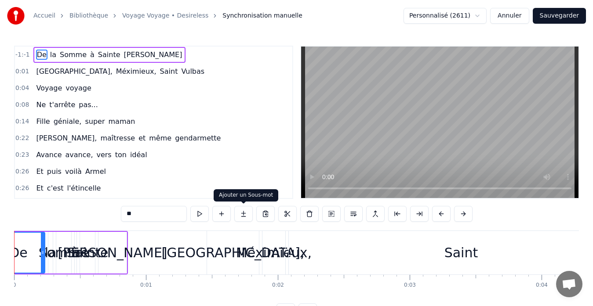
click at [246, 211] on button at bounding box center [243, 214] width 18 height 16
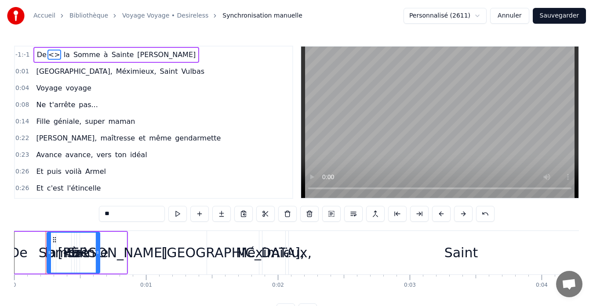
click at [50, 57] on span "<>" at bounding box center [54, 55] width 14 height 10
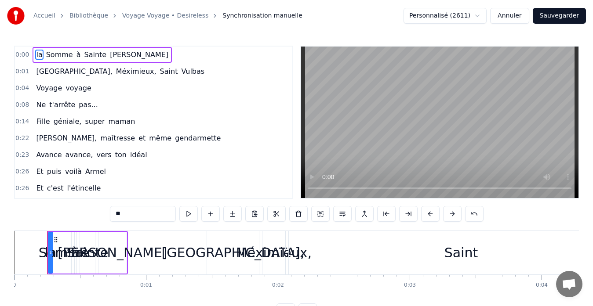
type input "*****"
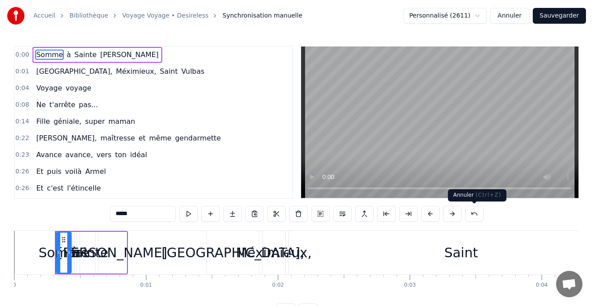
click at [474, 214] on button at bounding box center [474, 214] width 18 height 16
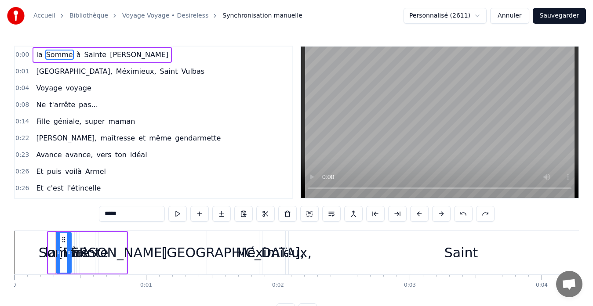
click at [474, 214] on div "*****" at bounding box center [297, 214] width 396 height 16
click at [466, 214] on button at bounding box center [463, 214] width 18 height 16
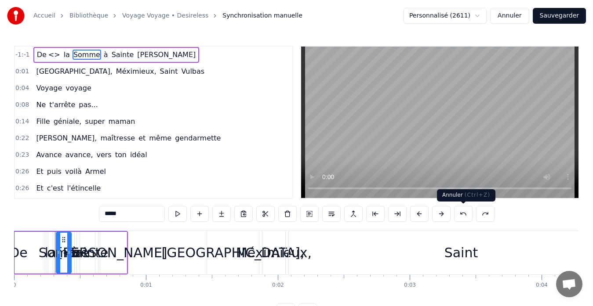
click at [461, 212] on button at bounding box center [463, 214] width 18 height 16
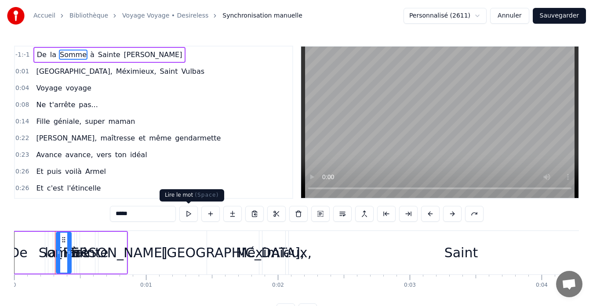
click at [188, 211] on button at bounding box center [188, 214] width 18 height 16
click at [22, 56] on span "-1:-1" at bounding box center [22, 55] width 15 height 9
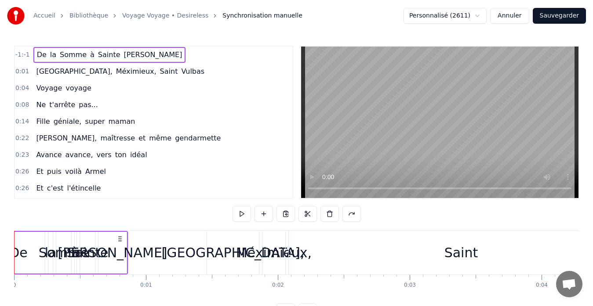
click at [123, 52] on span "[PERSON_NAME]" at bounding box center [153, 55] width 60 height 10
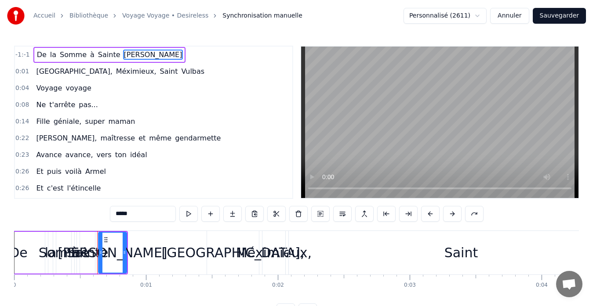
click at [31, 57] on div "-1:-1 De la Somme à Sainte Julie" at bounding box center [153, 55] width 277 height 17
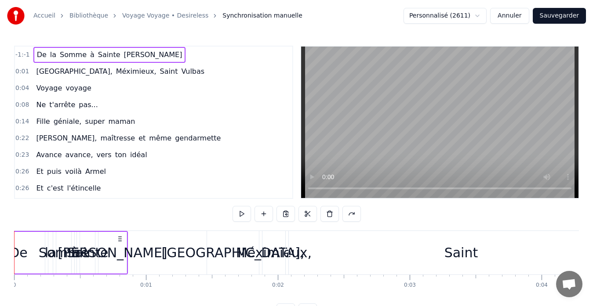
drag, startPoint x: 22, startPoint y: 273, endPoint x: 42, endPoint y: 272, distance: 20.7
click at [42, 272] on div "De" at bounding box center [19, 253] width 54 height 42
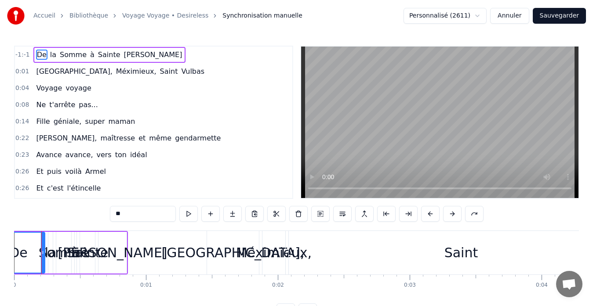
click at [176, 62] on div "-1:-1 De la Somme à Sainte Julie" at bounding box center [153, 55] width 277 height 17
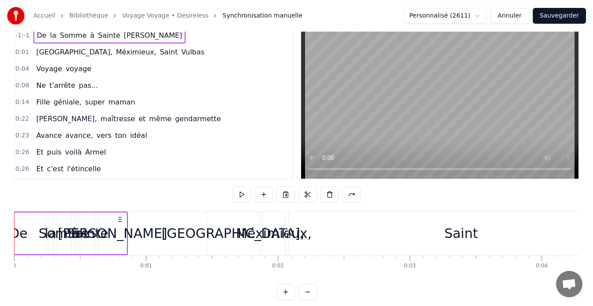
scroll to position [35, 0]
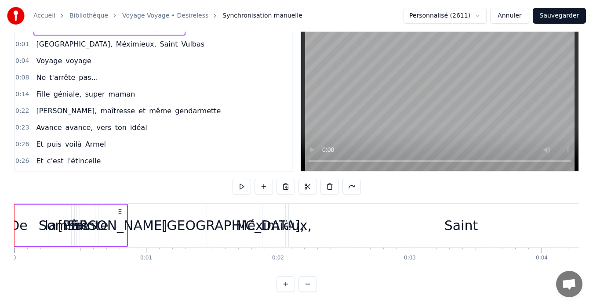
click at [290, 283] on button at bounding box center [285, 284] width 18 height 16
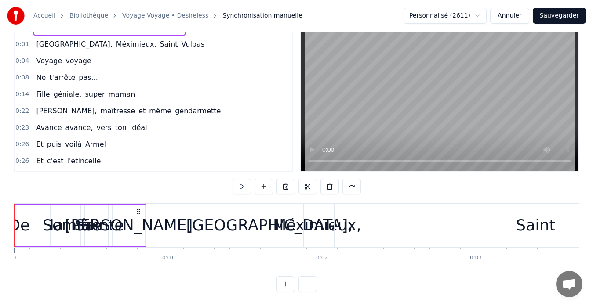
click at [284, 279] on button at bounding box center [285, 284] width 18 height 16
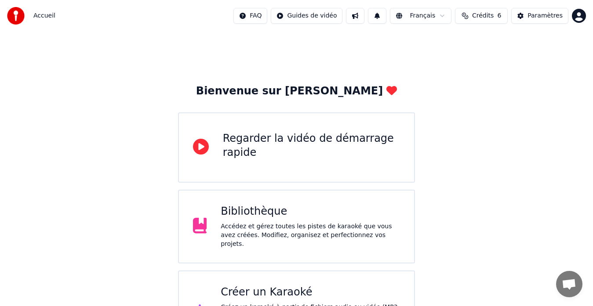
scroll to position [35, 0]
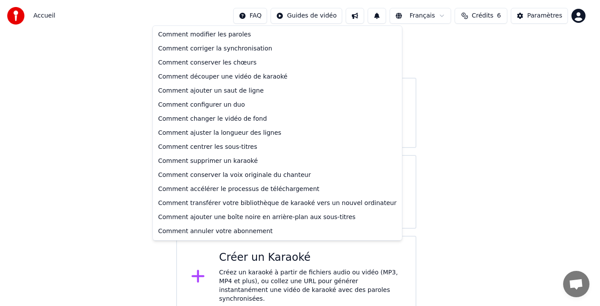
click at [264, 14] on html "Accueil FAQ Guides de vidéo Français Crédits 6 Paramètres Bienvenue sur Youka R…" at bounding box center [300, 141] width 600 height 353
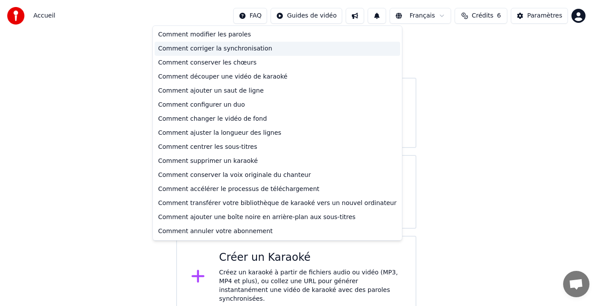
click at [221, 52] on div "Comment corriger la synchronisation" at bounding box center [278, 49] width 246 height 14
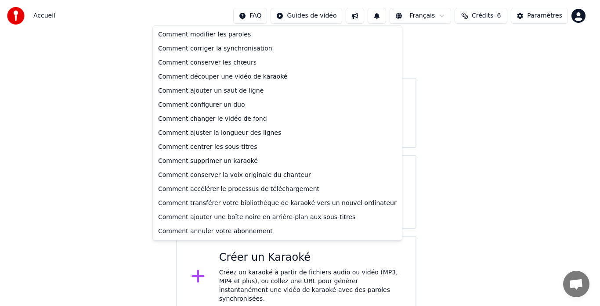
click at [261, 17] on html "Accueil FAQ Guides de vidéo Français Crédits 6 Paramètres Bienvenue sur Youka R…" at bounding box center [300, 141] width 600 height 353
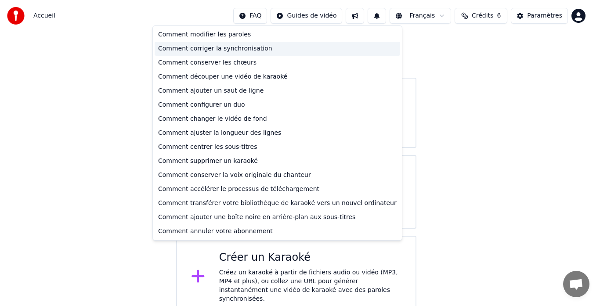
click at [238, 48] on div "Comment corriger la synchronisation" at bounding box center [278, 49] width 246 height 14
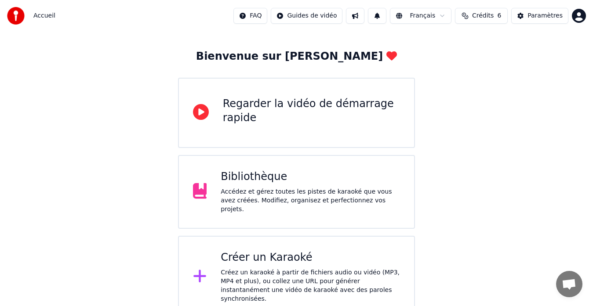
click at [280, 105] on div "Regarder la vidéo de démarrage rapide" at bounding box center [312, 111] width 178 height 28
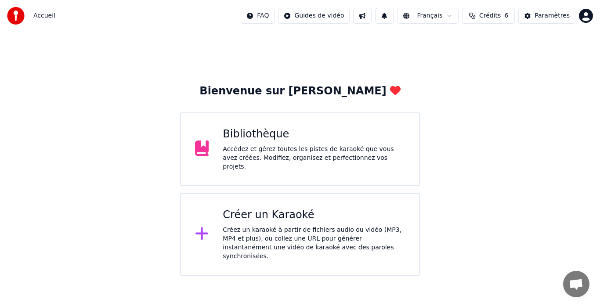
click at [294, 171] on div "Bibliothèque Accédez et gérez toutes les pistes de karaoké que vous avez créées…" at bounding box center [300, 150] width 240 height 74
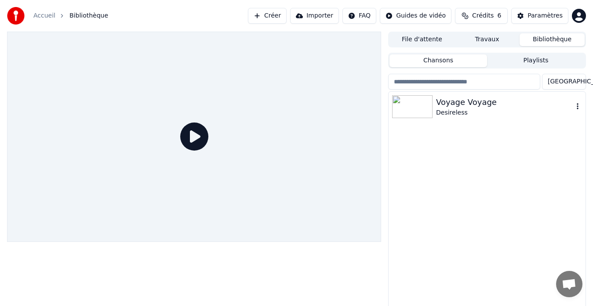
click at [451, 112] on div "Desireless" at bounding box center [504, 113] width 137 height 9
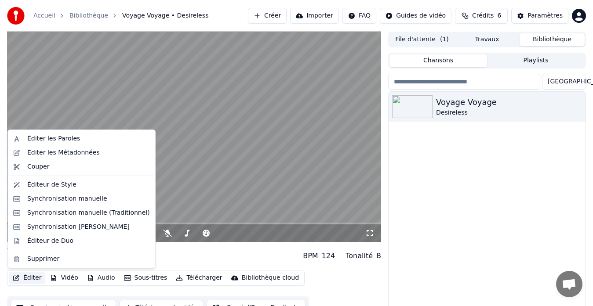
click at [23, 279] on button "Éditer" at bounding box center [27, 278] width 36 height 12
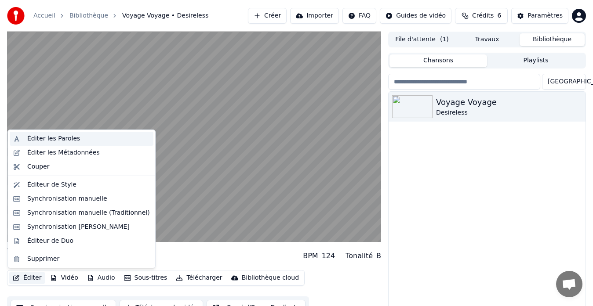
click at [57, 137] on div "Éditer les Paroles" at bounding box center [53, 139] width 53 height 9
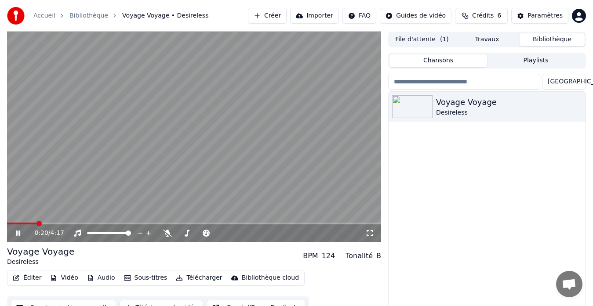
click at [19, 232] on icon at bounding box center [18, 233] width 4 height 5
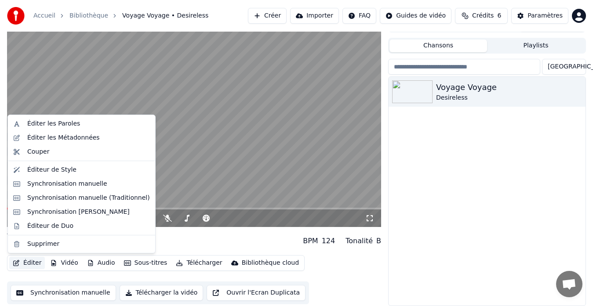
click at [25, 263] on button "Éditer" at bounding box center [27, 263] width 36 height 12
click at [69, 197] on div "Synchronisation manuelle (Traditionnel)" at bounding box center [88, 198] width 123 height 9
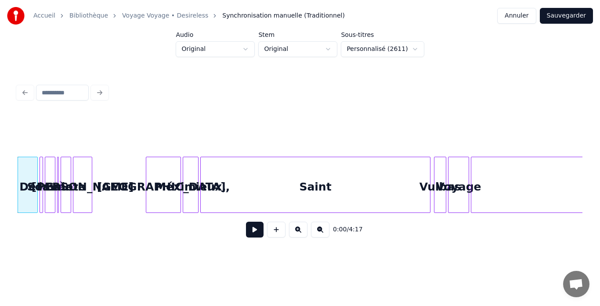
click at [295, 235] on button at bounding box center [298, 230] width 18 height 16
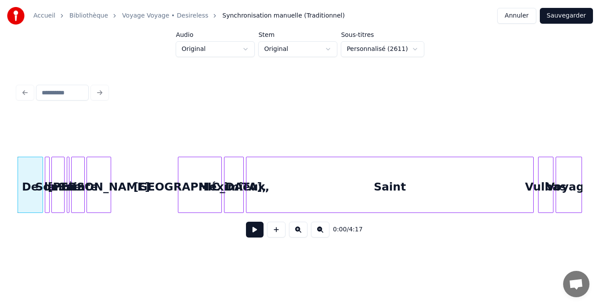
click at [295, 235] on button at bounding box center [298, 230] width 18 height 16
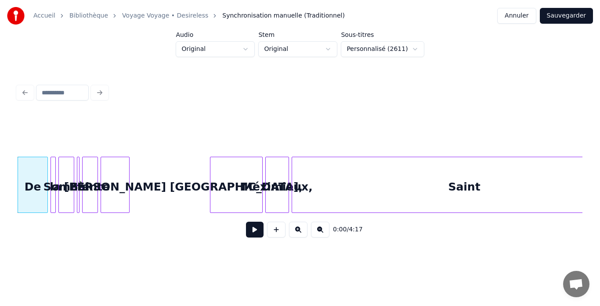
click at [295, 235] on button at bounding box center [298, 230] width 18 height 16
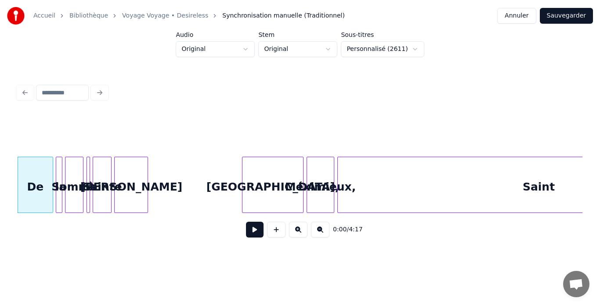
click at [295, 235] on button at bounding box center [298, 230] width 18 height 16
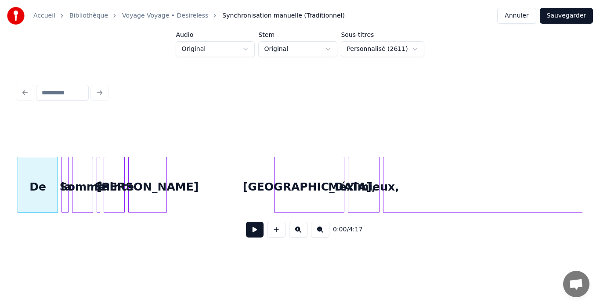
click at [295, 235] on button at bounding box center [298, 230] width 18 height 16
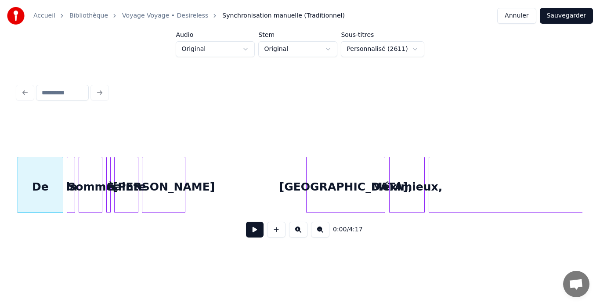
click at [295, 235] on button at bounding box center [298, 230] width 18 height 16
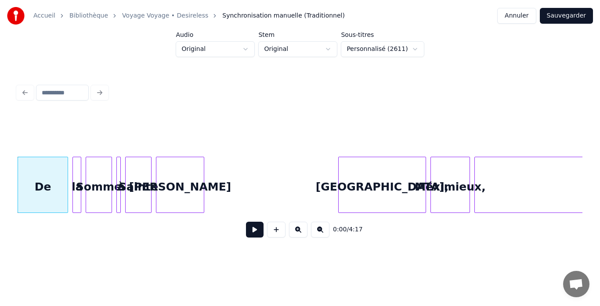
click at [295, 235] on button at bounding box center [298, 230] width 18 height 16
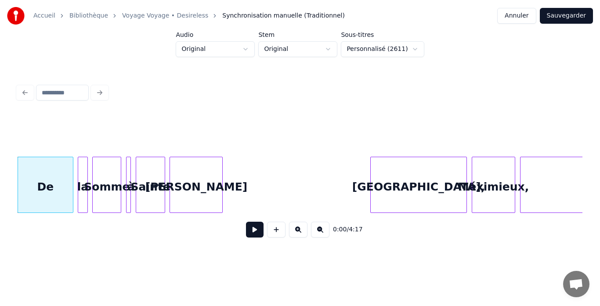
click at [295, 235] on button at bounding box center [298, 230] width 18 height 16
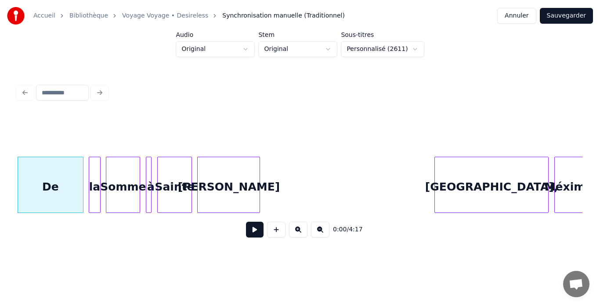
click at [295, 235] on button at bounding box center [298, 230] width 18 height 16
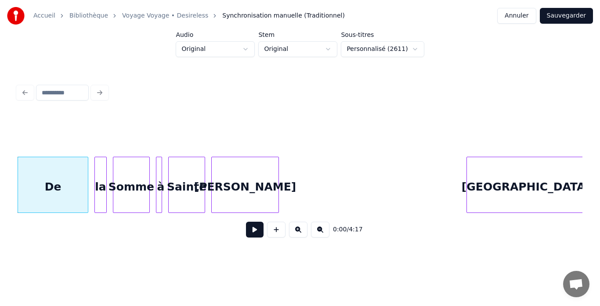
click at [295, 235] on button at bounding box center [298, 230] width 18 height 16
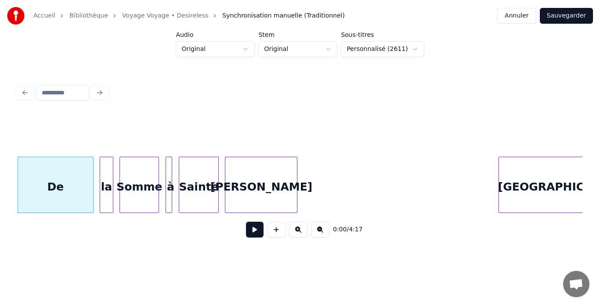
click at [295, 235] on button at bounding box center [298, 230] width 18 height 16
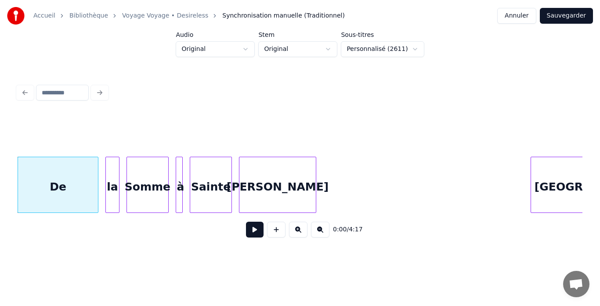
click at [295, 235] on button at bounding box center [298, 230] width 18 height 16
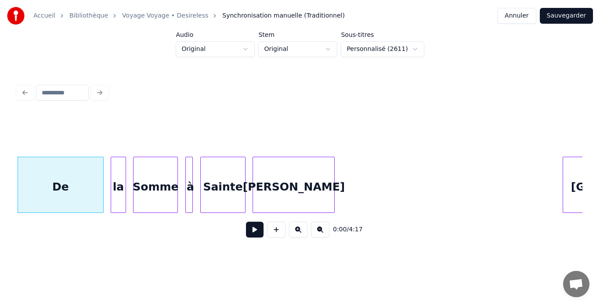
click at [295, 235] on button at bounding box center [298, 230] width 18 height 16
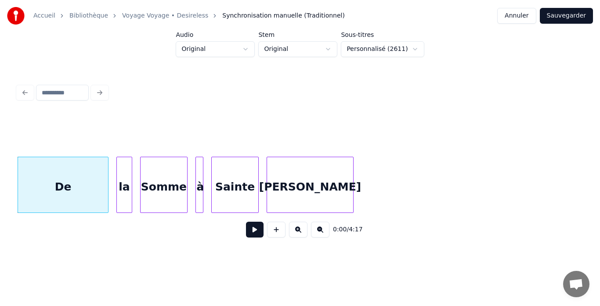
click at [295, 235] on button at bounding box center [298, 230] width 18 height 16
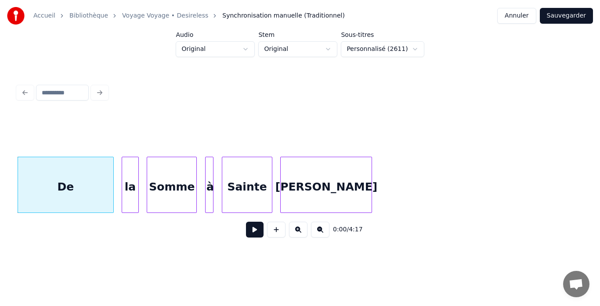
click at [295, 235] on button at bounding box center [298, 230] width 18 height 16
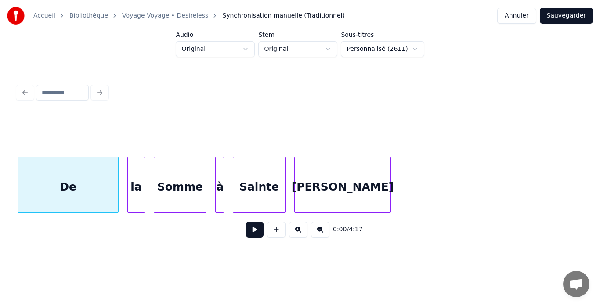
click at [295, 235] on button at bounding box center [298, 230] width 18 height 16
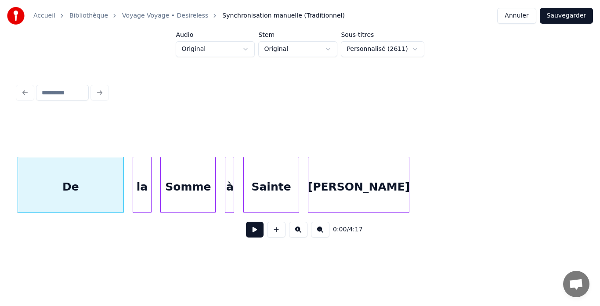
click at [295, 235] on button at bounding box center [298, 230] width 18 height 16
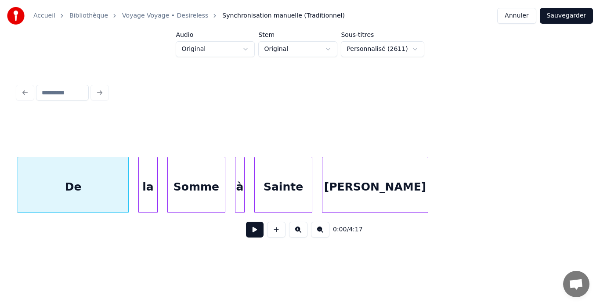
click at [295, 235] on button at bounding box center [298, 230] width 18 height 16
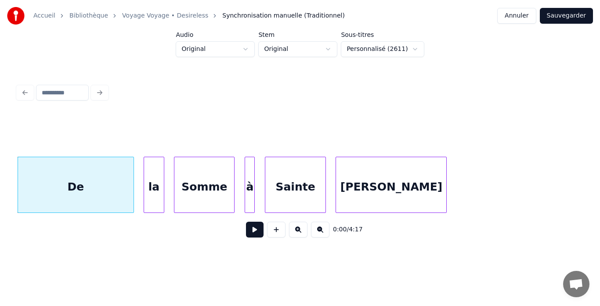
click at [60, 205] on div "De" at bounding box center [76, 187] width 116 height 60
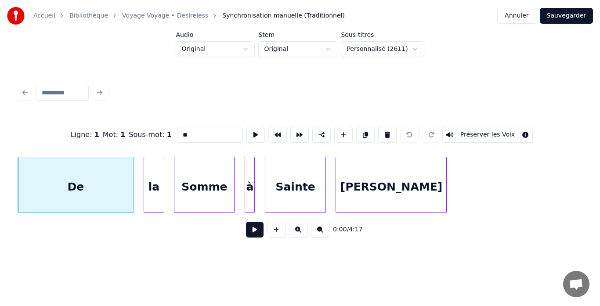
click at [478, 131] on button "Préserver les Voix" at bounding box center [488, 135] width 91 height 16
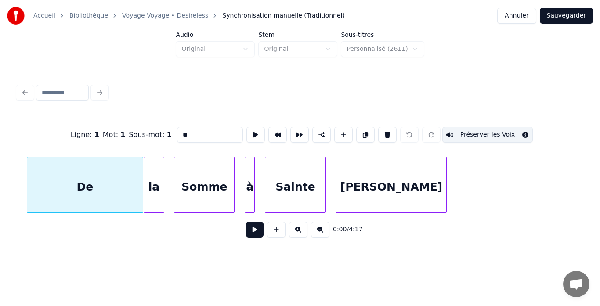
click at [77, 202] on div "De" at bounding box center [85, 187] width 116 height 60
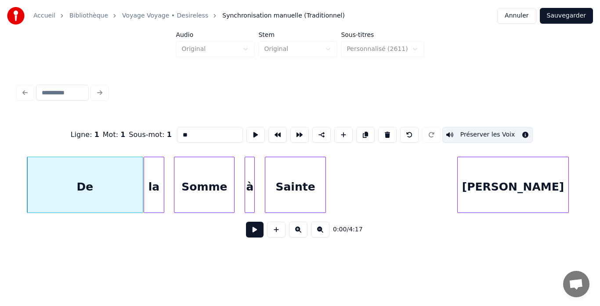
click at [522, 190] on div "[PERSON_NAME]" at bounding box center [513, 187] width 110 height 60
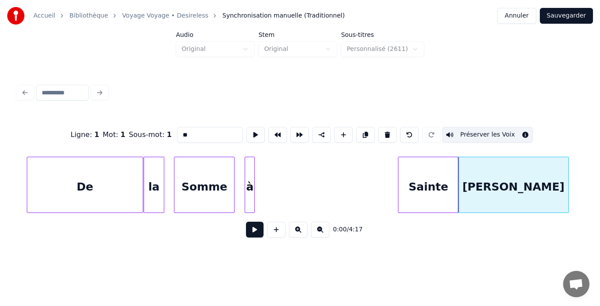
click at [429, 184] on div "Sainte" at bounding box center [429, 187] width 60 height 60
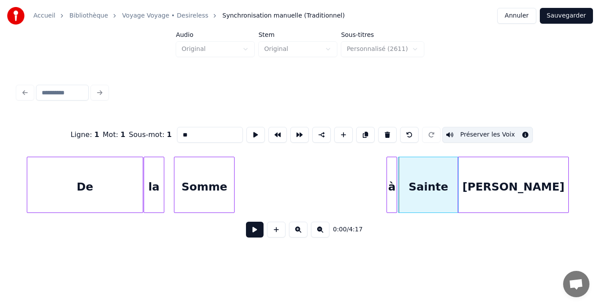
click at [391, 177] on div "à" at bounding box center [391, 187] width 9 height 60
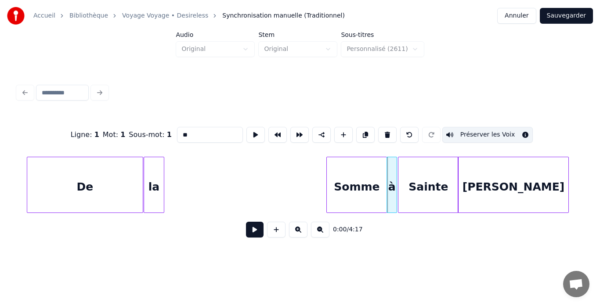
click at [359, 173] on div "Somme" at bounding box center [357, 187] width 60 height 60
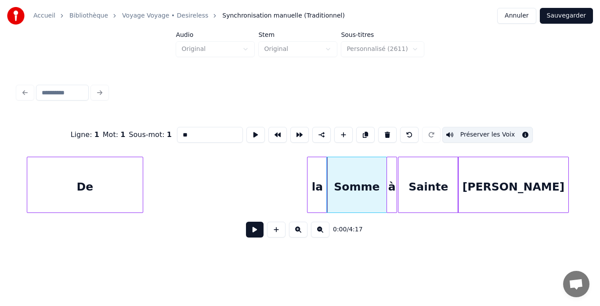
click at [315, 179] on div "la" at bounding box center [317, 187] width 19 height 60
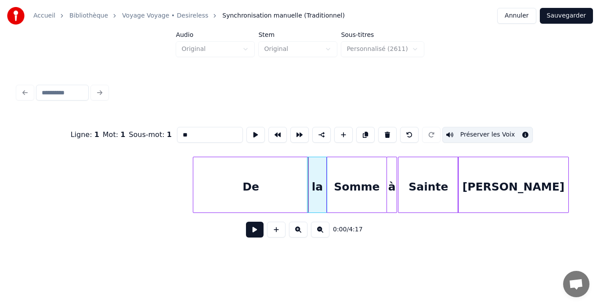
click at [277, 176] on div "De" at bounding box center [250, 187] width 115 height 60
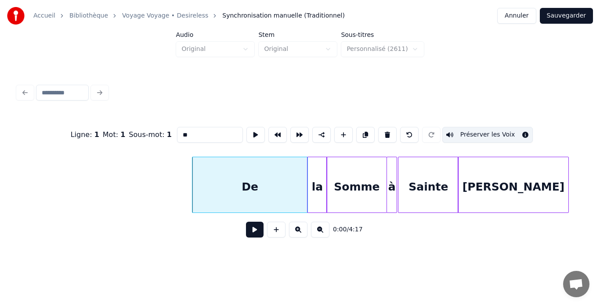
click at [320, 235] on button at bounding box center [320, 230] width 18 height 16
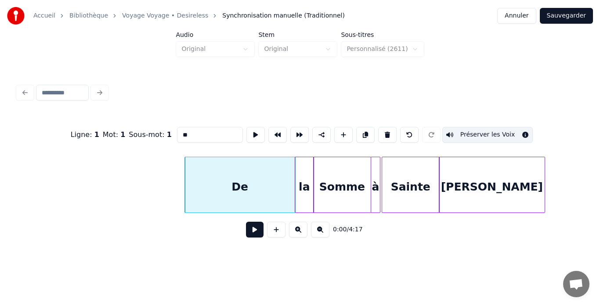
click at [320, 235] on button at bounding box center [320, 230] width 18 height 16
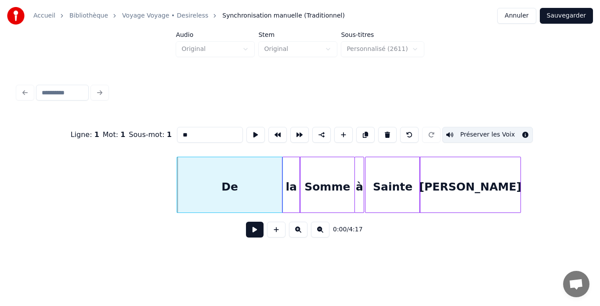
click at [320, 235] on button at bounding box center [320, 230] width 18 height 16
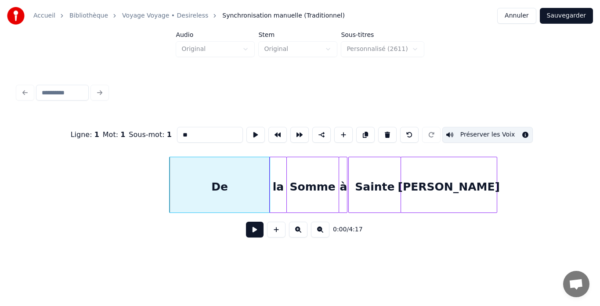
click at [320, 235] on button at bounding box center [320, 230] width 18 height 16
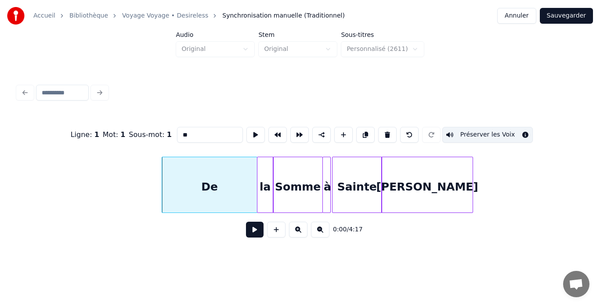
click at [320, 235] on button at bounding box center [320, 230] width 18 height 16
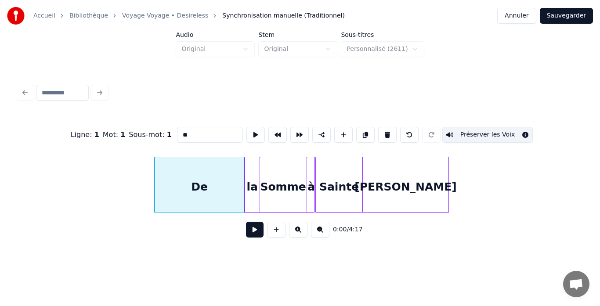
click at [248, 135] on button at bounding box center [256, 135] width 18 height 16
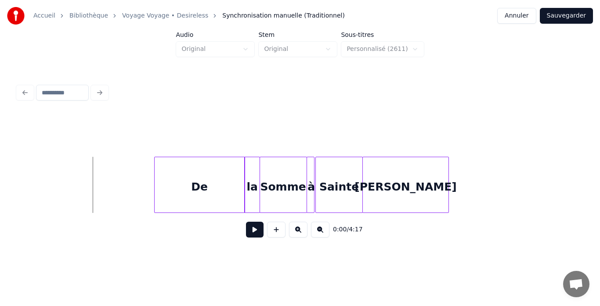
click at [251, 235] on button at bounding box center [255, 230] width 18 height 16
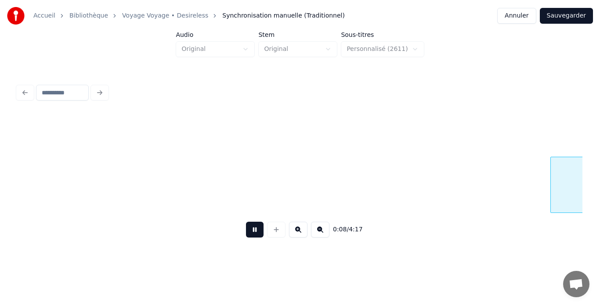
scroll to position [0, 3405]
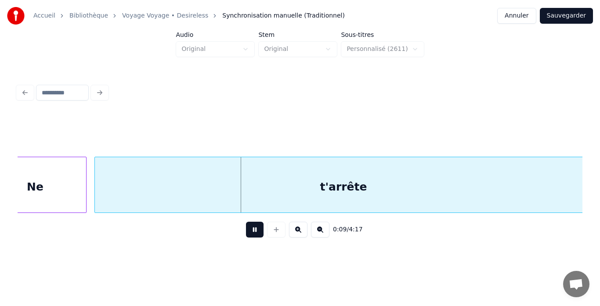
click at [251, 235] on button at bounding box center [255, 230] width 18 height 16
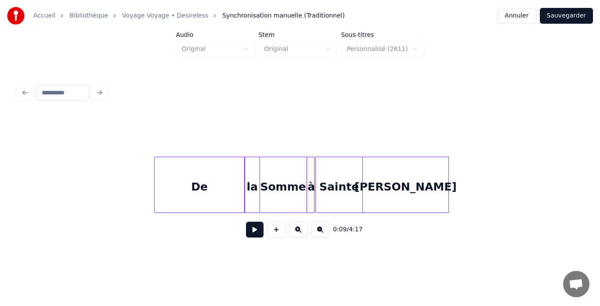
click at [257, 231] on button at bounding box center [255, 230] width 18 height 16
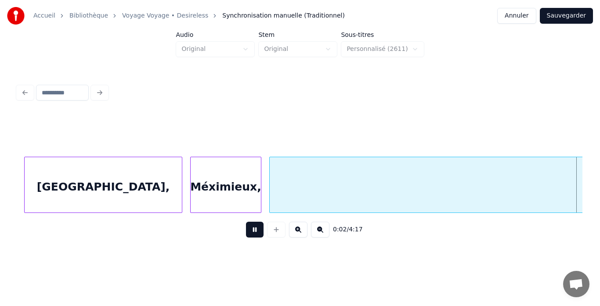
scroll to position [0, 1137]
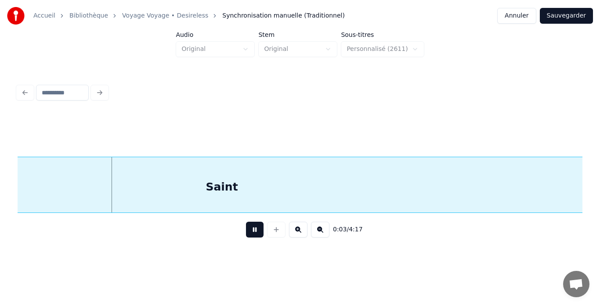
click at [255, 230] on button at bounding box center [255, 230] width 18 height 16
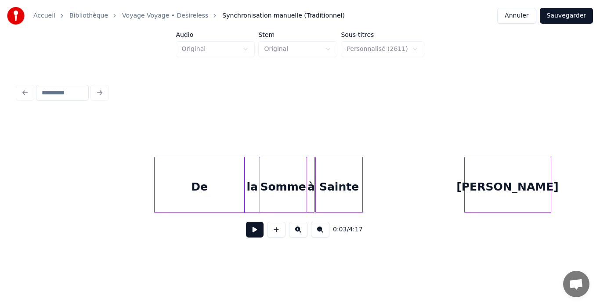
click at [531, 181] on div "[PERSON_NAME]" at bounding box center [508, 187] width 86 height 60
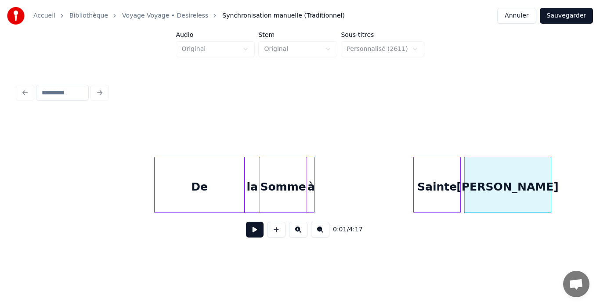
click at [442, 174] on div "Sainte" at bounding box center [437, 187] width 47 height 60
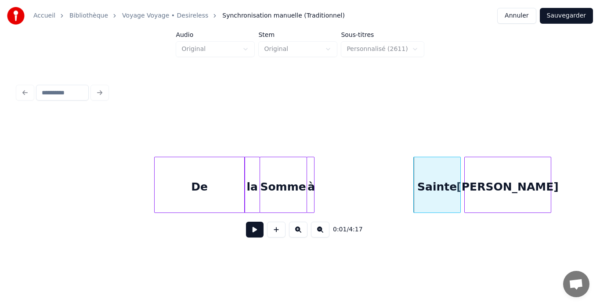
click at [309, 169] on div at bounding box center [308, 184] width 3 height 55
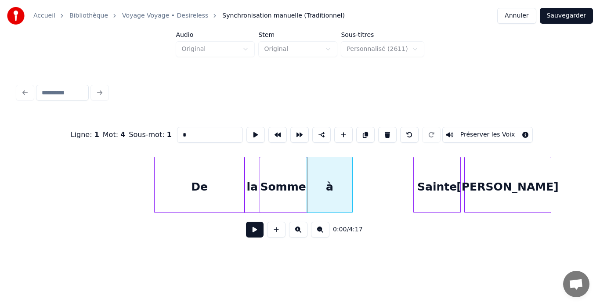
click at [352, 168] on div at bounding box center [351, 184] width 3 height 55
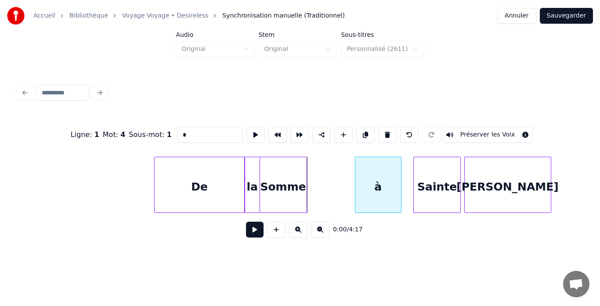
click at [371, 171] on div "à" at bounding box center [379, 187] width 46 height 60
click at [330, 168] on div "Somme" at bounding box center [319, 187] width 47 height 60
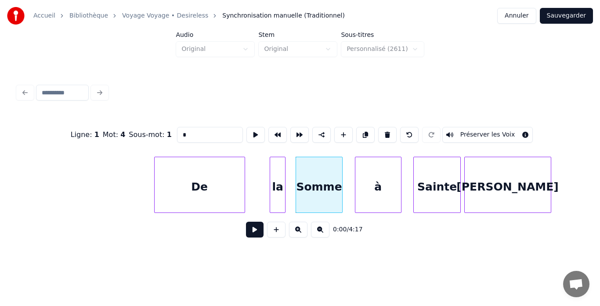
click at [278, 167] on div "la" at bounding box center [277, 187] width 15 height 60
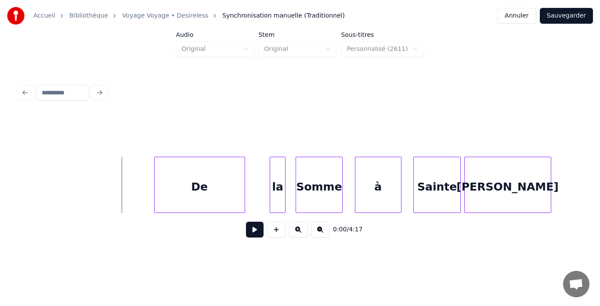
click at [254, 234] on button at bounding box center [255, 230] width 18 height 16
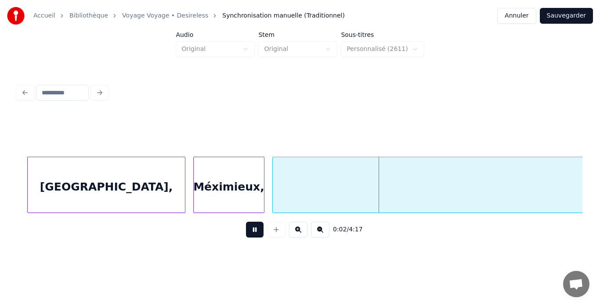
click at [254, 234] on button at bounding box center [255, 230] width 18 height 16
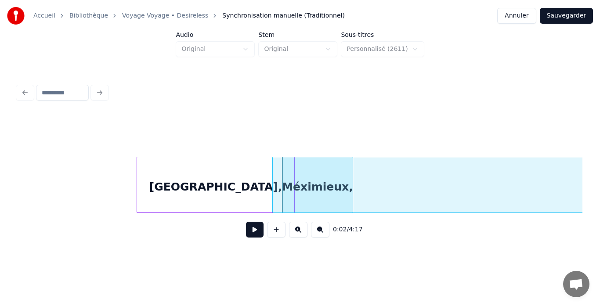
click at [252, 181] on div "[GEOGRAPHIC_DATA]," at bounding box center [215, 187] width 157 height 60
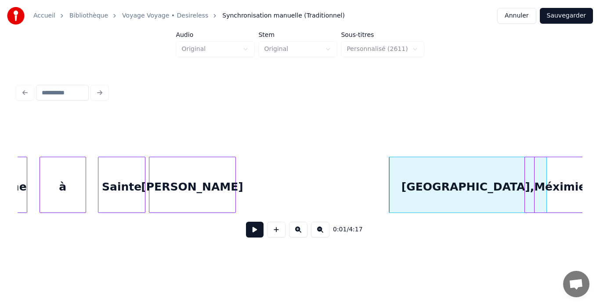
scroll to position [0, 304]
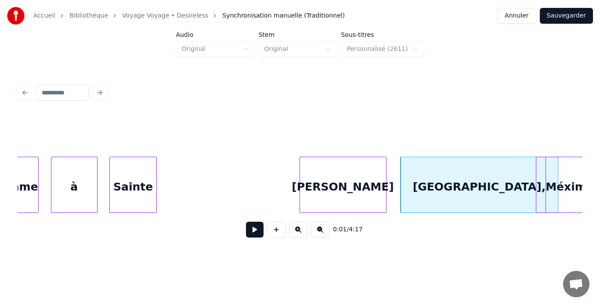
click at [383, 181] on div "[PERSON_NAME]" at bounding box center [343, 187] width 86 height 60
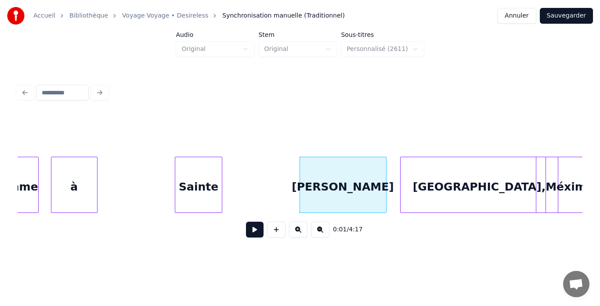
click at [209, 167] on div "Sainte" at bounding box center [198, 187] width 47 height 60
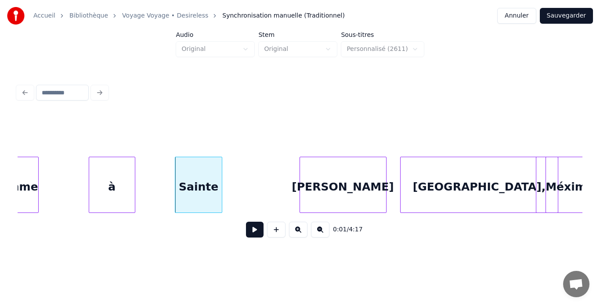
click at [130, 168] on div "à" at bounding box center [112, 187] width 46 height 60
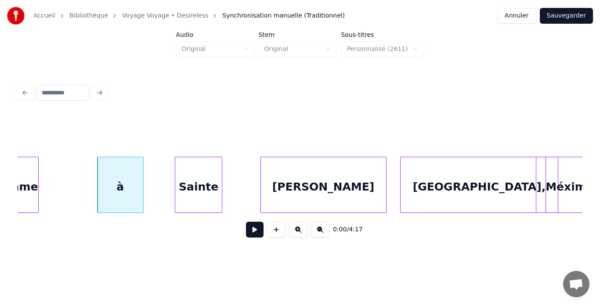
click at [261, 186] on div at bounding box center [262, 184] width 3 height 55
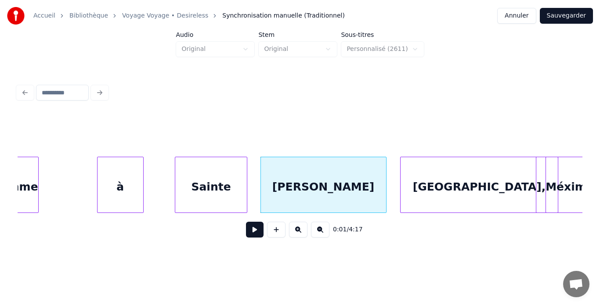
click at [245, 175] on div at bounding box center [245, 184] width 3 height 55
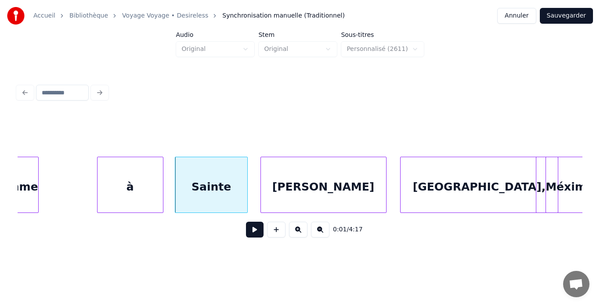
click at [163, 168] on div at bounding box center [161, 184] width 3 height 55
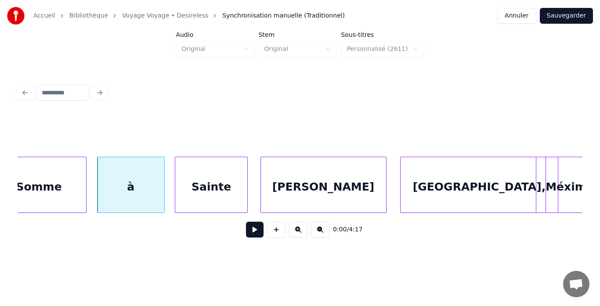
click at [86, 164] on div at bounding box center [85, 184] width 3 height 55
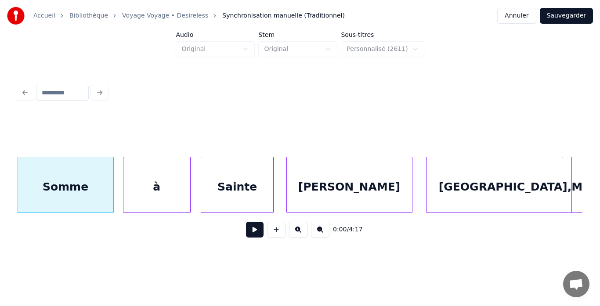
click at [220, 262] on html "Accueil Bibliothèque Voyage Voyage • Desireless Synchronisation manuelle (Tradi…" at bounding box center [300, 134] width 600 height 269
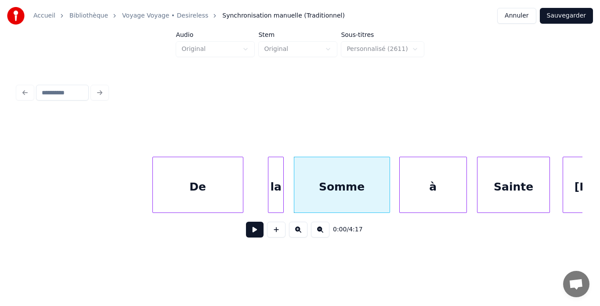
scroll to position [0, 0]
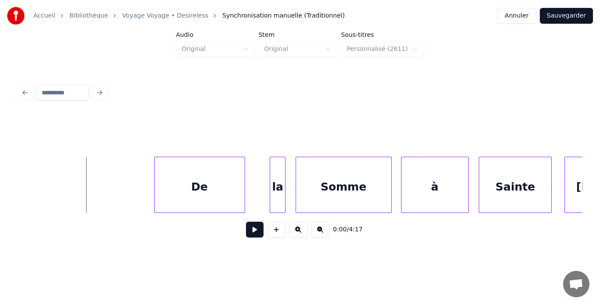
click at [255, 232] on button at bounding box center [255, 230] width 18 height 16
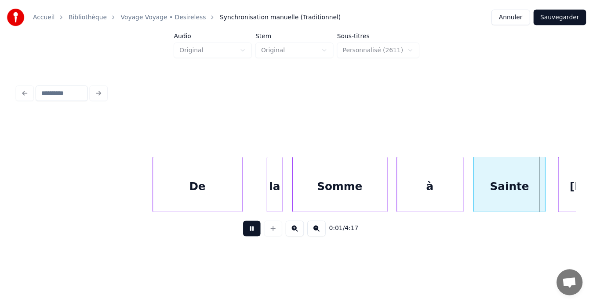
scroll to position [0, 569]
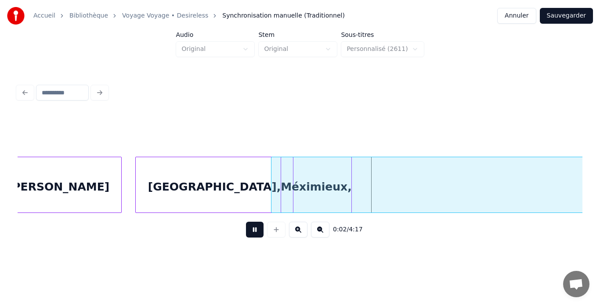
click at [255, 232] on button at bounding box center [255, 230] width 18 height 16
click at [27, 93] on div at bounding box center [300, 92] width 572 height 19
click at [579, 18] on button "Sauvegarder" at bounding box center [566, 16] width 53 height 16
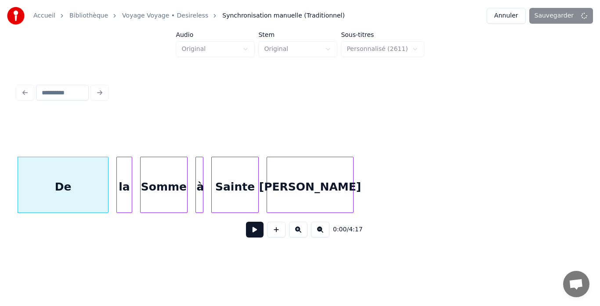
click at [178, 15] on link "Voyage Voyage • Desireless" at bounding box center [165, 15] width 86 height 9
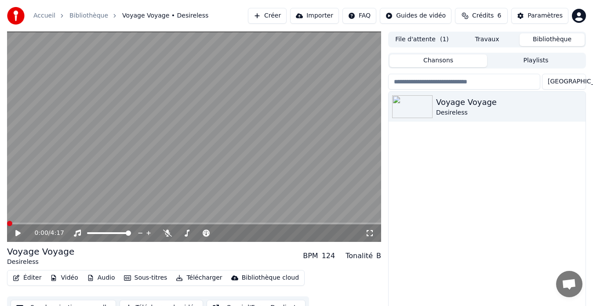
click at [11, 224] on span at bounding box center [9, 223] width 5 height 5
click at [7, 222] on span at bounding box center [9, 223] width 5 height 5
click at [163, 233] on div "0:00 / 4:17" at bounding box center [199, 233] width 331 height 9
click at [166, 232] on icon at bounding box center [167, 233] width 9 height 7
click at [317, 110] on video at bounding box center [194, 137] width 374 height 211
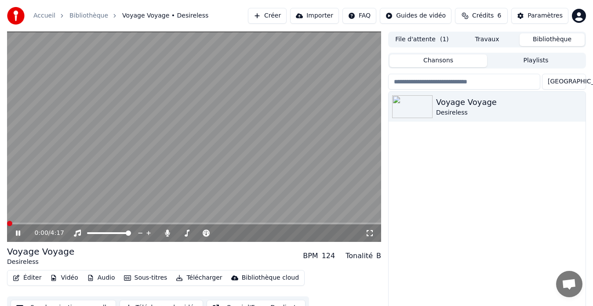
click at [7, 224] on span at bounding box center [9, 223] width 5 height 5
click at [17, 232] on icon at bounding box center [18, 233] width 4 height 5
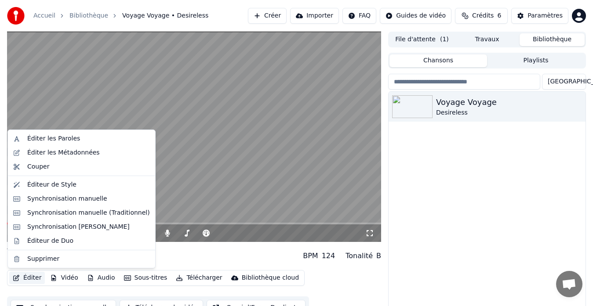
click at [31, 277] on button "Éditer" at bounding box center [27, 278] width 36 height 12
click at [66, 197] on div "Synchronisation manuelle" at bounding box center [67, 199] width 80 height 9
